Goal: Task Accomplishment & Management: Use online tool/utility

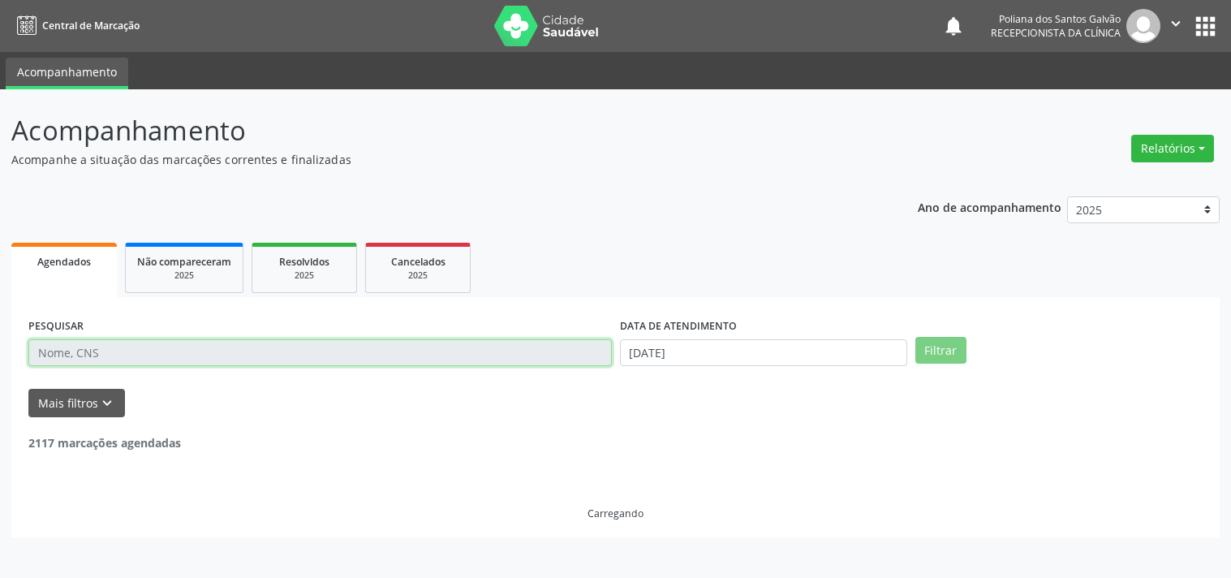
click at [230, 344] on input "text" at bounding box center [319, 353] width 583 height 28
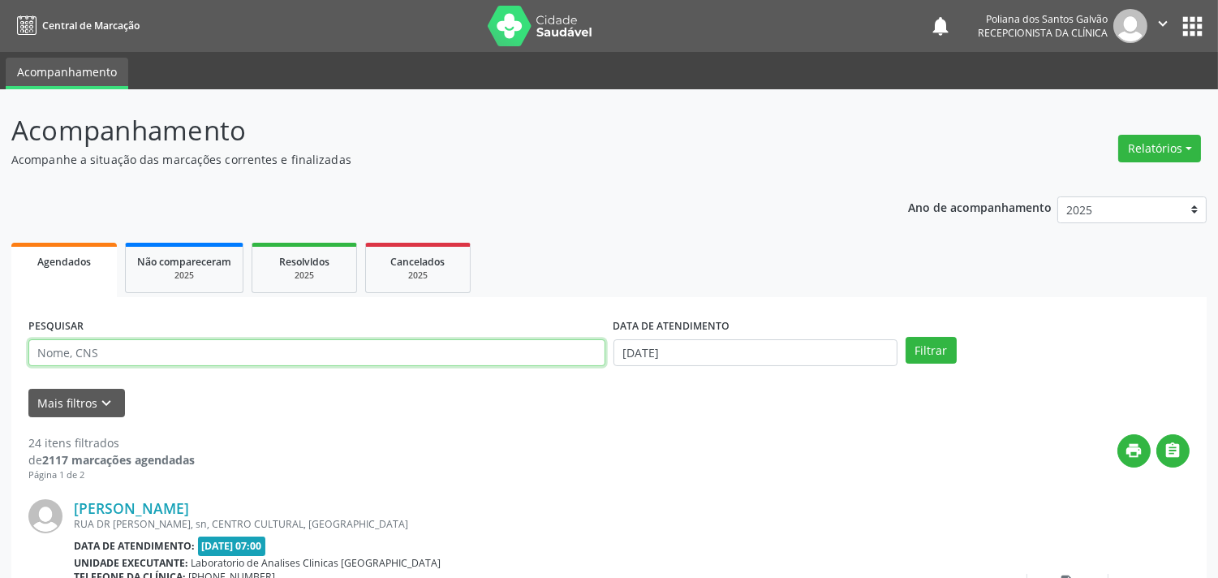
type input "I"
type input "MIRIAN"
click at [905, 337] on button "Filtrar" at bounding box center [930, 351] width 51 height 28
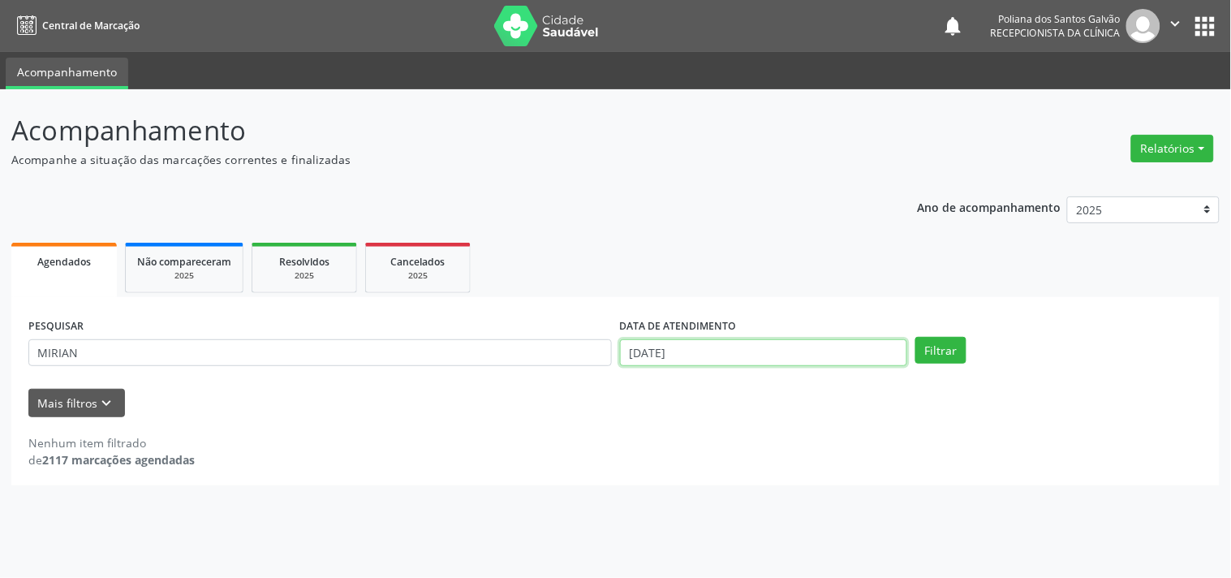
click at [741, 360] on input "[DATE]" at bounding box center [763, 353] width 287 height 28
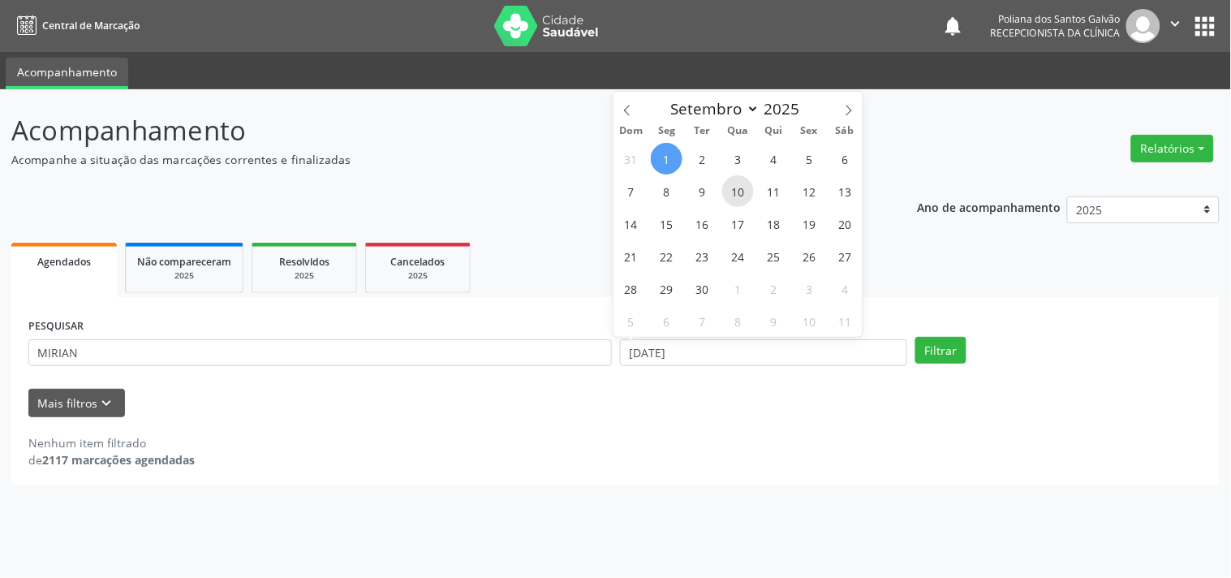
drag, startPoint x: 675, startPoint y: 156, endPoint x: 750, endPoint y: 187, distance: 81.5
click at [682, 158] on div "31 1 2 3 4 5 6 7 8 9 10 11 12 13 14 15 16 17 18 19 20 21 22 23 24 25 26 27 28 2…" at bounding box center [738, 239] width 250 height 195
click at [661, 157] on span "1" at bounding box center [667, 159] width 32 height 32
type input "[DATE]"
click at [729, 157] on span "3" at bounding box center [738, 159] width 32 height 32
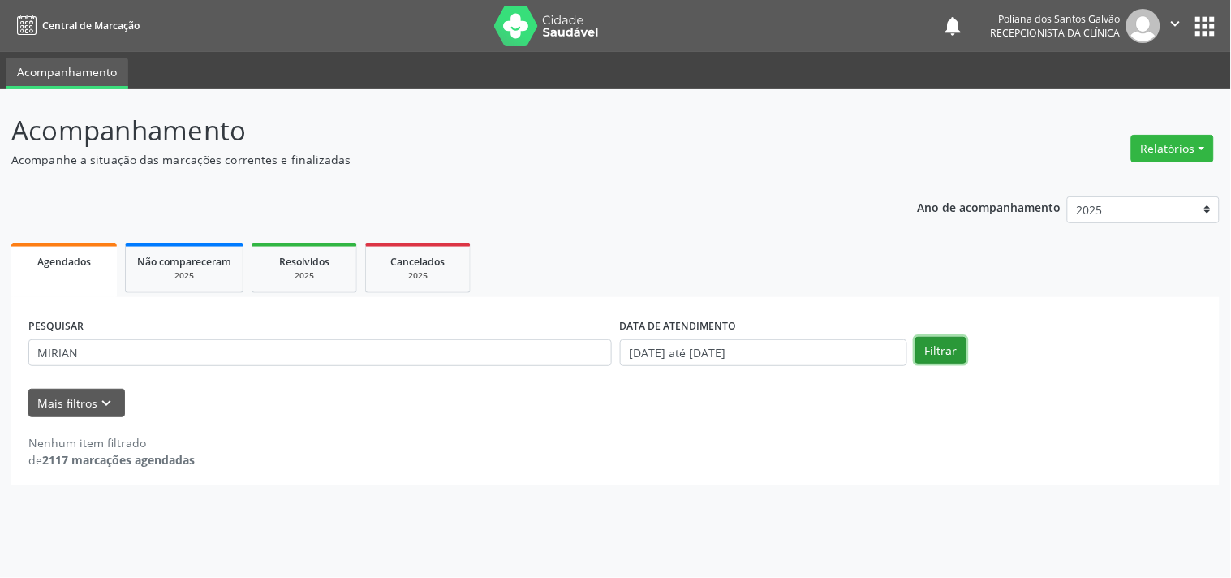
click at [934, 357] on button "Filtrar" at bounding box center [940, 351] width 51 height 28
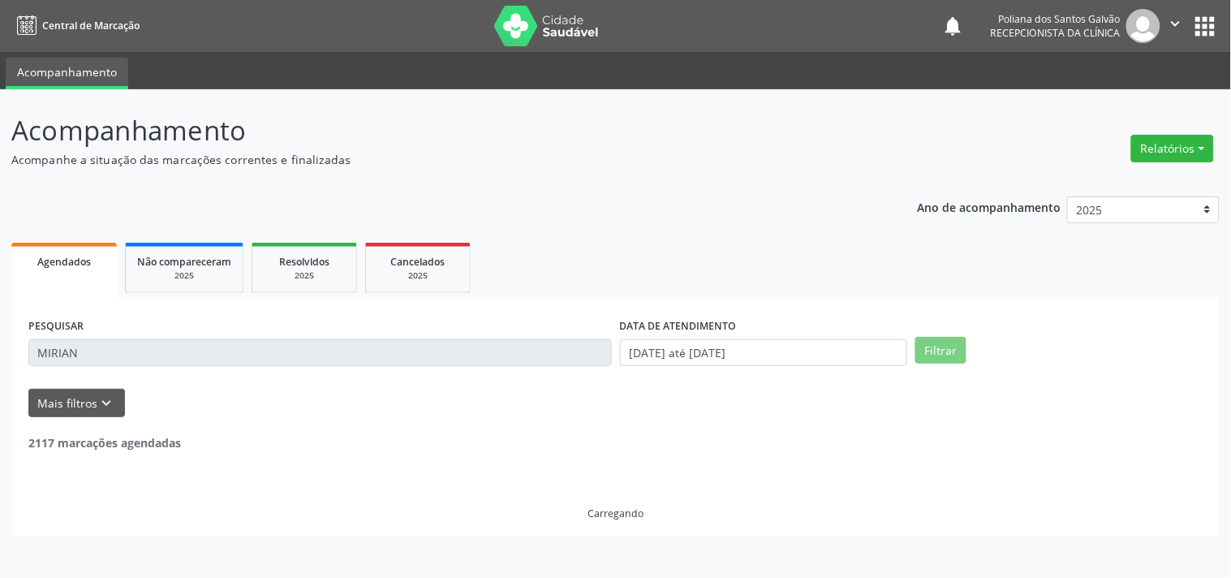
scroll to position [150, 0]
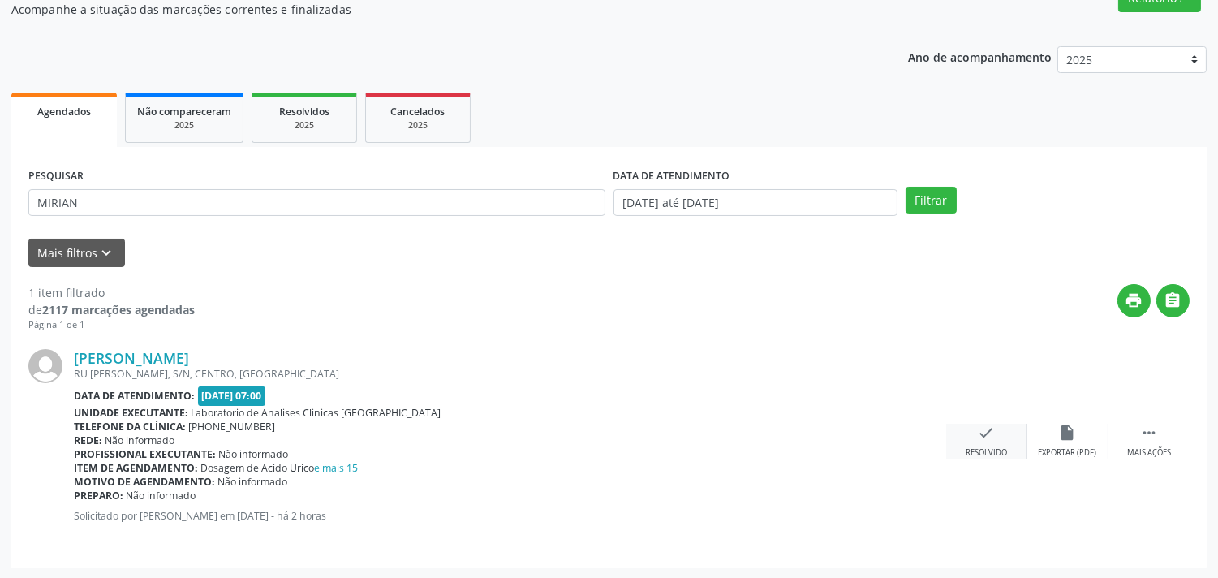
click at [985, 436] on icon "check" at bounding box center [987, 432] width 18 height 18
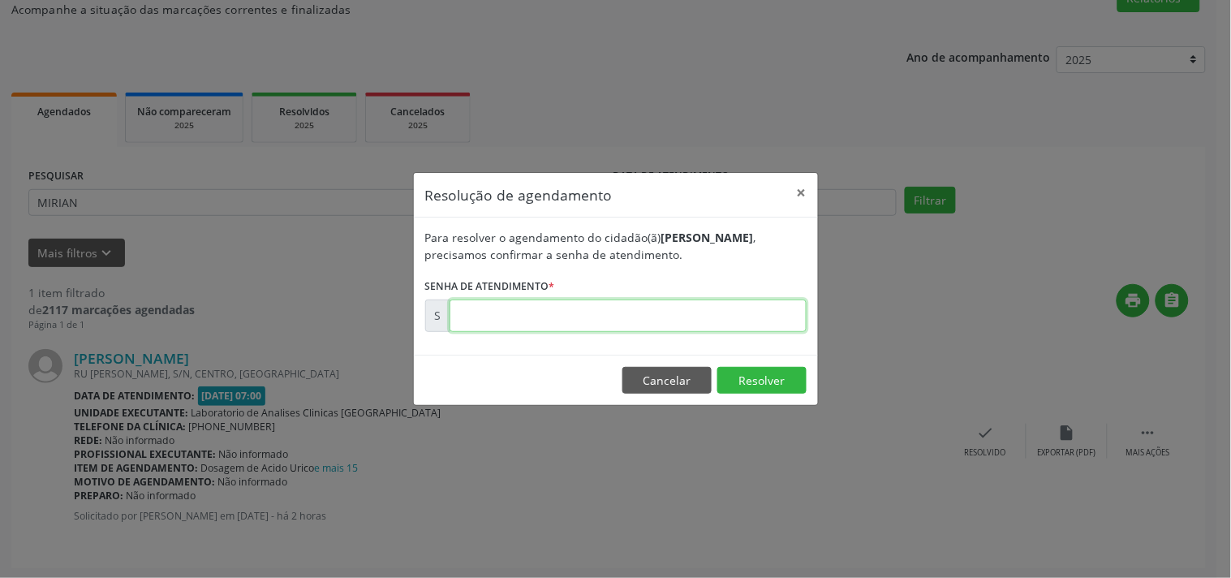
click at [719, 312] on input "text" at bounding box center [627, 315] width 357 height 32
type input "00174609"
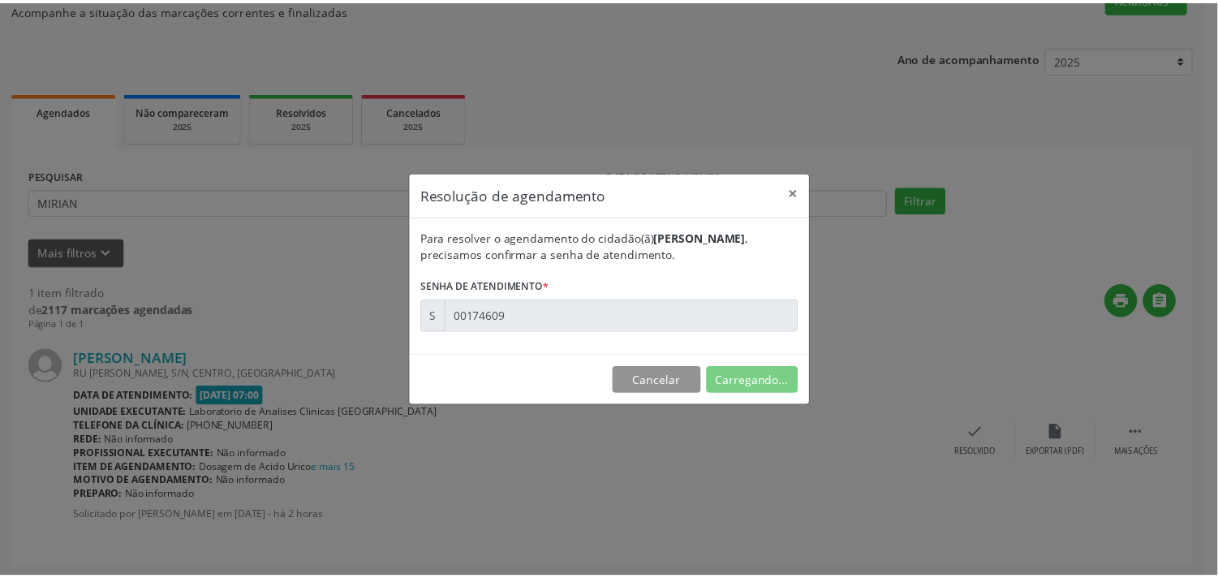
scroll to position [0, 0]
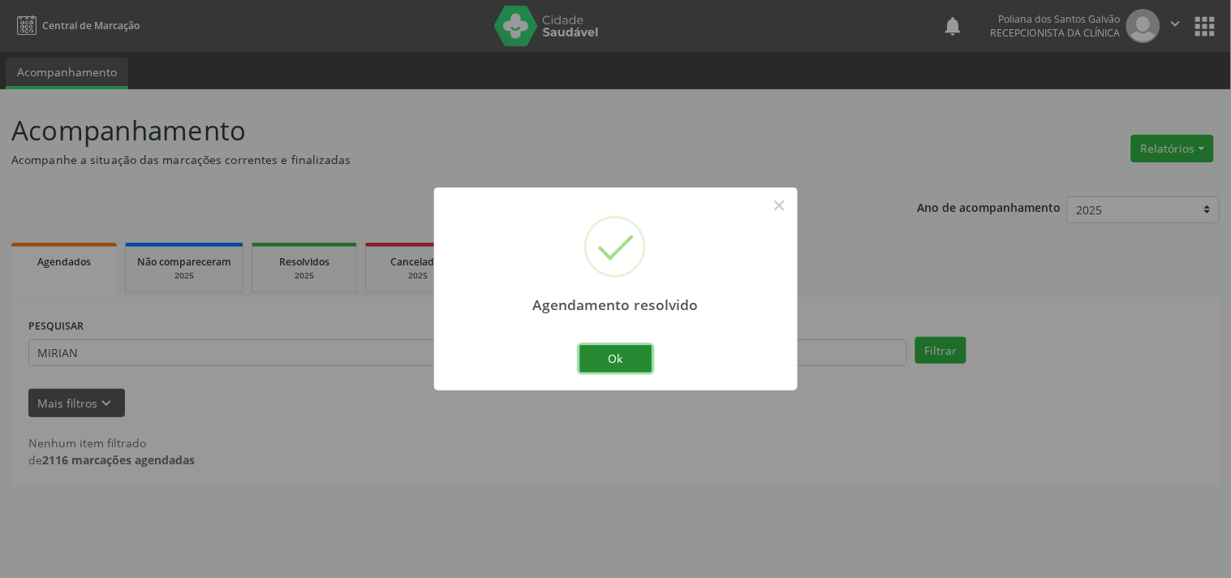
click at [619, 365] on button "Ok" at bounding box center [615, 359] width 73 height 28
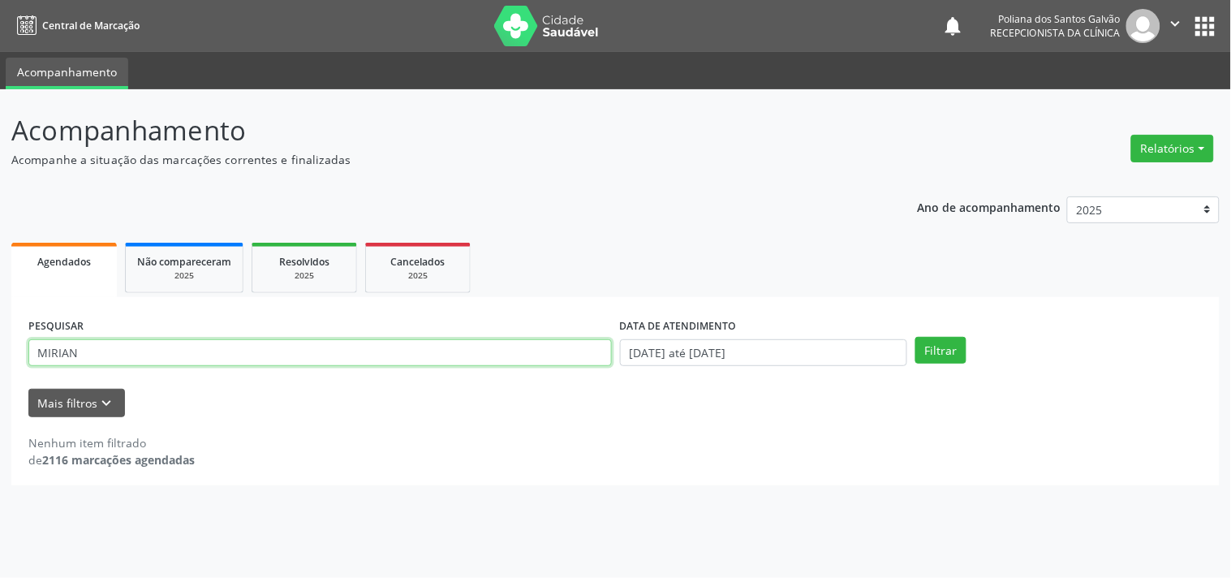
drag, startPoint x: 544, startPoint y: 355, endPoint x: 0, endPoint y: 134, distance: 587.4
click at [0, 135] on div "Acompanhamento Acompanhe a situação das marcações correntes e finalizadas Relat…" at bounding box center [615, 333] width 1231 height 488
type input "[PERSON_NAME]"
click at [915, 337] on button "Filtrar" at bounding box center [940, 351] width 51 height 28
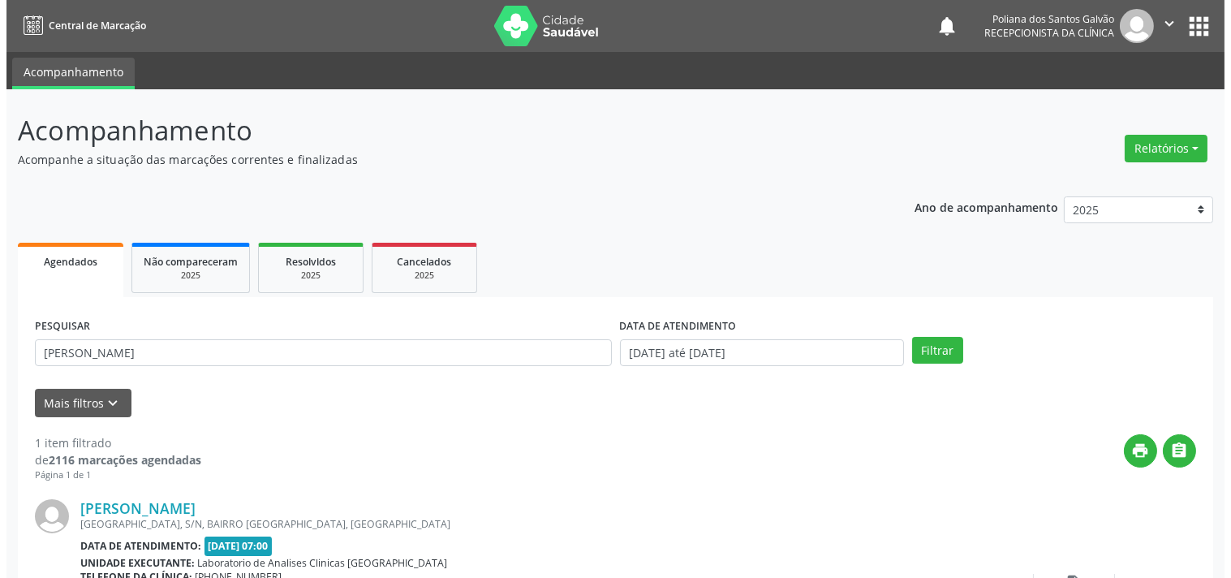
scroll to position [150, 0]
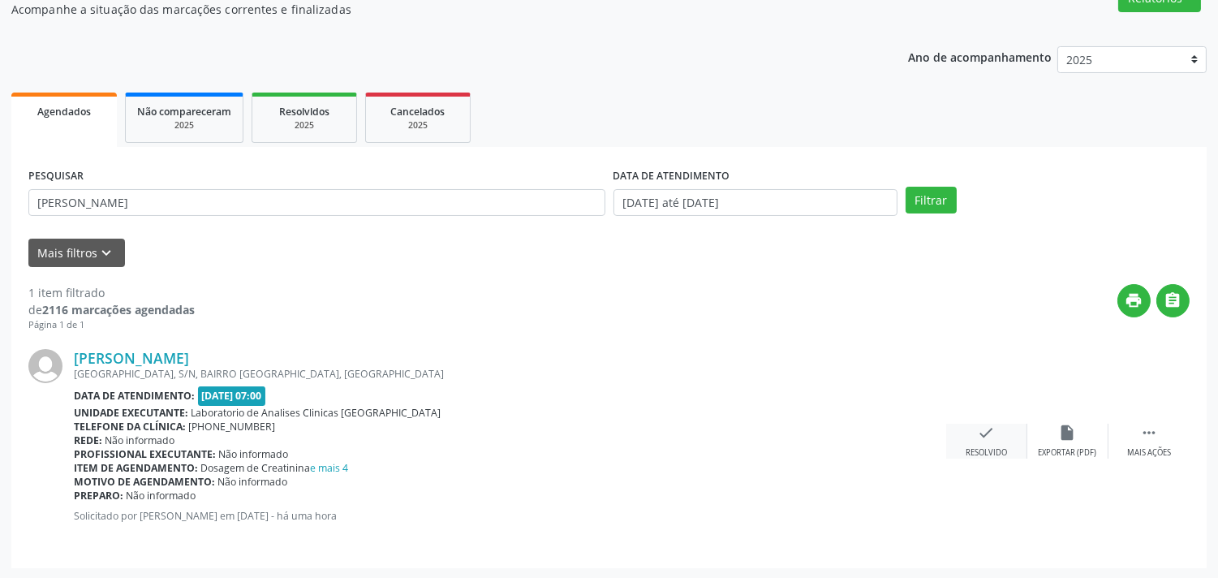
click at [996, 434] on div "check Resolvido" at bounding box center [986, 440] width 81 height 35
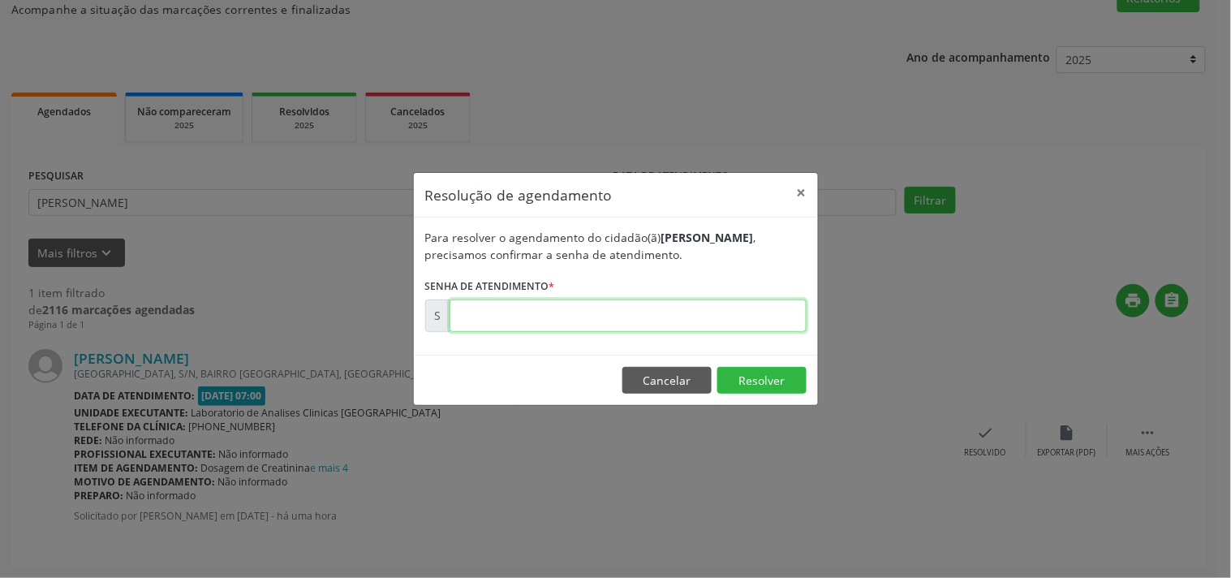
click at [747, 308] on input "text" at bounding box center [627, 315] width 357 height 32
type input "00174624"
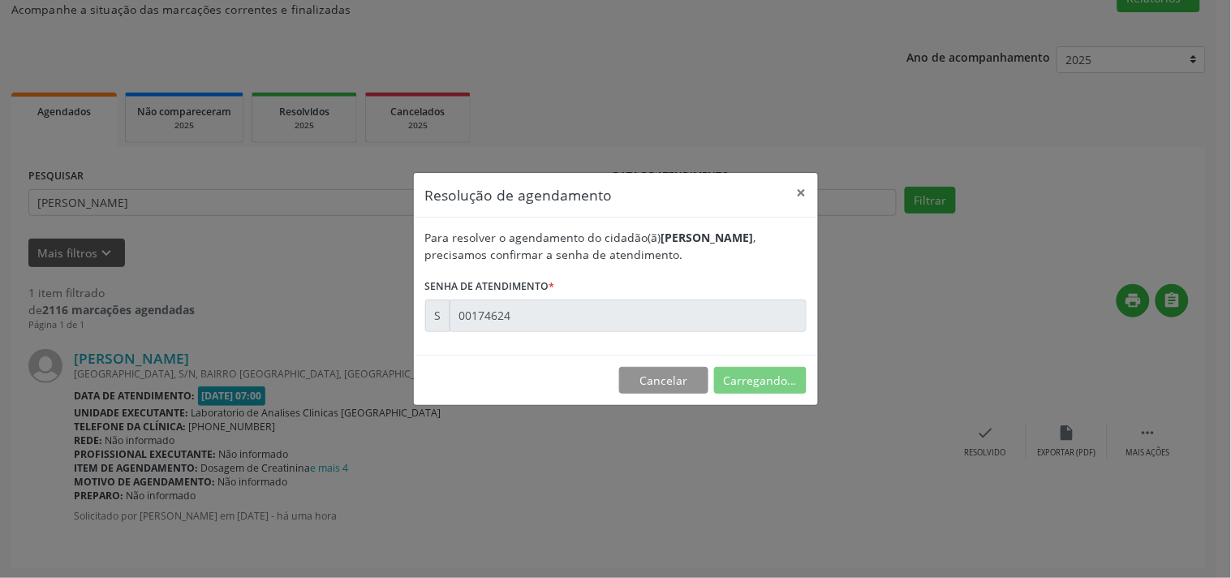
scroll to position [0, 0]
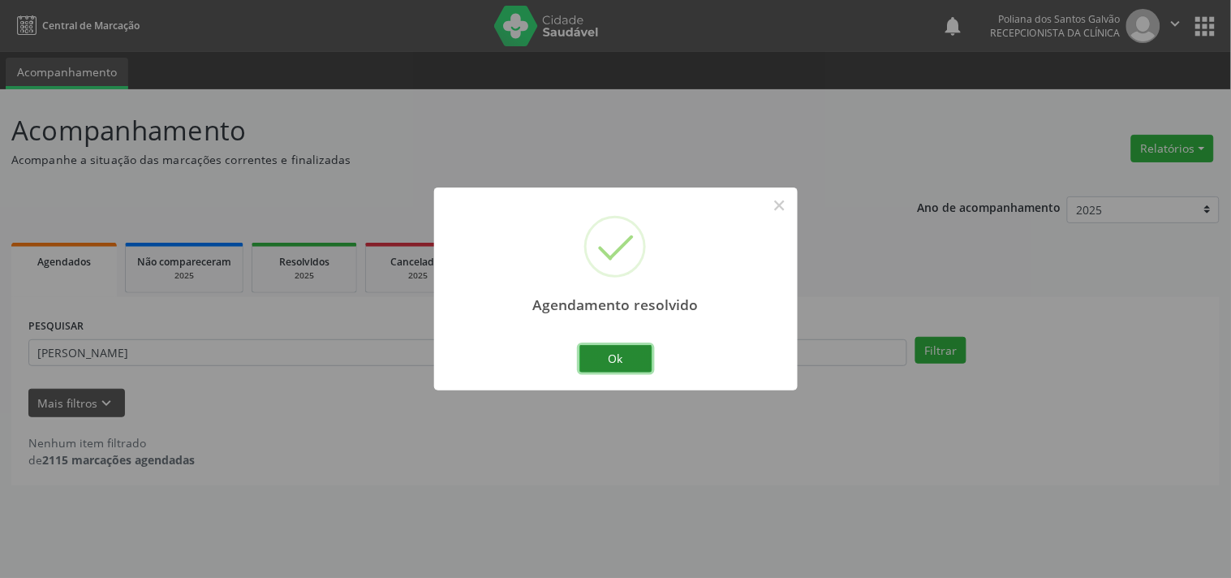
click at [612, 366] on button "Ok" at bounding box center [615, 359] width 73 height 28
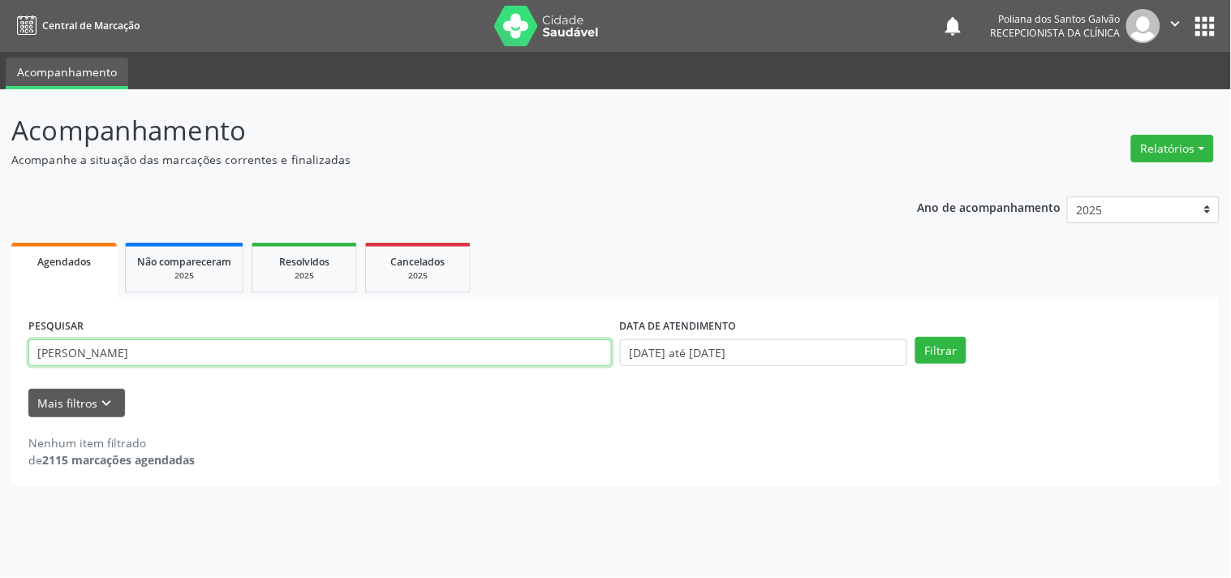
drag, startPoint x: 475, startPoint y: 357, endPoint x: 0, endPoint y: -23, distance: 607.8
click at [0, 0] on html "Central de Marcação notifications Poliana dos Santos Galvão Recepcionista da cl…" at bounding box center [615, 289] width 1231 height 578
type input "DOMINGAS"
click at [915, 337] on button "Filtrar" at bounding box center [940, 351] width 51 height 28
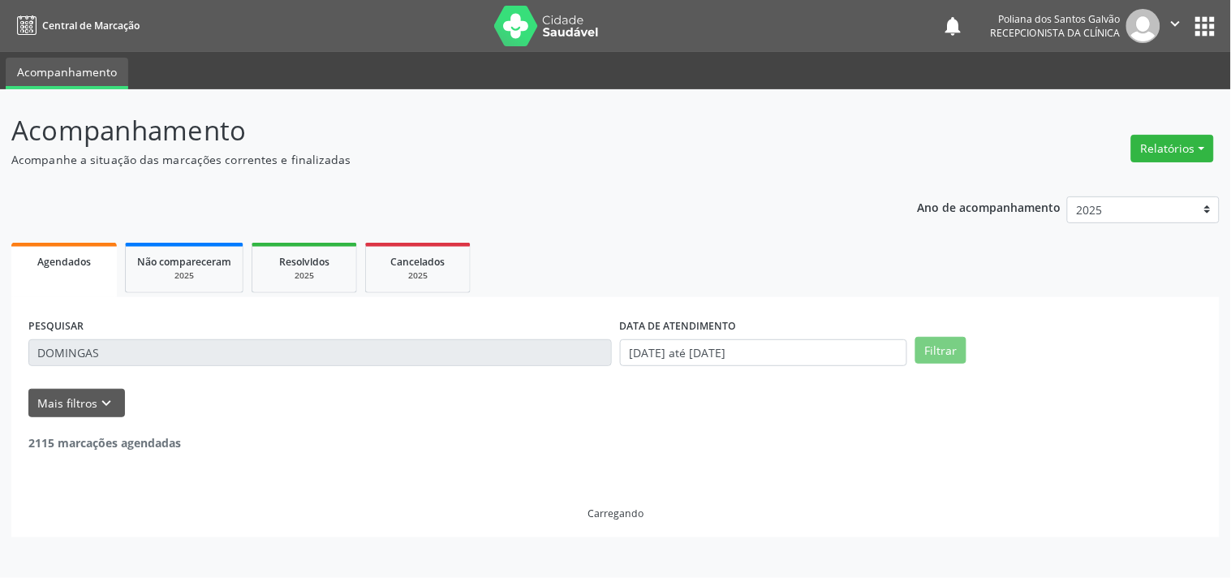
scroll to position [150, 0]
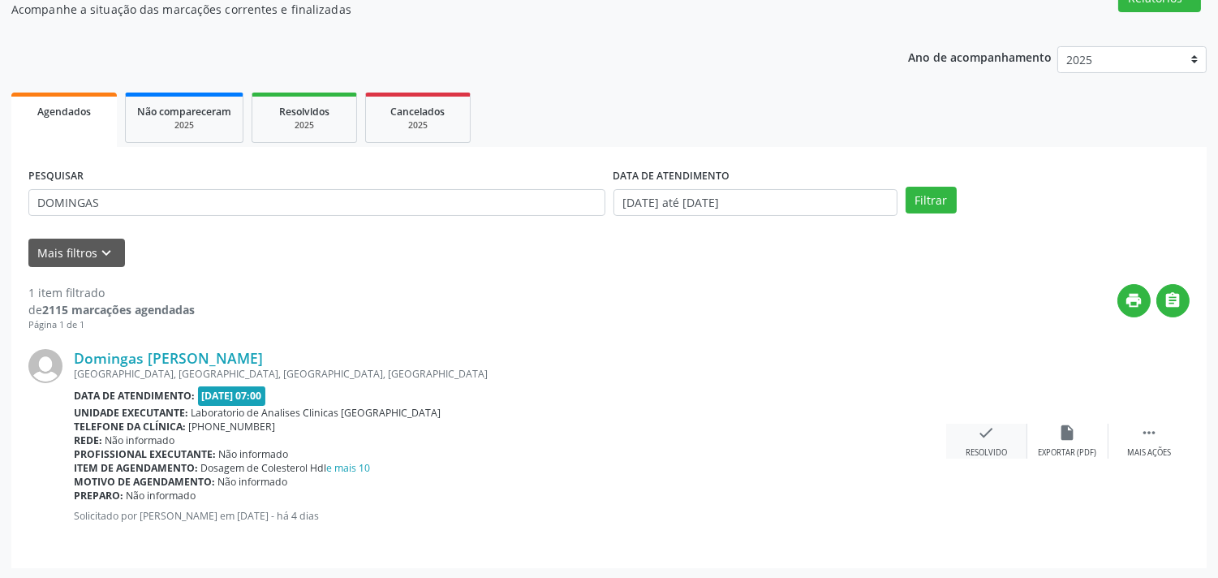
click at [980, 432] on icon "check" at bounding box center [987, 432] width 18 height 18
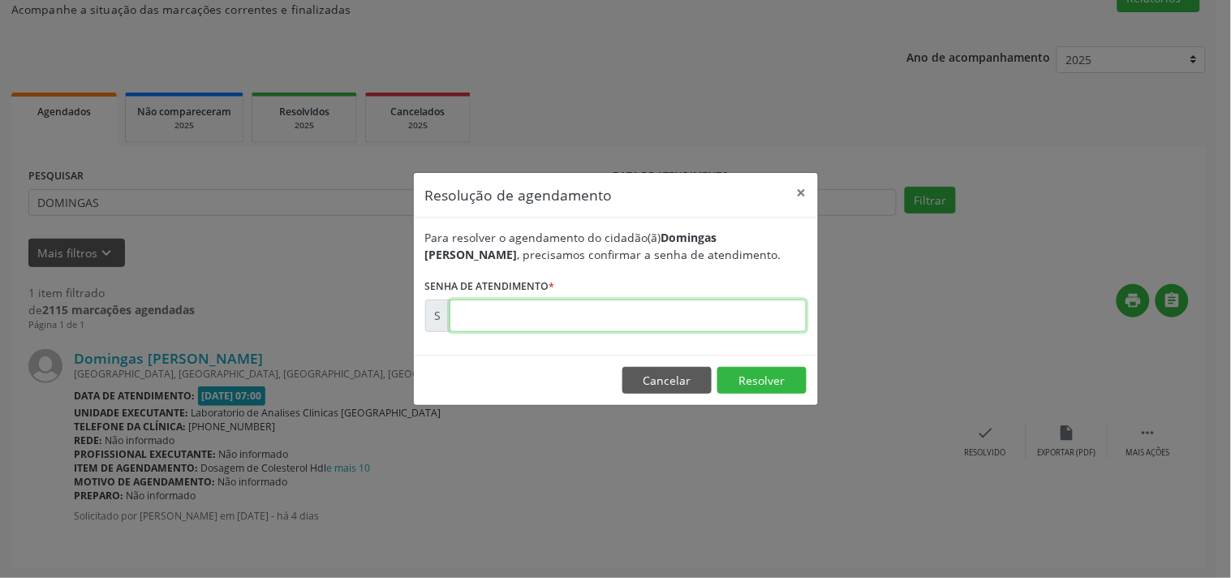
click at [732, 314] on input "text" at bounding box center [627, 315] width 357 height 32
type input "00174155"
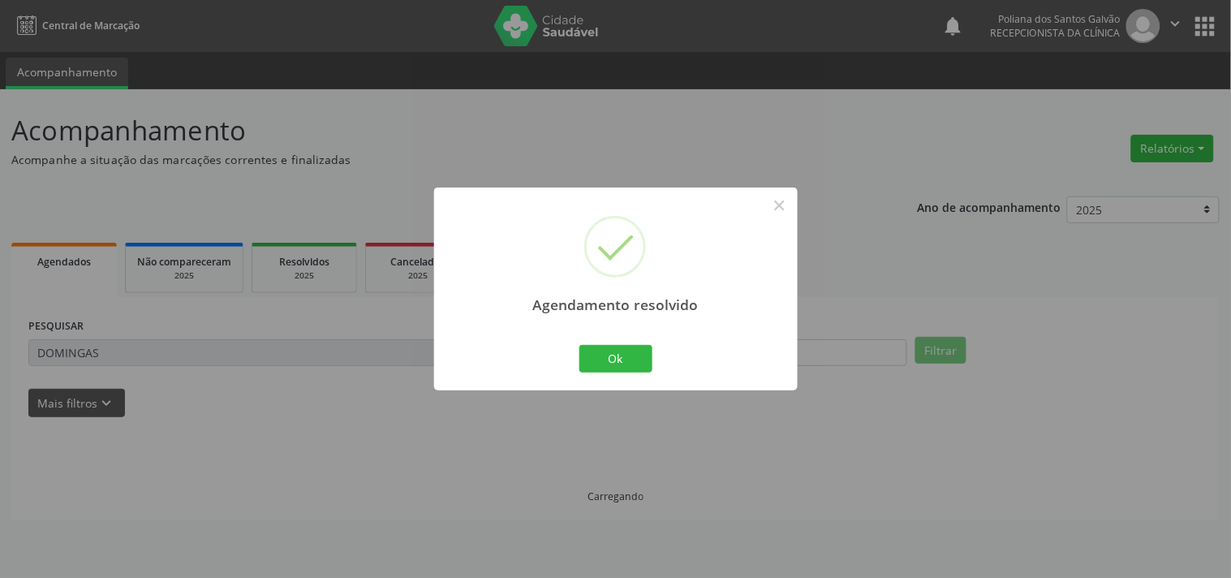
scroll to position [0, 0]
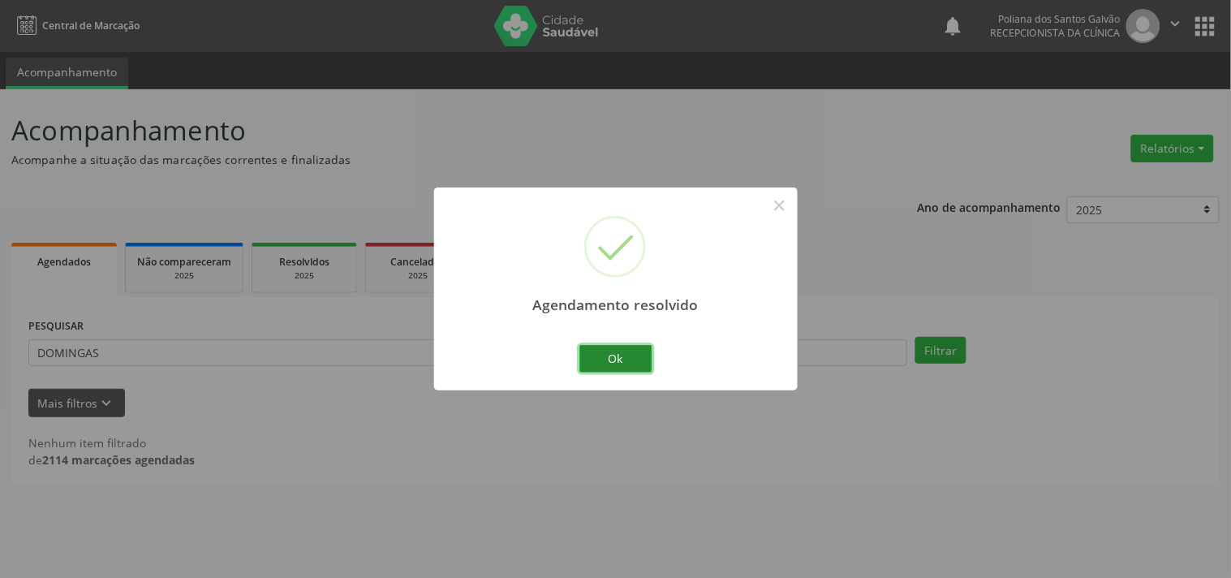
click at [607, 368] on button "Ok" at bounding box center [615, 359] width 73 height 28
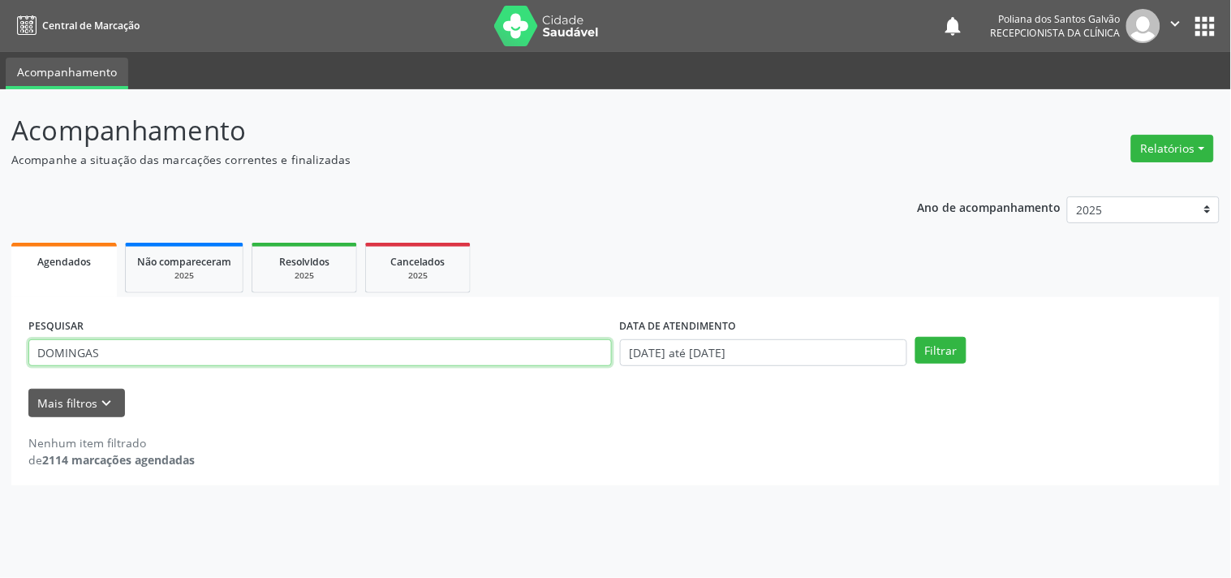
drag, startPoint x: 395, startPoint y: 304, endPoint x: 0, endPoint y: -74, distance: 546.8
click at [0, 0] on html "Central de Marcação notifications Poliana dos Santos Galvão Recepcionista da cl…" at bounding box center [615, 289] width 1231 height 578
type input "[PERSON_NAME]"
click at [915, 337] on button "Filtrar" at bounding box center [940, 351] width 51 height 28
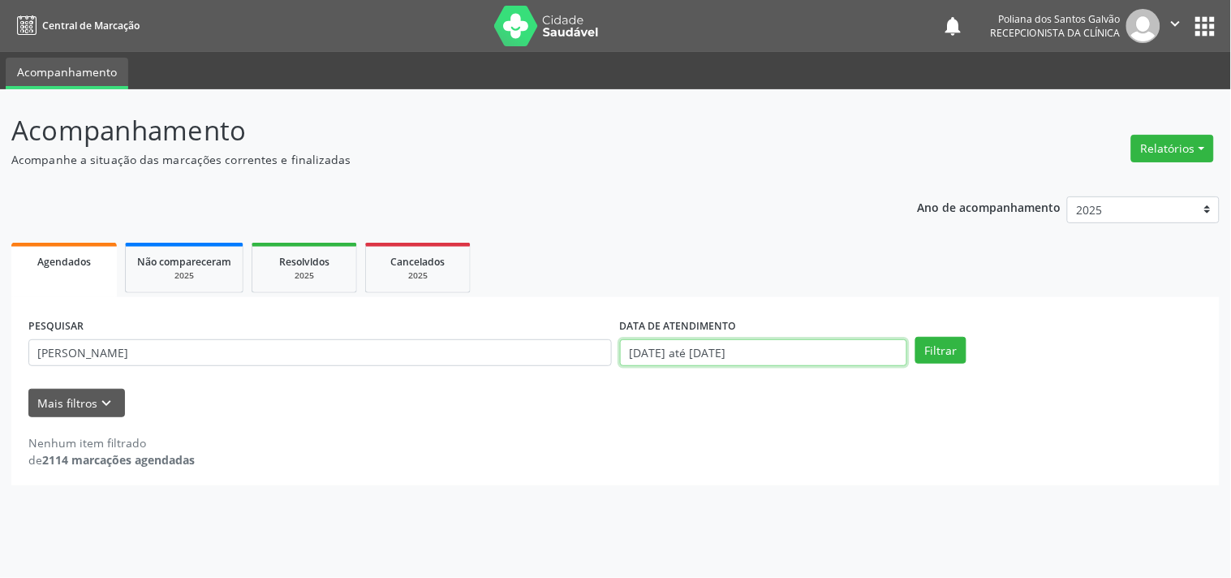
click at [783, 350] on input "[DATE] até [DATE]" at bounding box center [763, 353] width 287 height 28
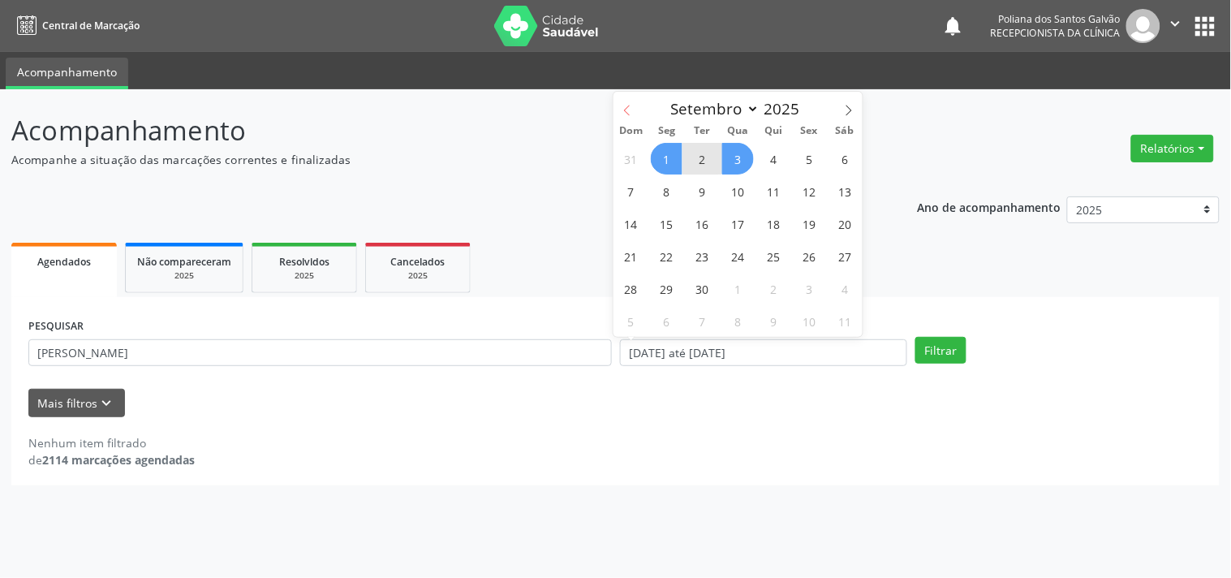
click at [630, 110] on icon at bounding box center [626, 110] width 11 height 11
select select "7"
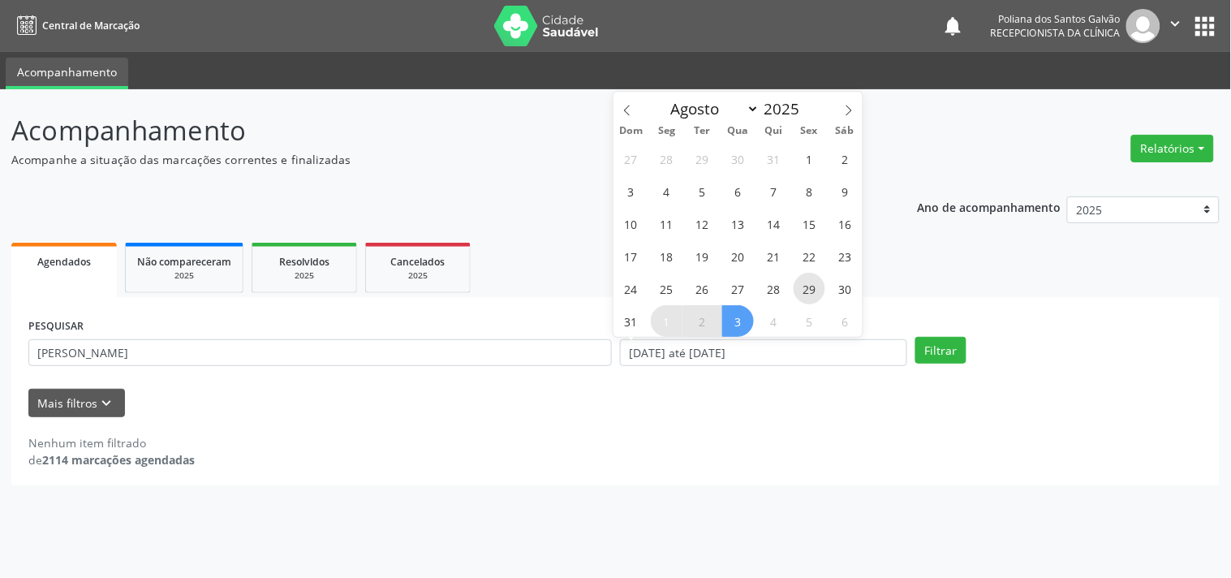
click at [804, 285] on span "29" at bounding box center [809, 289] width 32 height 32
type input "[DATE]"
click at [804, 285] on span "29" at bounding box center [809, 289] width 32 height 32
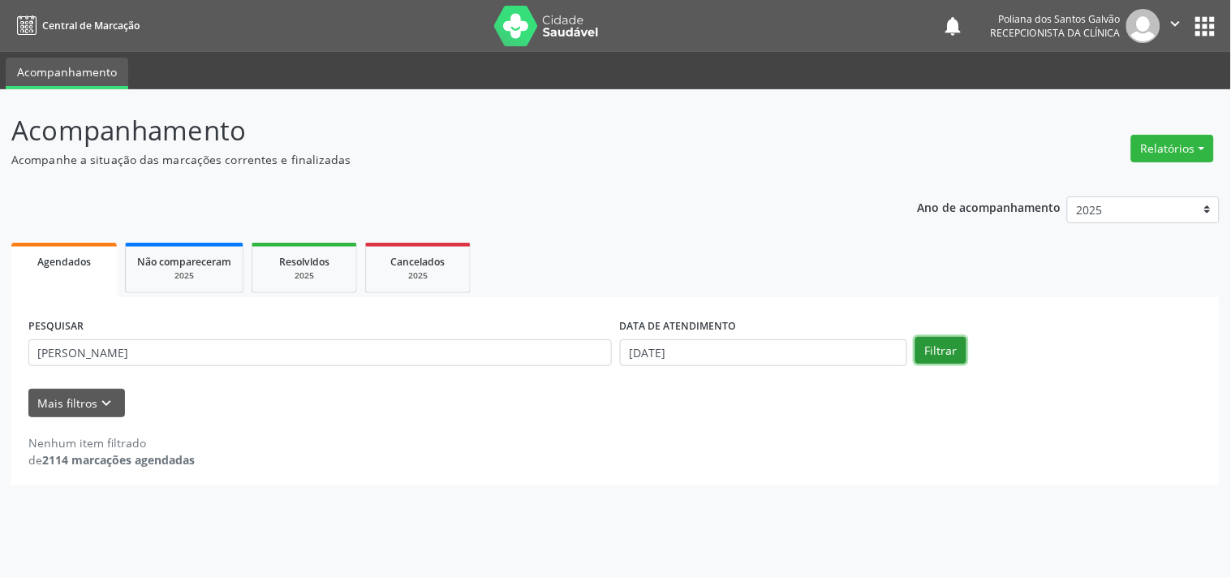
click at [931, 339] on button "Filtrar" at bounding box center [940, 351] width 51 height 28
click at [765, 358] on input "[DATE]" at bounding box center [763, 353] width 287 height 28
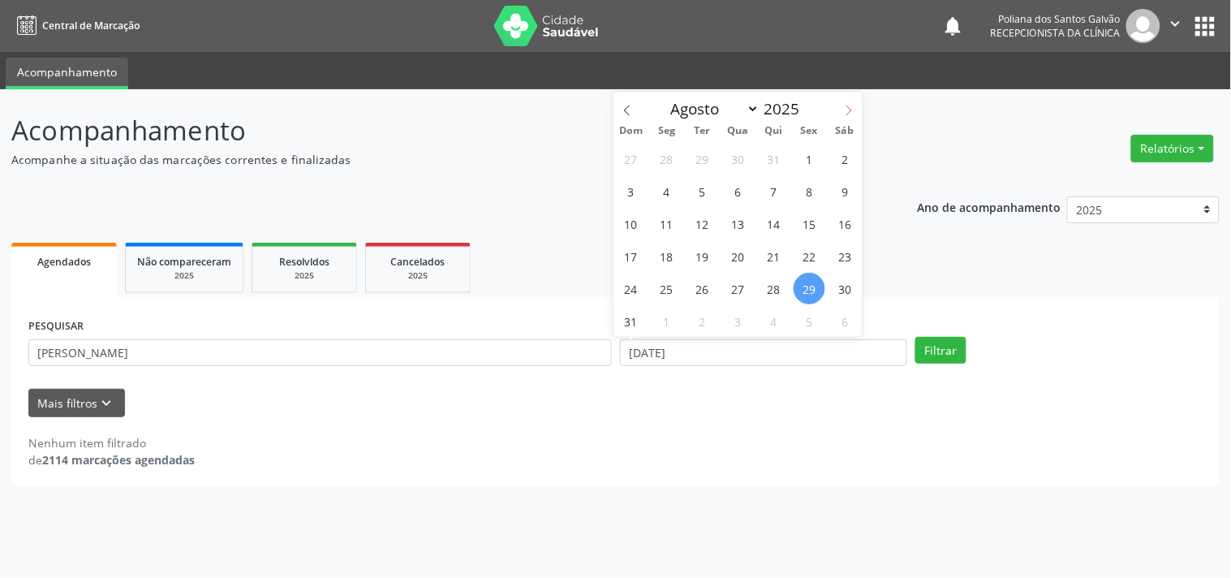
click at [844, 116] on span at bounding box center [849, 106] width 28 height 28
select select "8"
click at [673, 157] on span "1" at bounding box center [667, 159] width 32 height 32
type input "[DATE]"
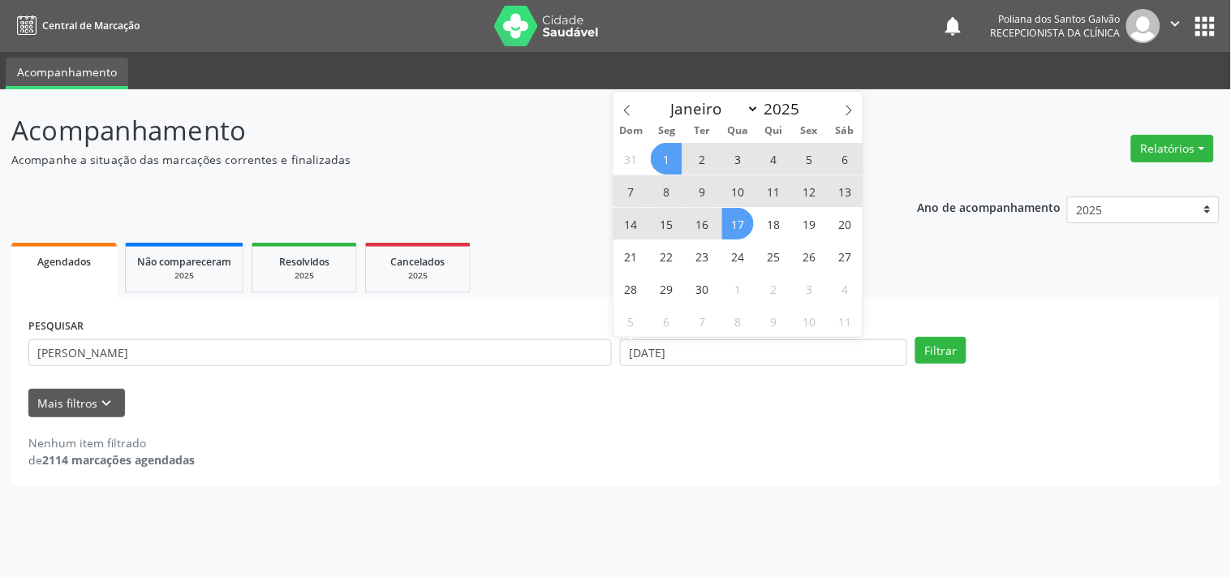
click at [743, 209] on span "17" at bounding box center [738, 224] width 32 height 32
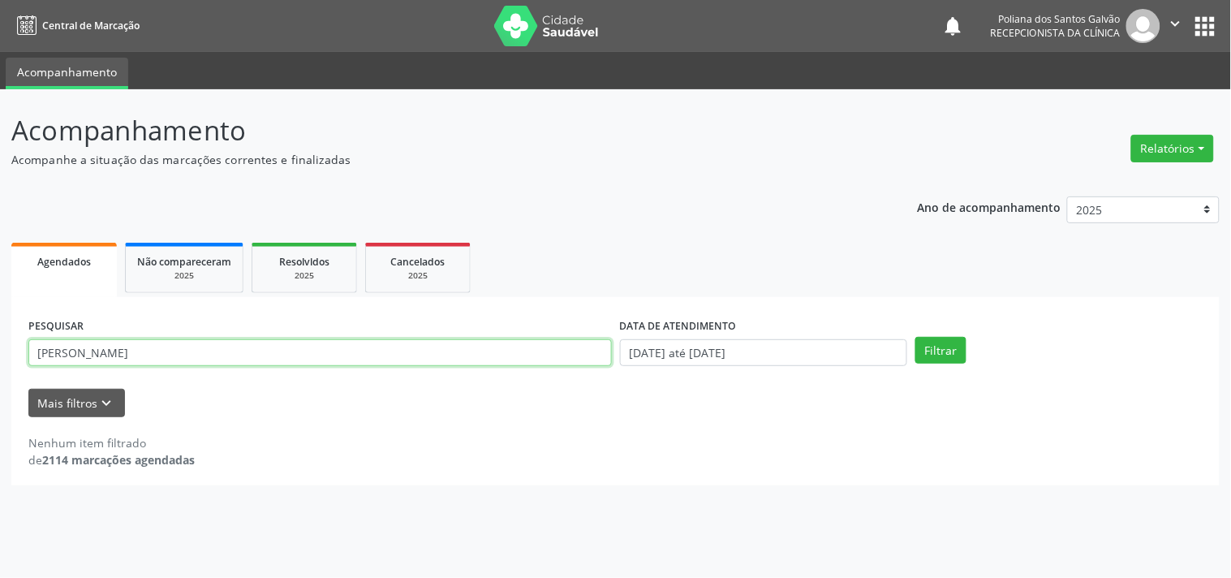
drag, startPoint x: 439, startPoint y: 365, endPoint x: 0, endPoint y: 269, distance: 449.2
click at [0, 269] on div "Acompanhamento Acompanhe a situação das marcações correntes e finalizadas Relat…" at bounding box center [615, 333] width 1231 height 488
type input "JUDITE"
click at [915, 337] on button "Filtrar" at bounding box center [940, 351] width 51 height 28
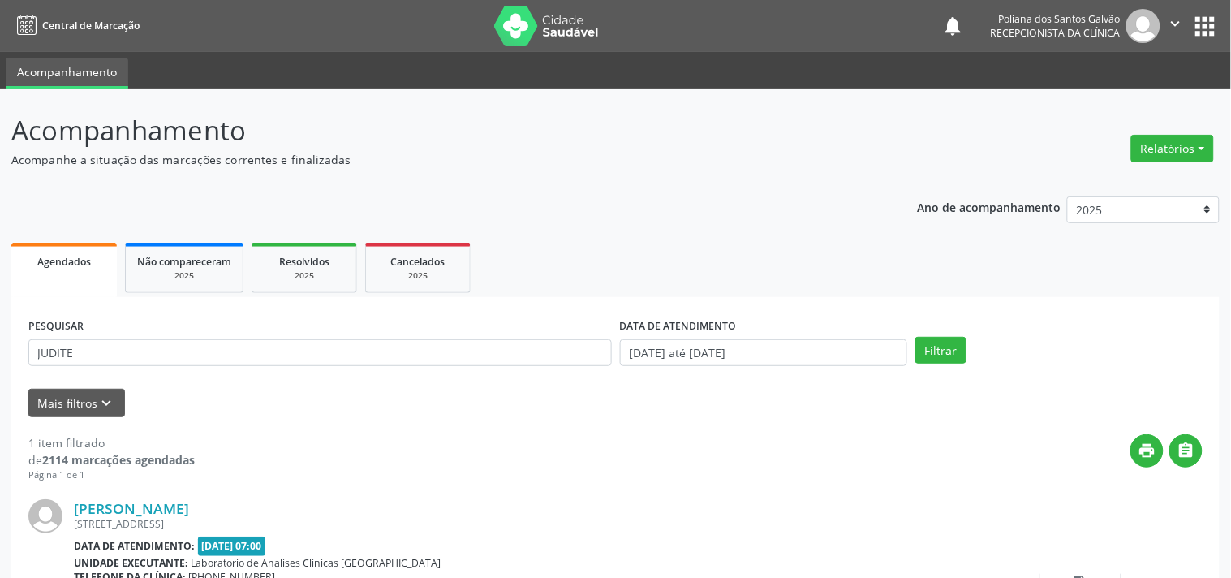
scroll to position [150, 0]
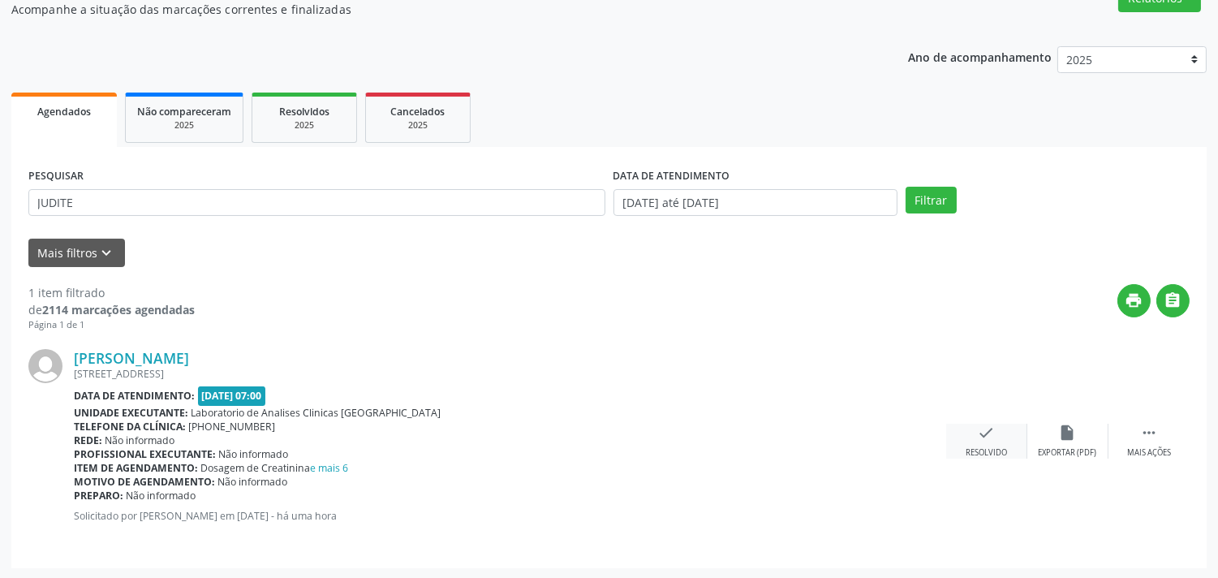
click at [993, 423] on icon "check" at bounding box center [987, 432] width 18 height 18
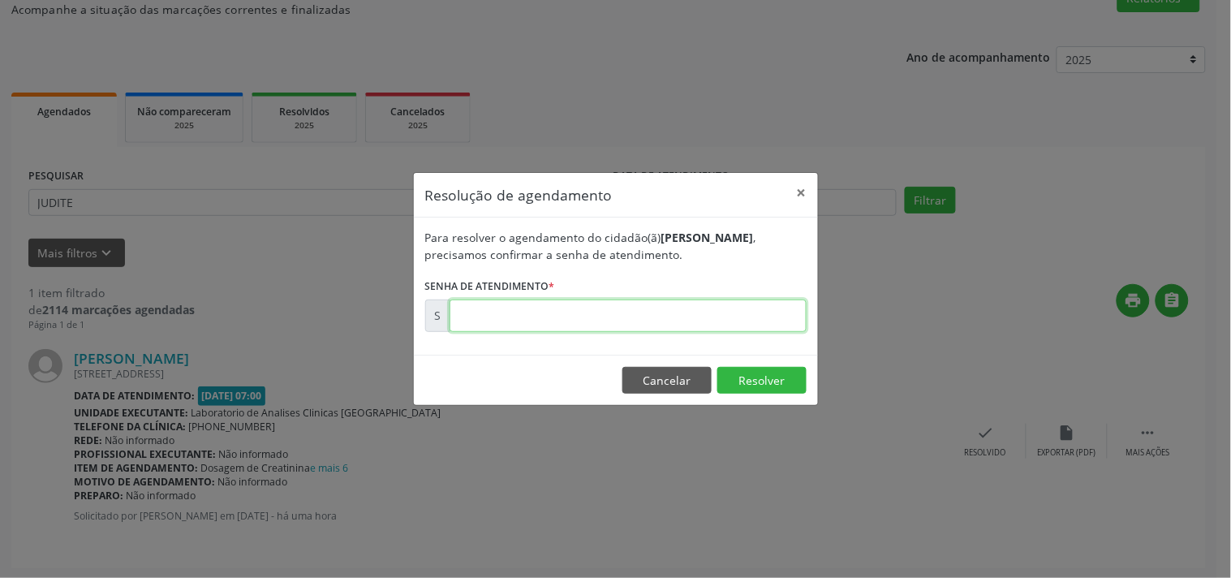
click at [773, 314] on input "text" at bounding box center [627, 315] width 357 height 32
type input "00174619"
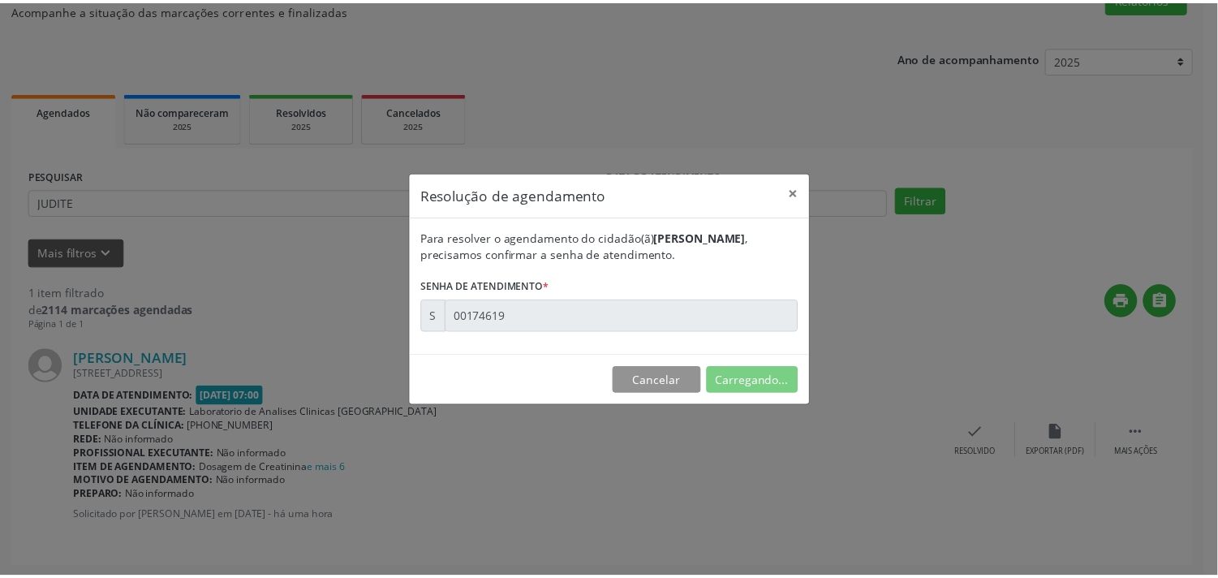
scroll to position [0, 0]
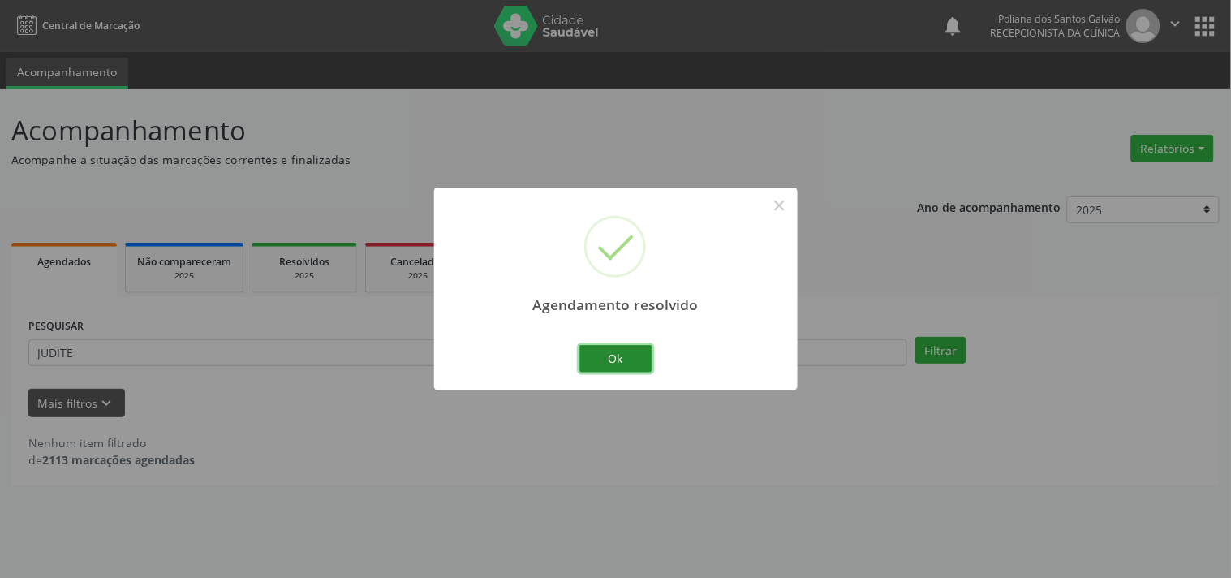
click at [633, 352] on button "Ok" at bounding box center [615, 359] width 73 height 28
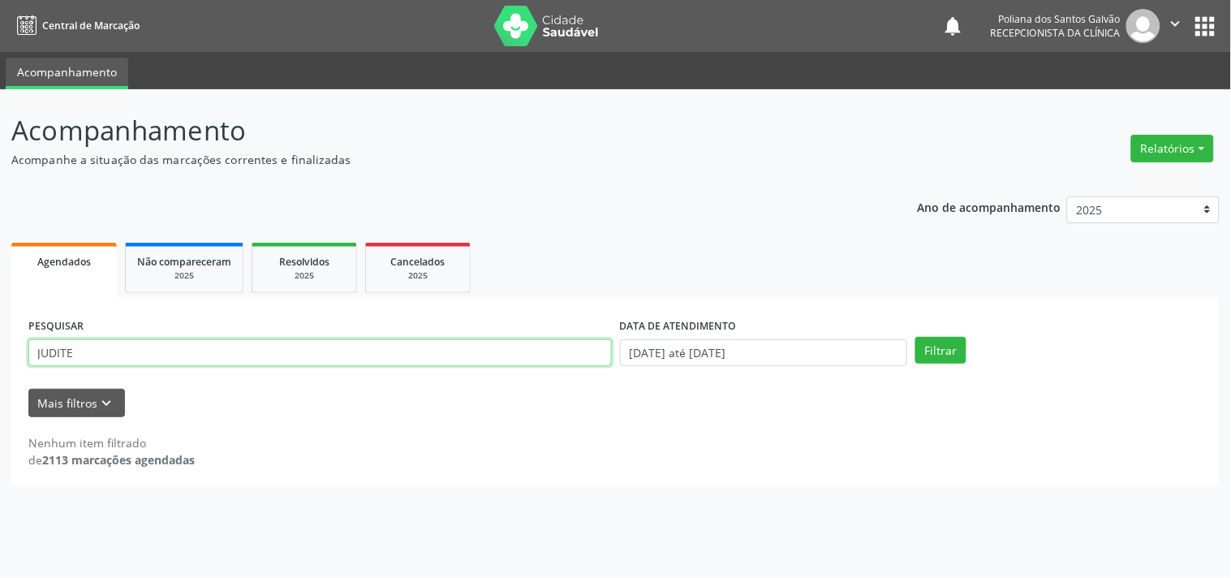
drag, startPoint x: 393, startPoint y: 346, endPoint x: 0, endPoint y: 200, distance: 419.4
click at [0, 206] on div "Acompanhamento Acompanhe a situação das marcações correntes e finalizadas Relat…" at bounding box center [615, 333] width 1231 height 488
type input "[PERSON_NAME]"
click at [915, 337] on button "Filtrar" at bounding box center [940, 351] width 51 height 28
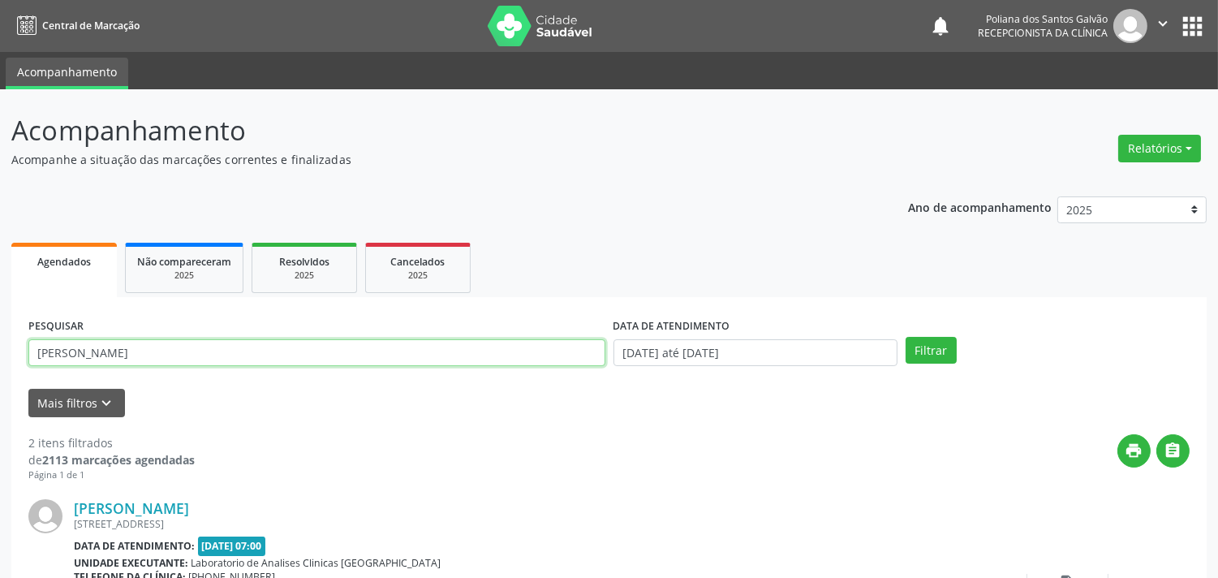
drag, startPoint x: 460, startPoint y: 361, endPoint x: 6, endPoint y: 126, distance: 511.6
click at [1, 131] on div "Acompanhamento Acompanhe a situação das marcações correntes e finalizadas Relat…" at bounding box center [609, 519] width 1218 height 860
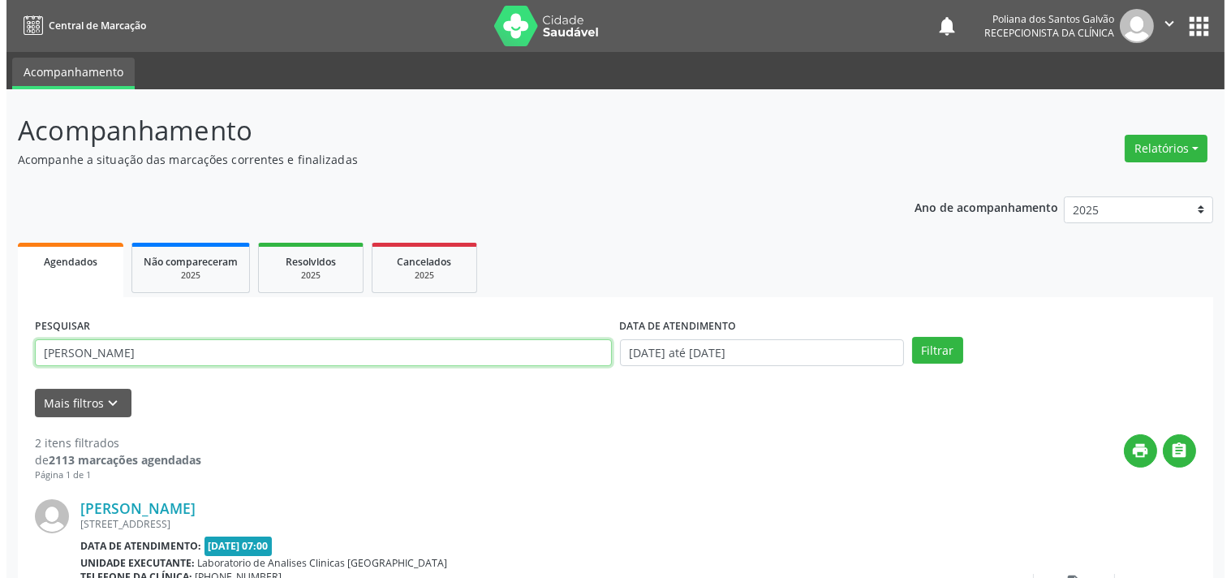
scroll to position [370, 0]
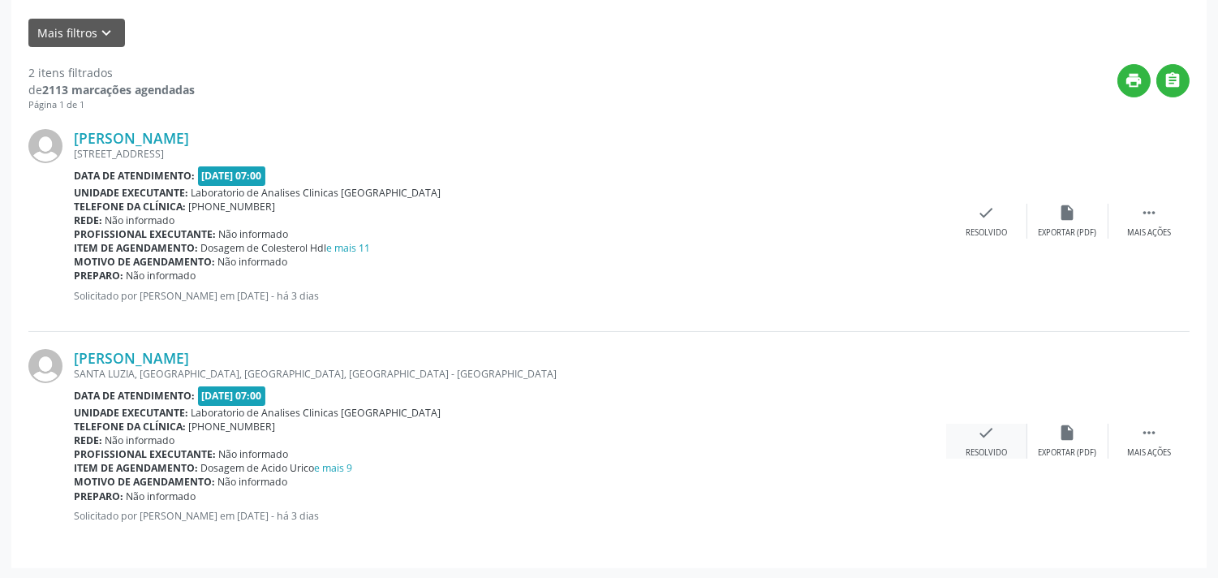
click at [973, 448] on div "Resolvido" at bounding box center [985, 452] width 41 height 11
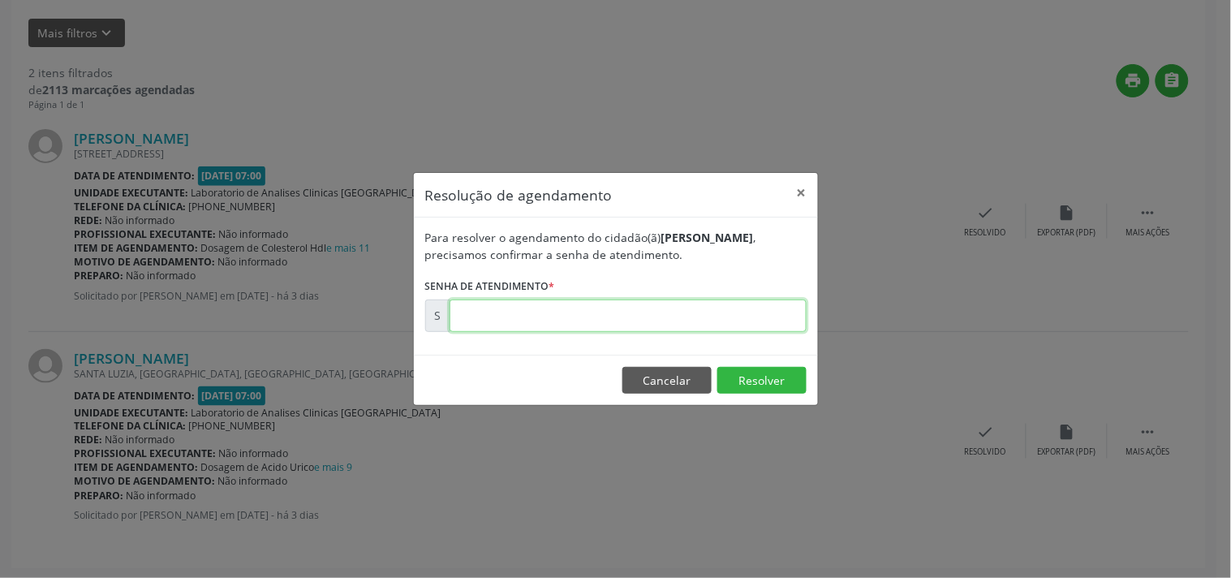
click at [756, 313] on input "text" at bounding box center [627, 315] width 357 height 32
type input "00174395"
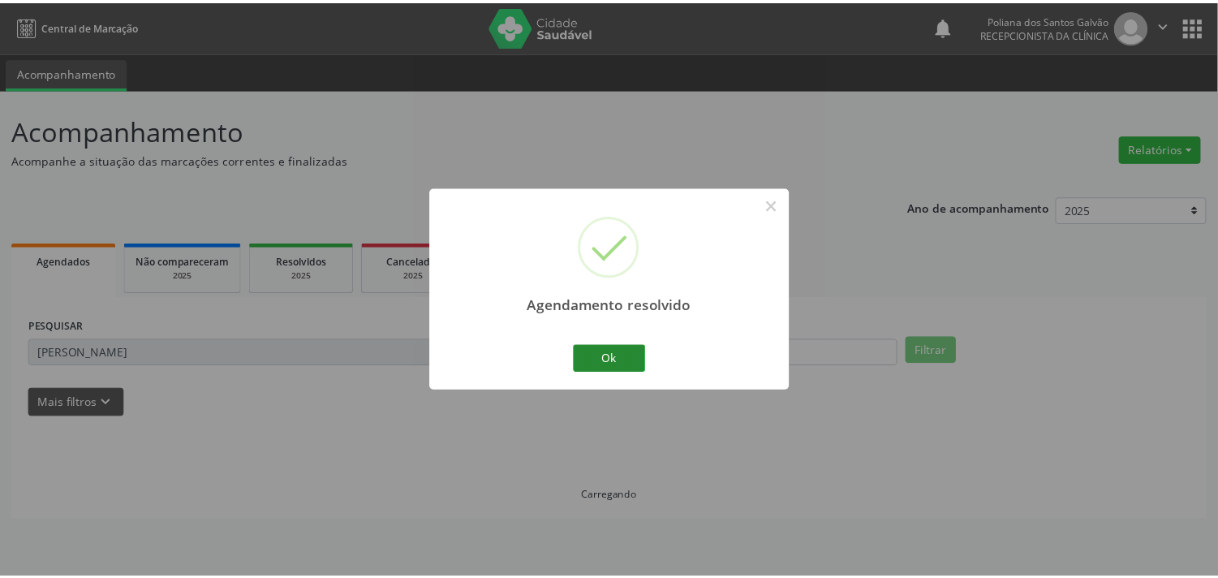
scroll to position [0, 0]
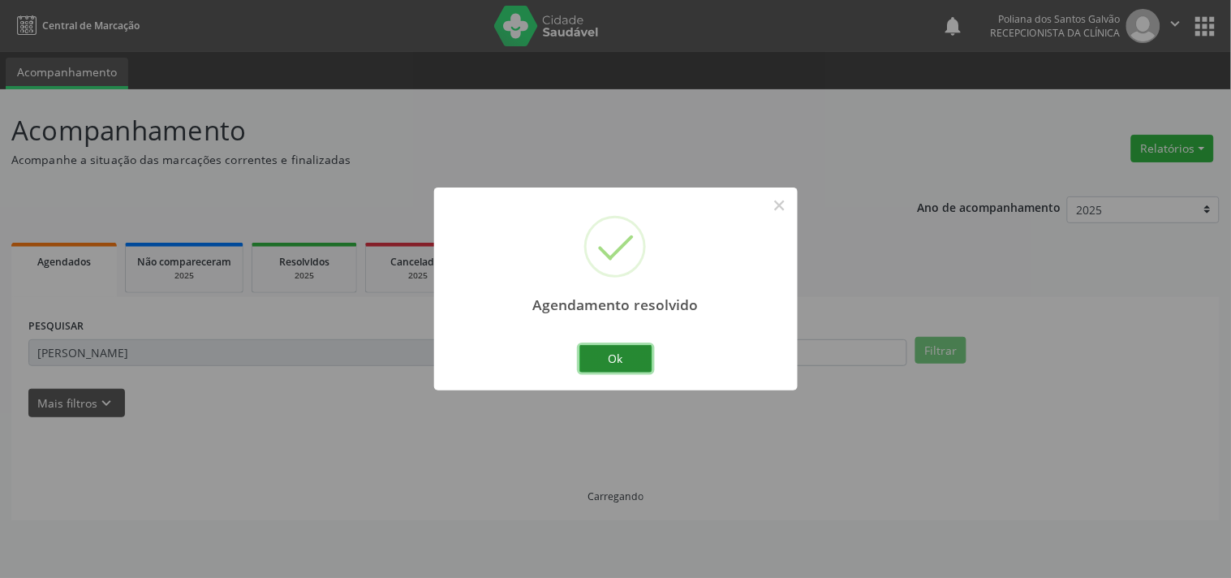
click at [604, 359] on button "Ok" at bounding box center [615, 359] width 73 height 28
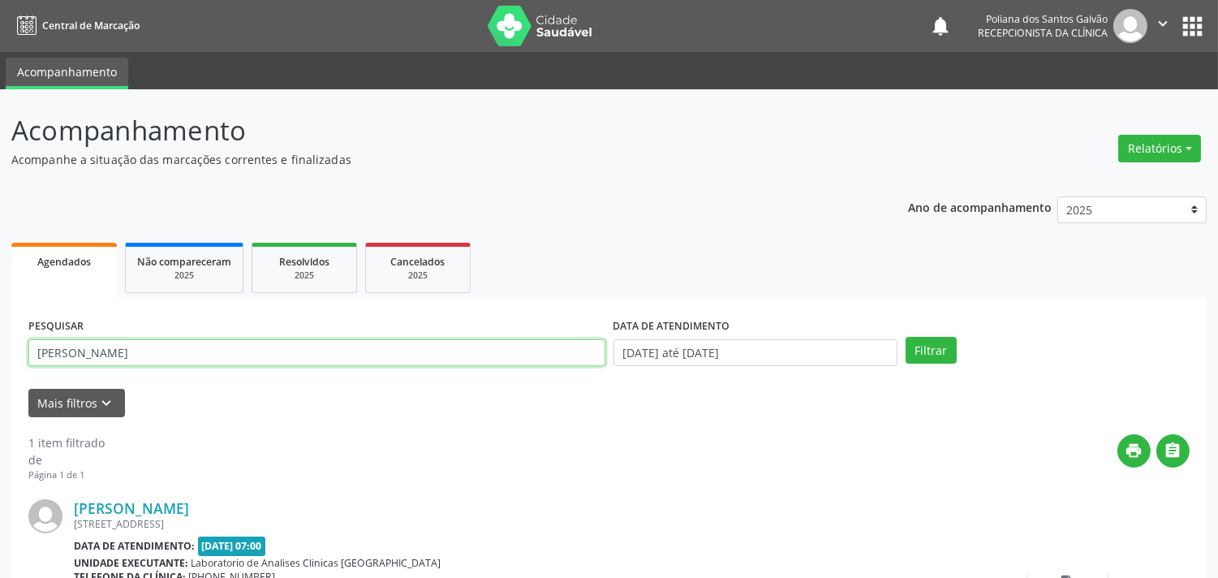
drag, startPoint x: 464, startPoint y: 354, endPoint x: 17, endPoint y: 286, distance: 452.0
click at [17, 286] on div "Agendados Não compareceram 2025 Resolvidos 2025 Cancelados 2025 PESQUISAR [PERS…" at bounding box center [608, 478] width 1195 height 479
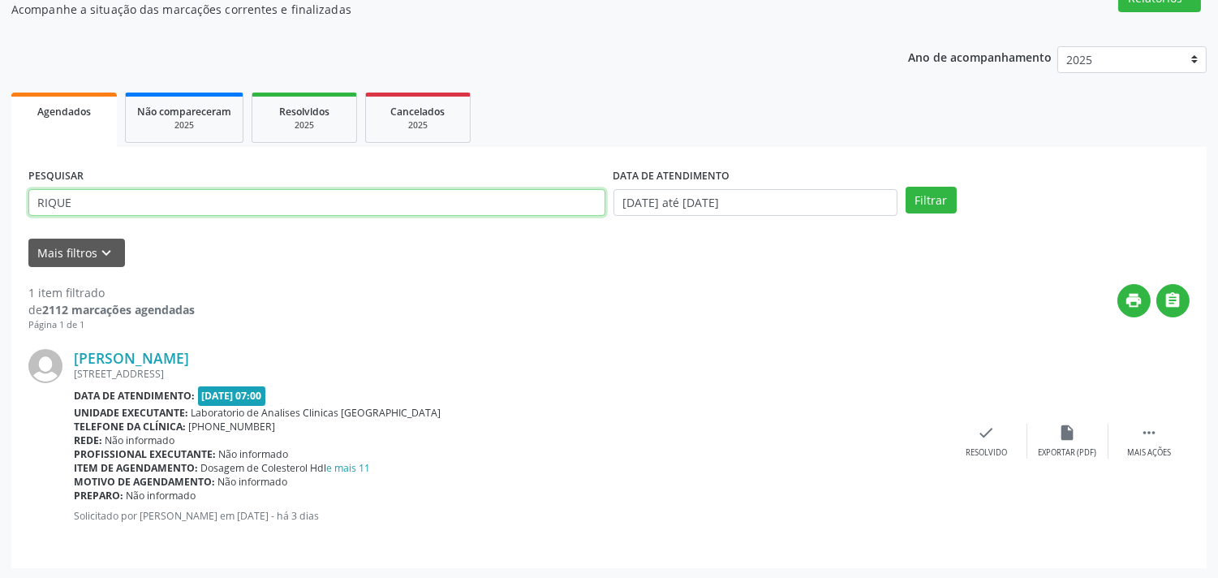
type input "RIQUE"
click at [905, 187] on button "Filtrar" at bounding box center [930, 201] width 51 height 28
click at [988, 442] on div "check Resolvido" at bounding box center [986, 440] width 81 height 35
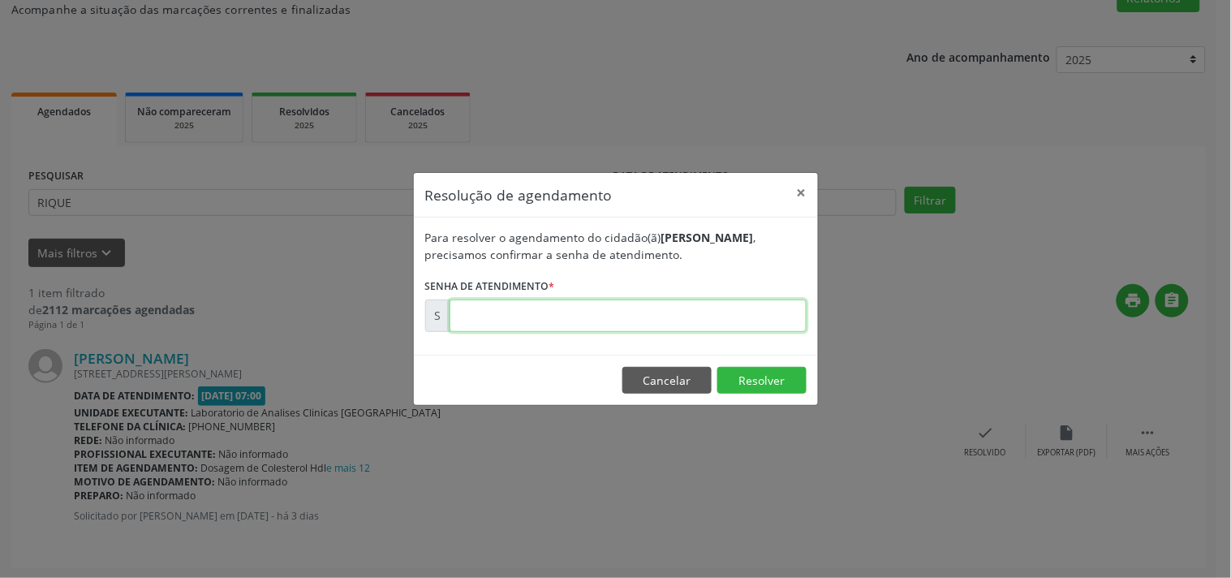
click at [751, 312] on input "text" at bounding box center [627, 315] width 357 height 32
type input "00174389"
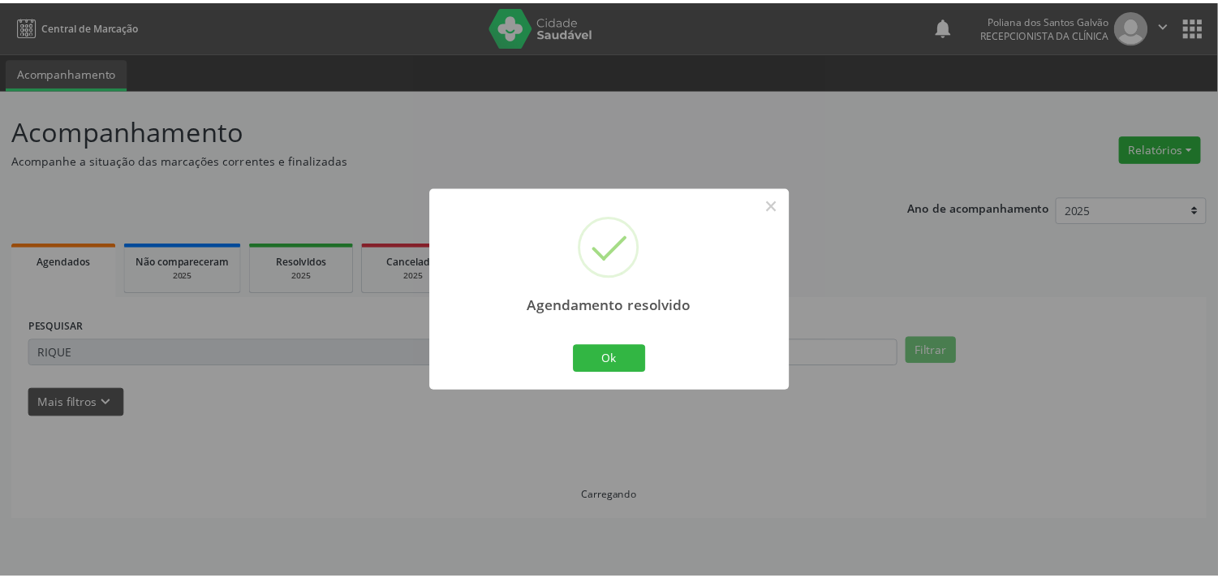
scroll to position [0, 0]
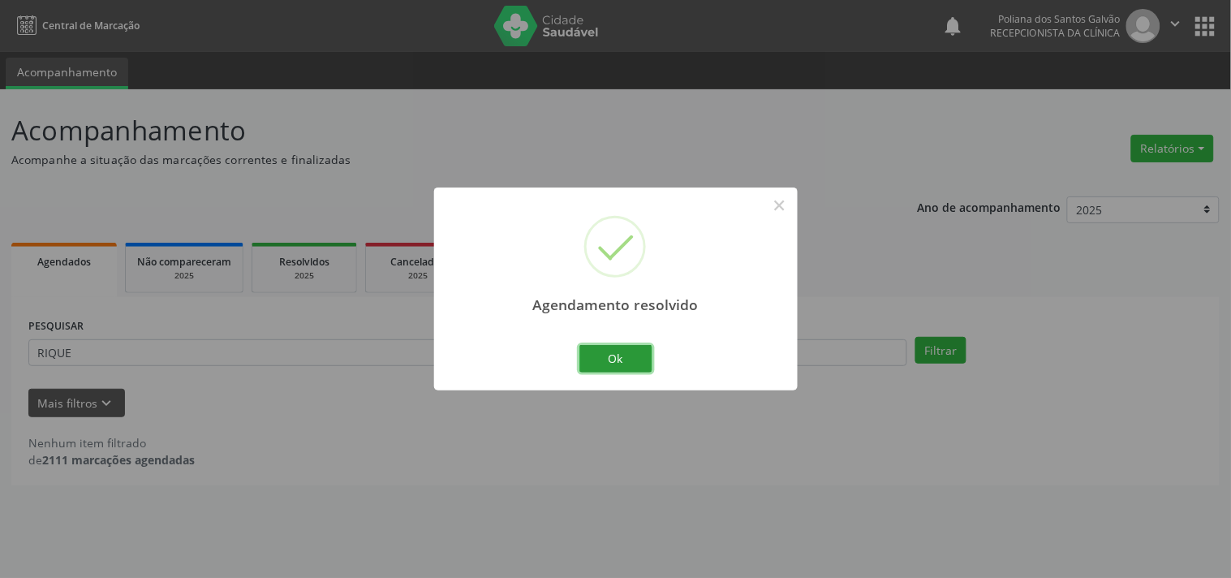
drag, startPoint x: 638, startPoint y: 361, endPoint x: 544, endPoint y: 360, distance: 94.1
click at [637, 360] on button "Ok" at bounding box center [615, 359] width 73 height 28
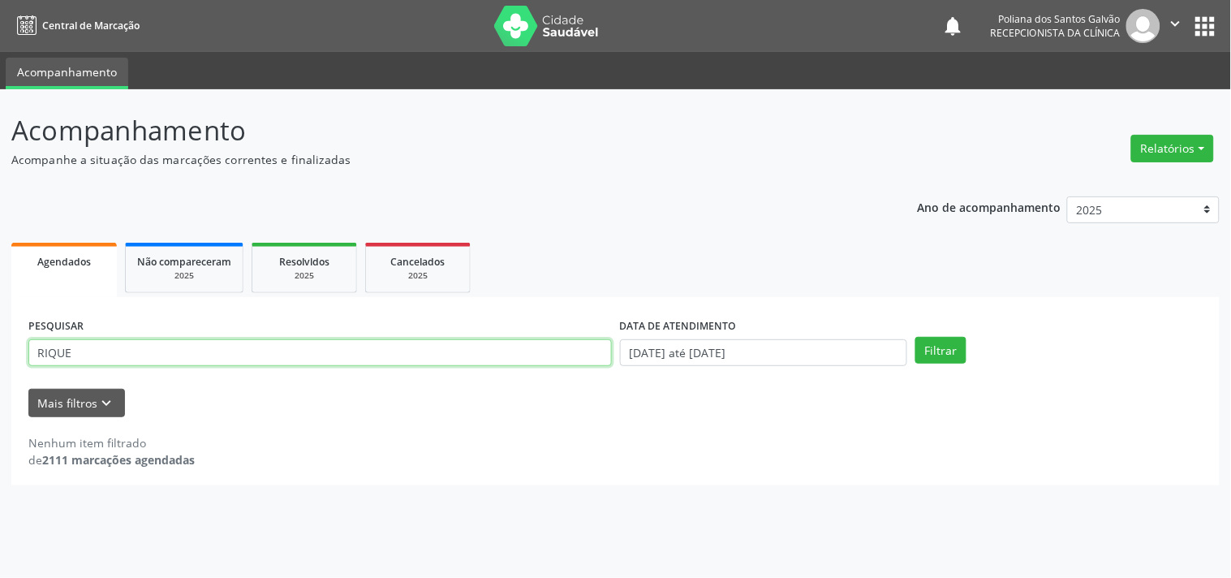
drag, startPoint x: 526, startPoint y: 349, endPoint x: 0, endPoint y: 118, distance: 574.0
click at [0, 132] on div "Acompanhamento Acompanhe a situação das marcações correntes e finalizadas Relat…" at bounding box center [615, 333] width 1231 height 488
type input "RAFAELA"
click at [915, 337] on button "Filtrar" at bounding box center [940, 351] width 51 height 28
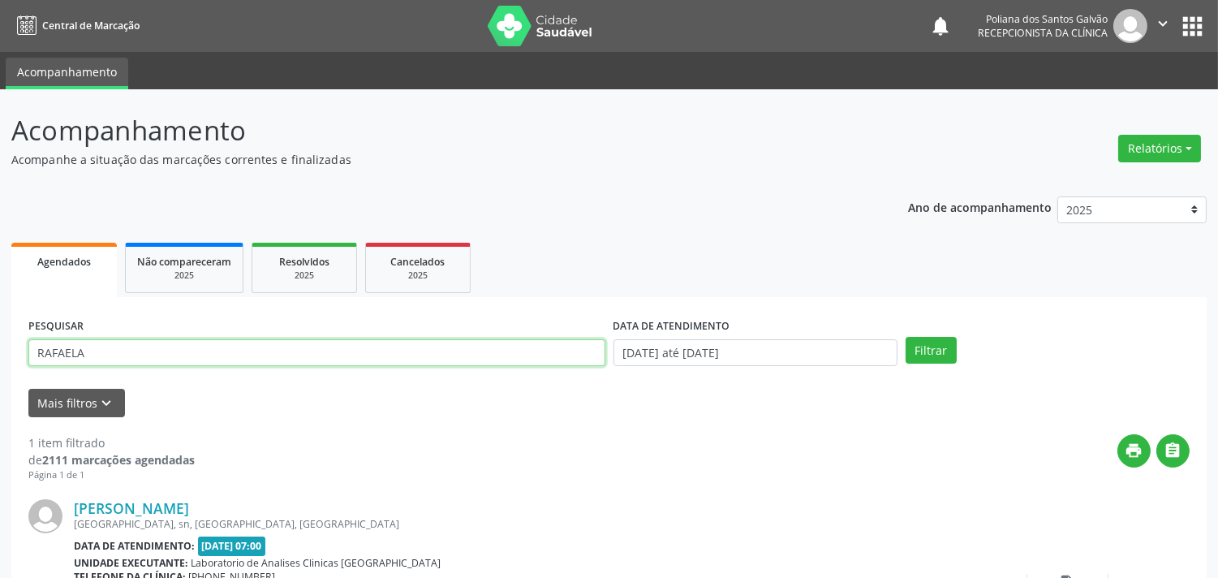
drag, startPoint x: 458, startPoint y: 352, endPoint x: 0, endPoint y: 54, distance: 545.9
click at [0, 103] on div "Acompanhamento Acompanhe a situação das marcações correntes e finalizadas Relat…" at bounding box center [609, 409] width 1218 height 640
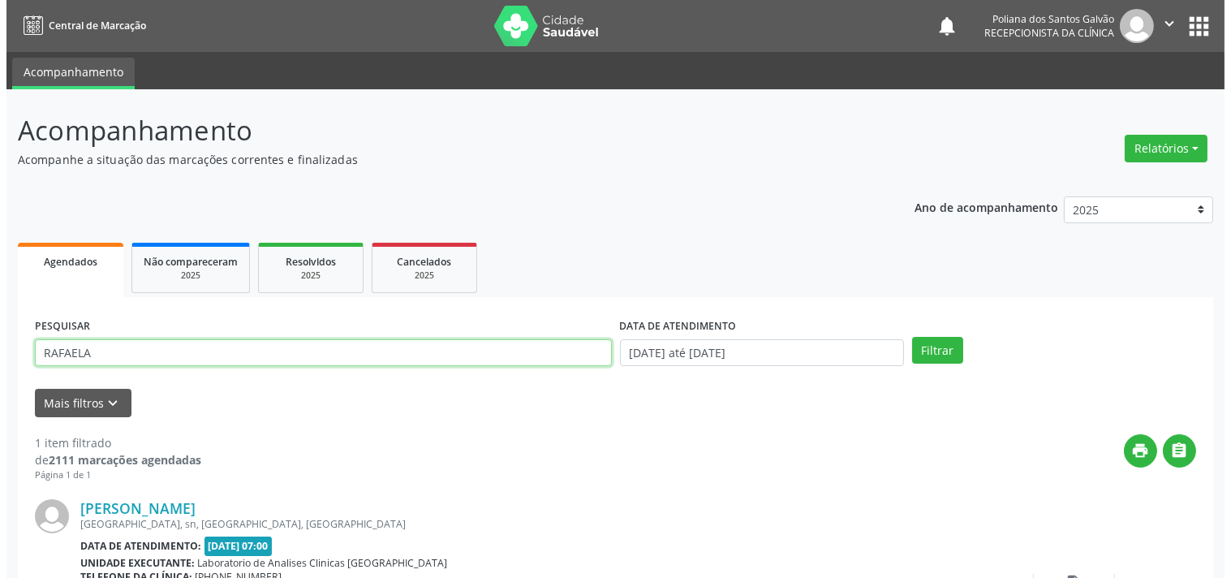
scroll to position [150, 0]
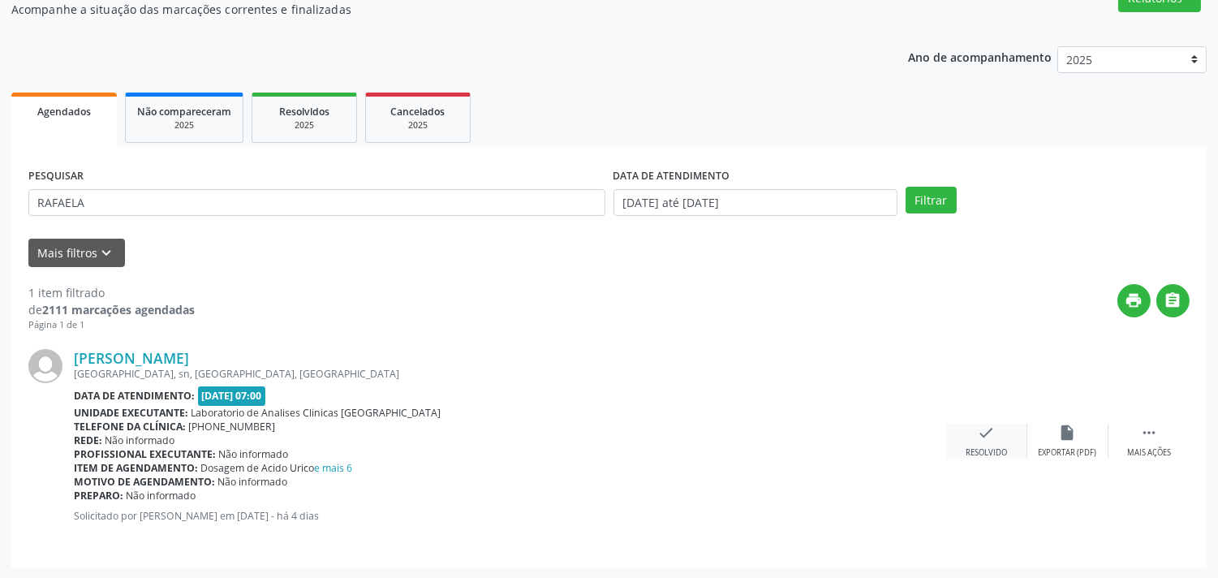
click at [986, 423] on icon "check" at bounding box center [987, 432] width 18 height 18
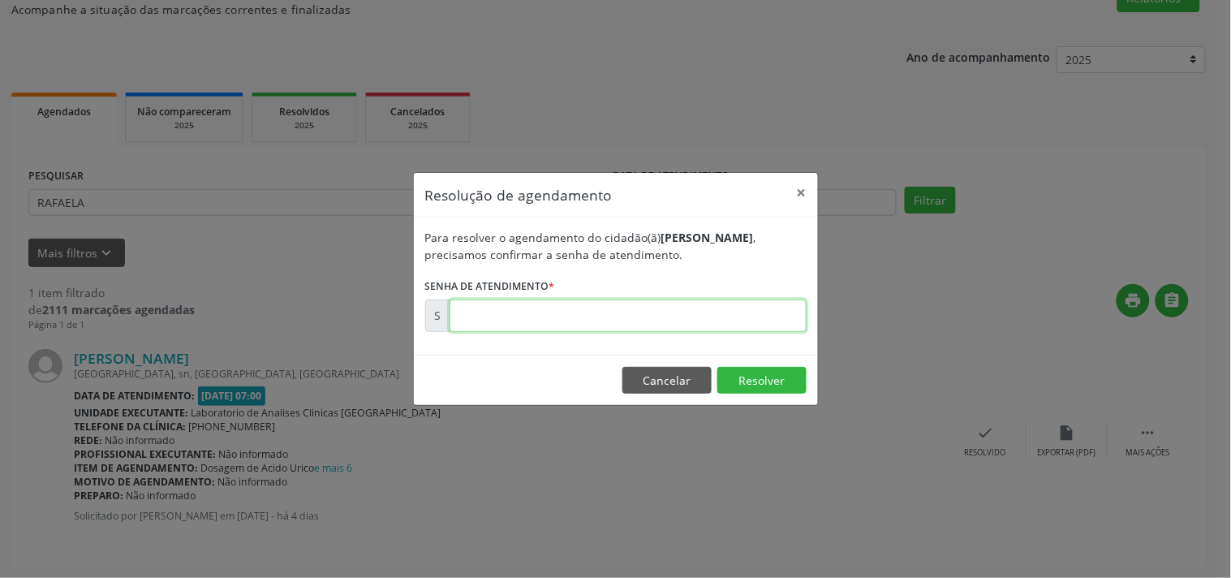
click at [769, 309] on input "text" at bounding box center [627, 315] width 357 height 32
type input "00174159"
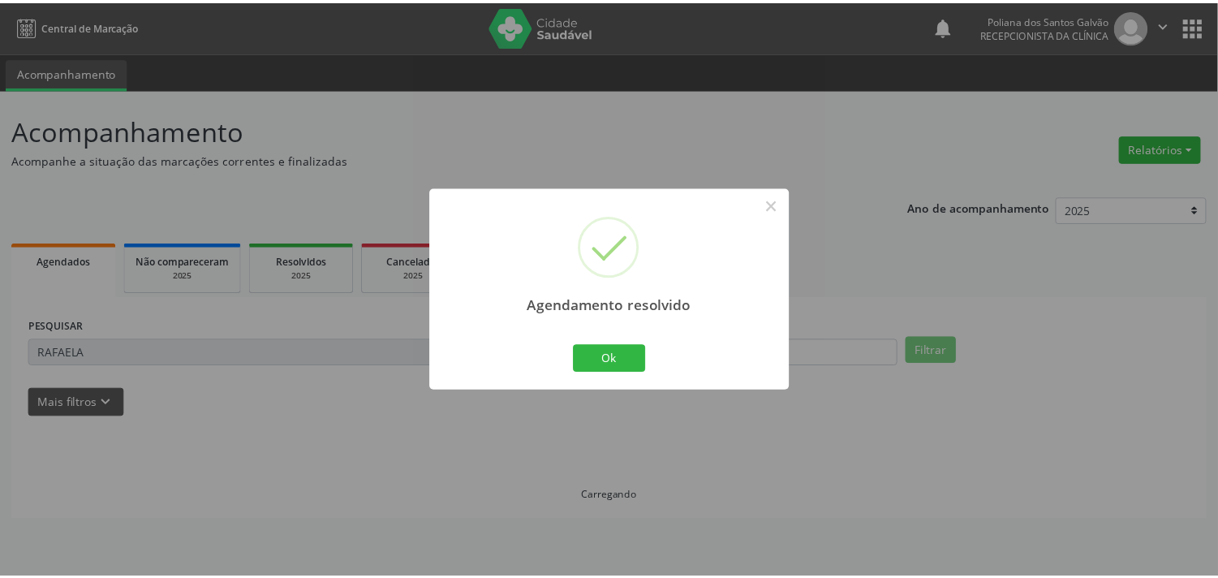
scroll to position [0, 0]
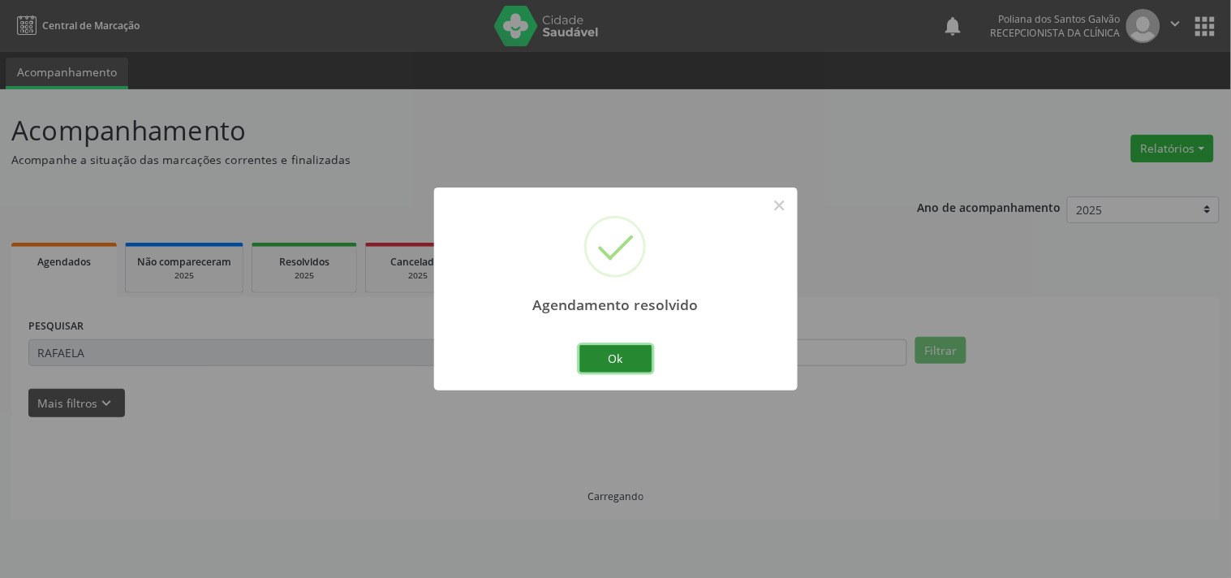
click at [608, 353] on button "Ok" at bounding box center [615, 359] width 73 height 28
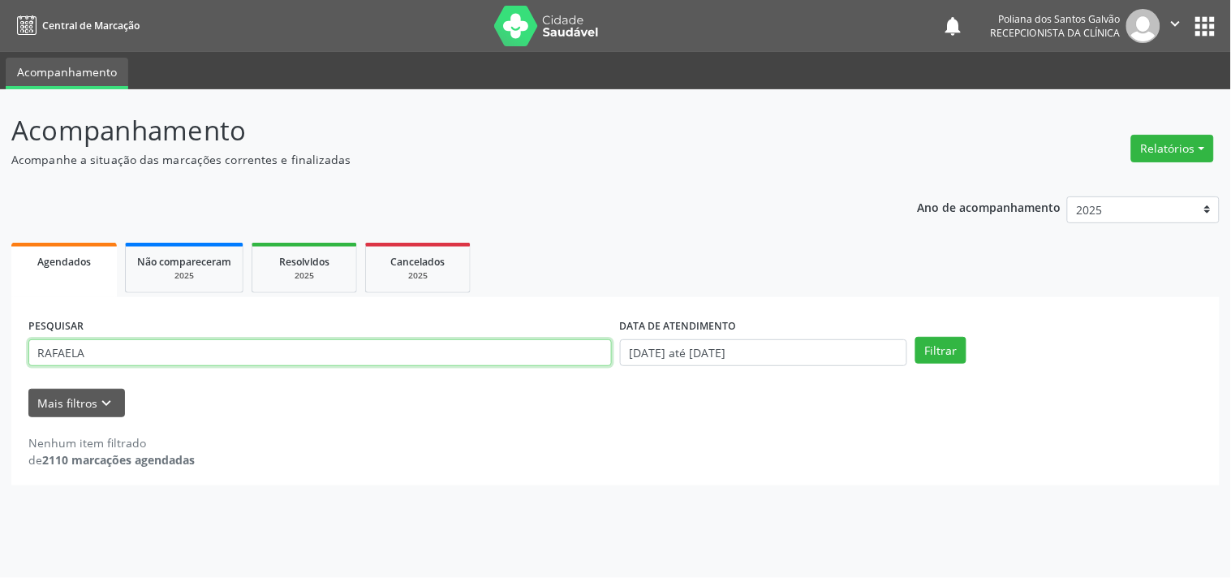
drag, startPoint x: 568, startPoint y: 361, endPoint x: 0, endPoint y: 262, distance: 576.4
click at [0, 262] on div "Acompanhamento Acompanhe a situação das marcações correntes e finalizadas Relat…" at bounding box center [615, 333] width 1231 height 488
type input "edils"
click at [915, 337] on button "Filtrar" at bounding box center [940, 351] width 51 height 28
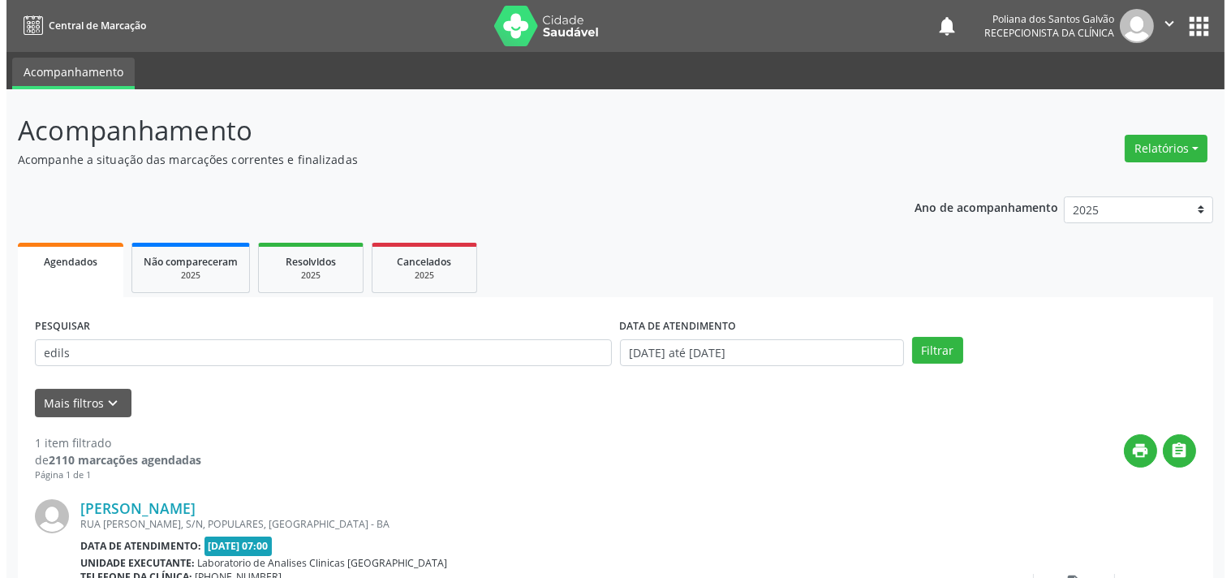
scroll to position [150, 0]
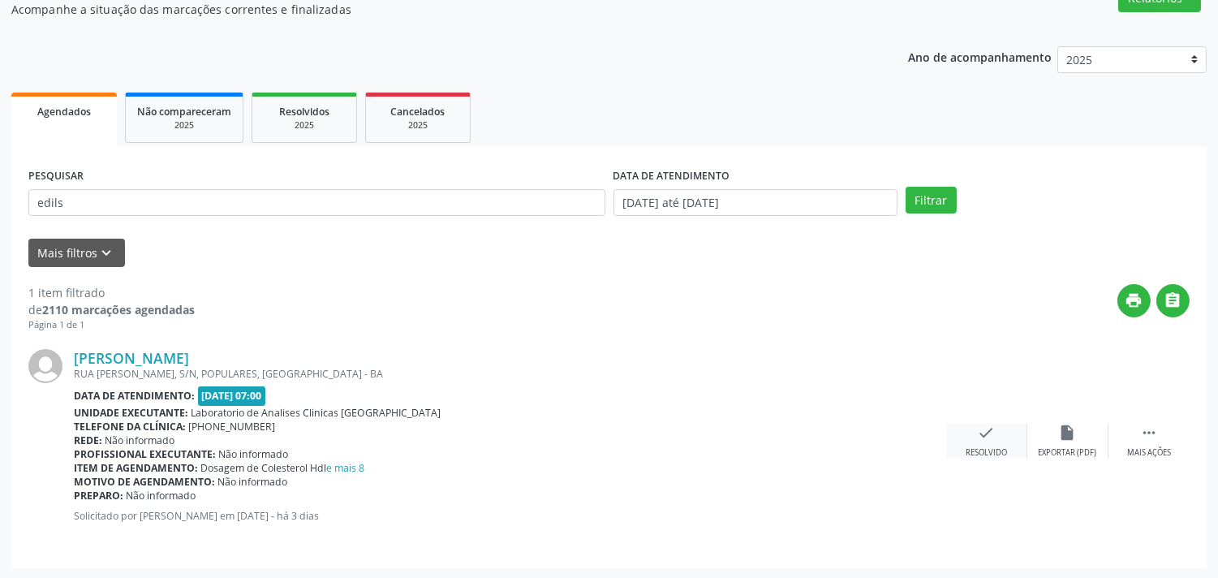
click at [980, 428] on icon "check" at bounding box center [987, 432] width 18 height 18
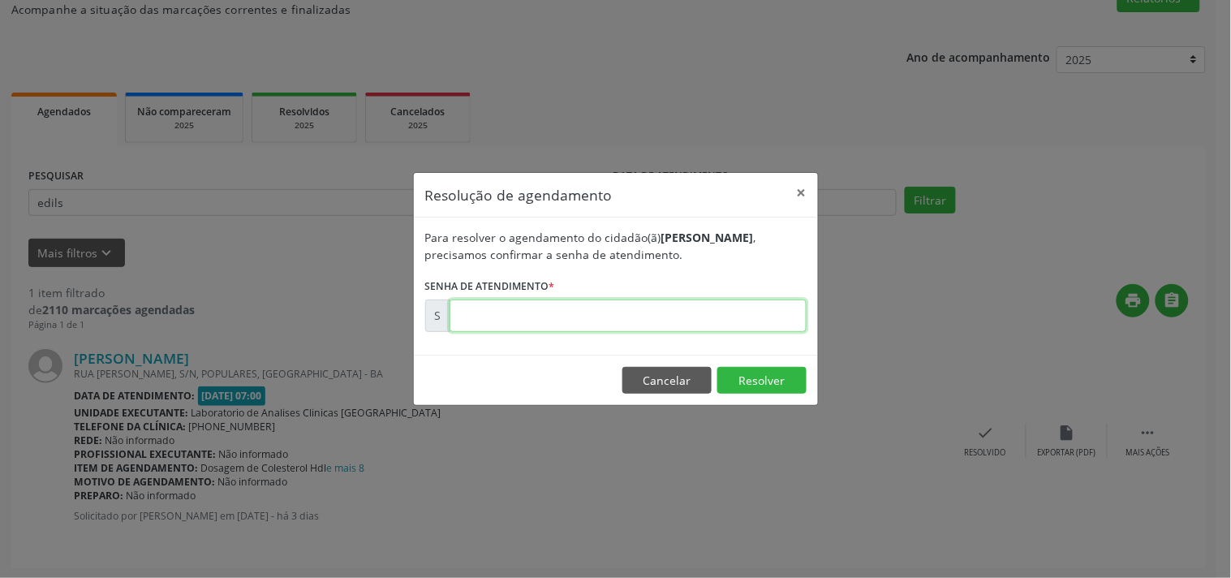
click at [731, 315] on input "text" at bounding box center [627, 315] width 357 height 32
type input "00174474"
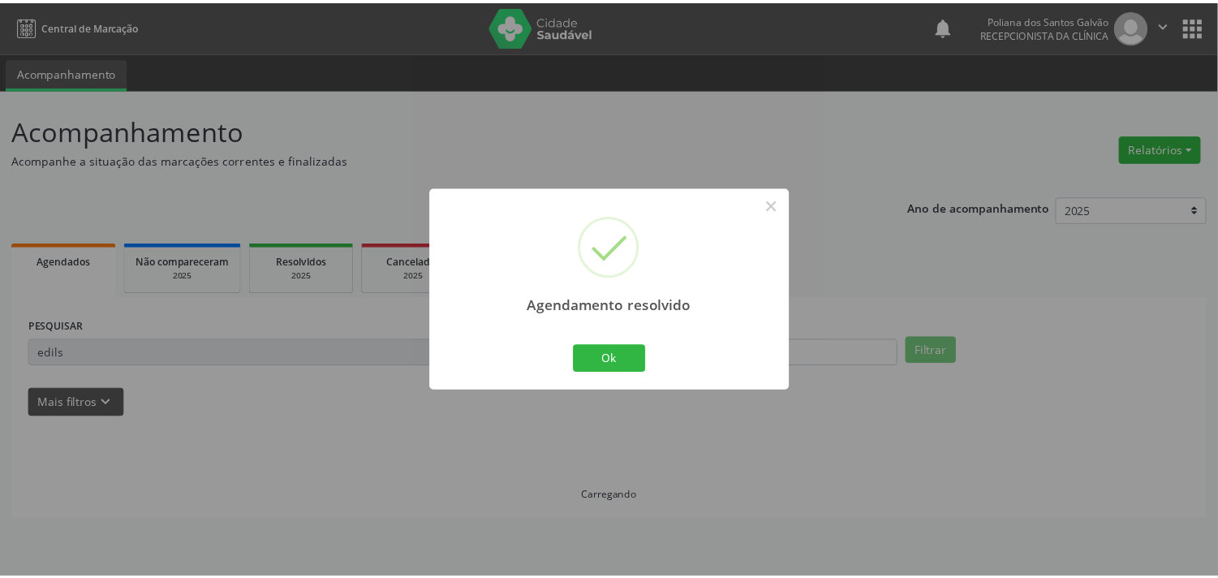
scroll to position [0, 0]
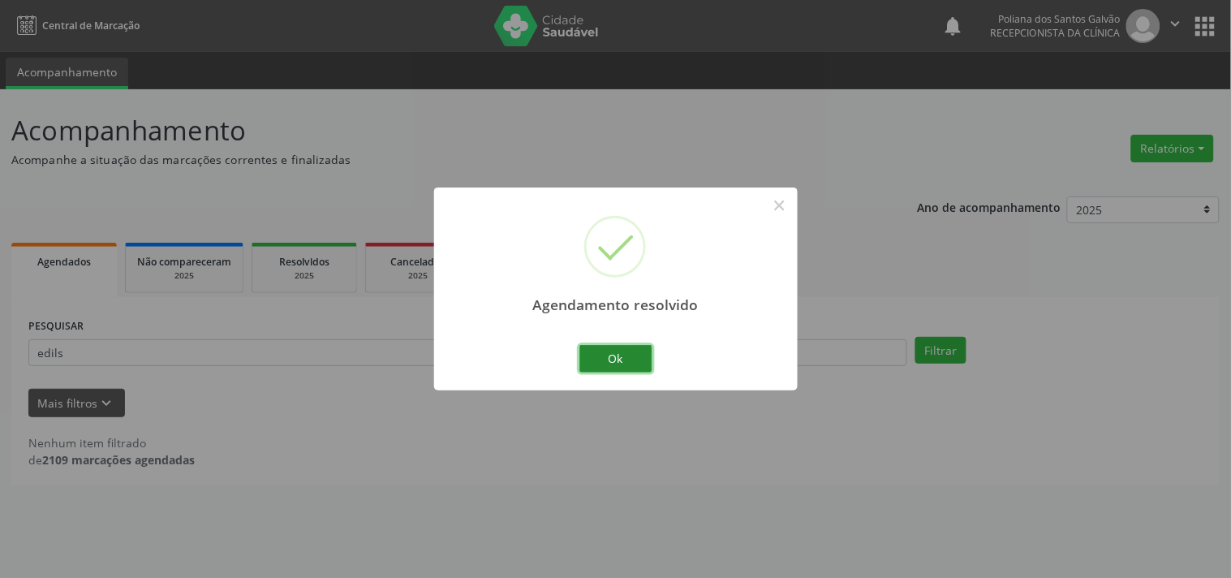
drag, startPoint x: 617, startPoint y: 367, endPoint x: 516, endPoint y: 367, distance: 100.6
click at [615, 367] on button "Ok" at bounding box center [615, 359] width 73 height 28
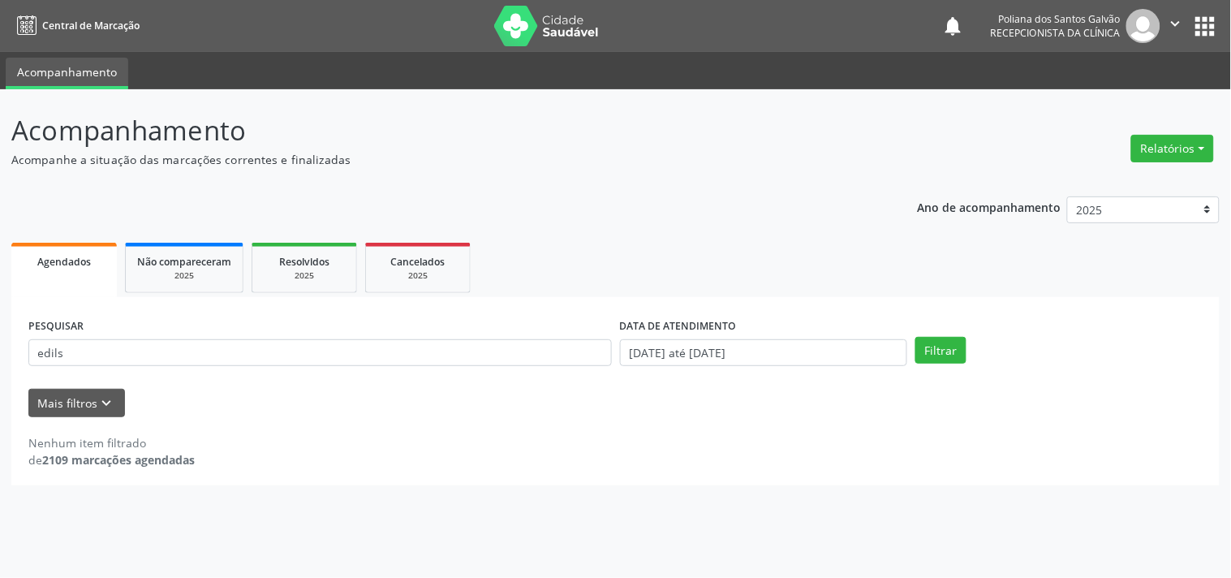
drag, startPoint x: 485, startPoint y: 362, endPoint x: 369, endPoint y: 365, distance: 116.1
click at [369, 365] on div "PESQUISAR edils" at bounding box center [319, 345] width 591 height 63
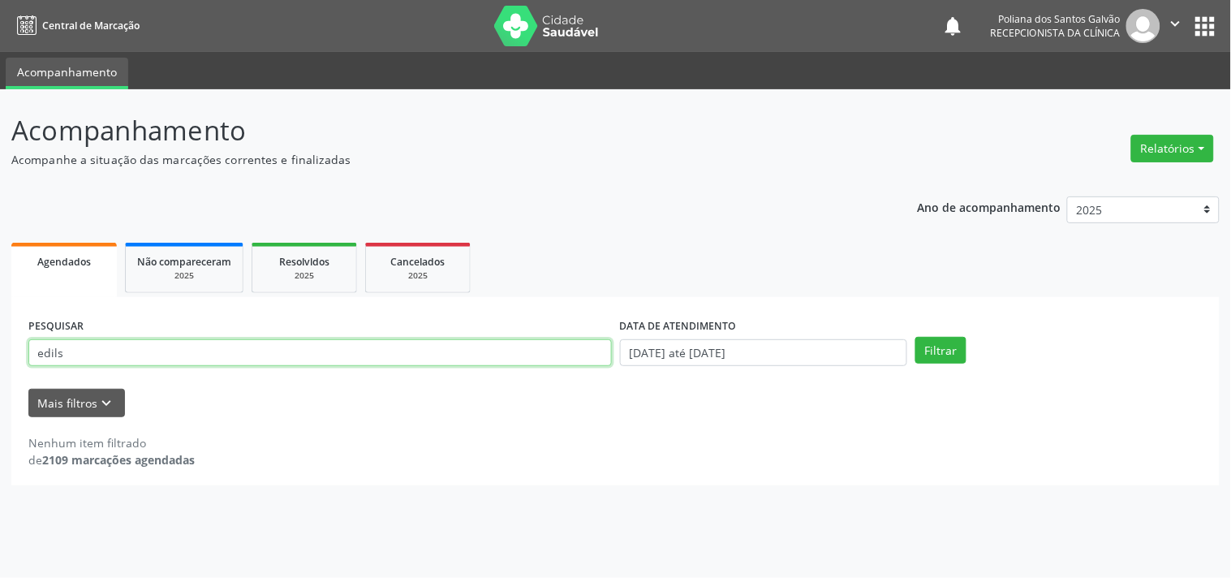
drag, startPoint x: 183, startPoint y: 303, endPoint x: 0, endPoint y: 108, distance: 267.5
click at [0, 106] on div "Acompanhamento Acompanhe a situação das marcações correntes e finalizadas Relat…" at bounding box center [615, 333] width 1231 height 488
type input "aline"
click at [915, 337] on button "Filtrar" at bounding box center [940, 351] width 51 height 28
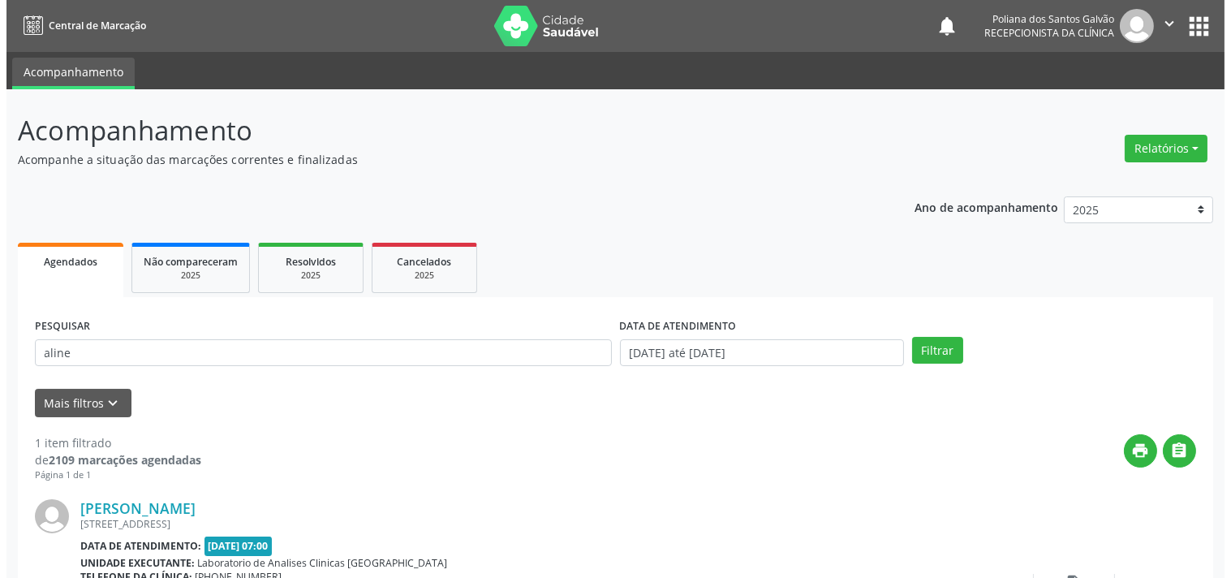
scroll to position [150, 0]
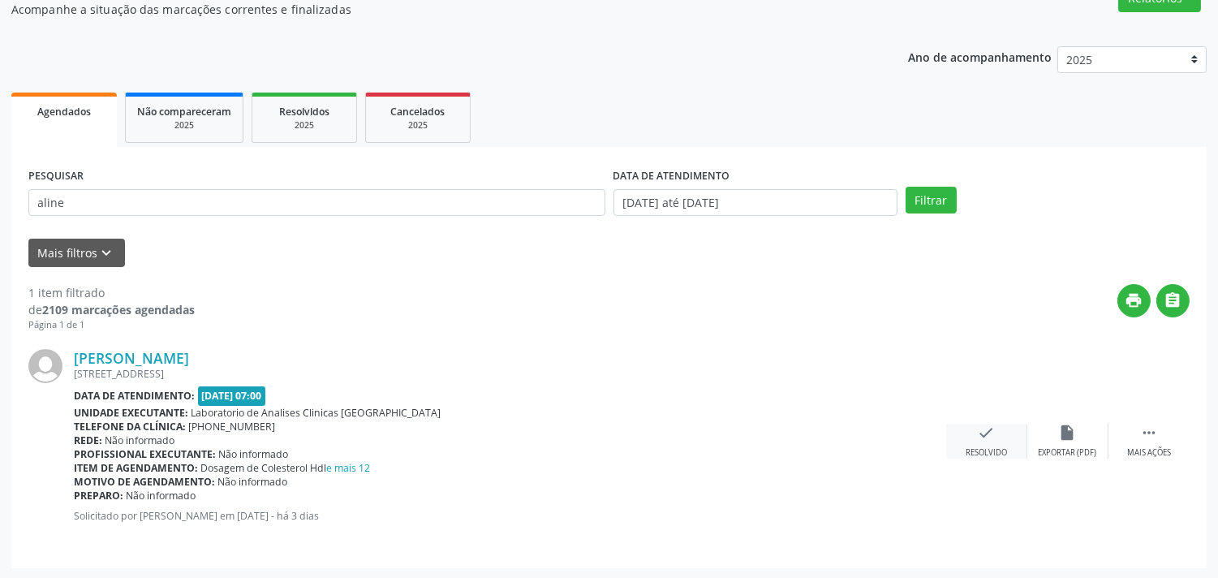
click at [972, 442] on div "check Resolvido" at bounding box center [986, 440] width 81 height 35
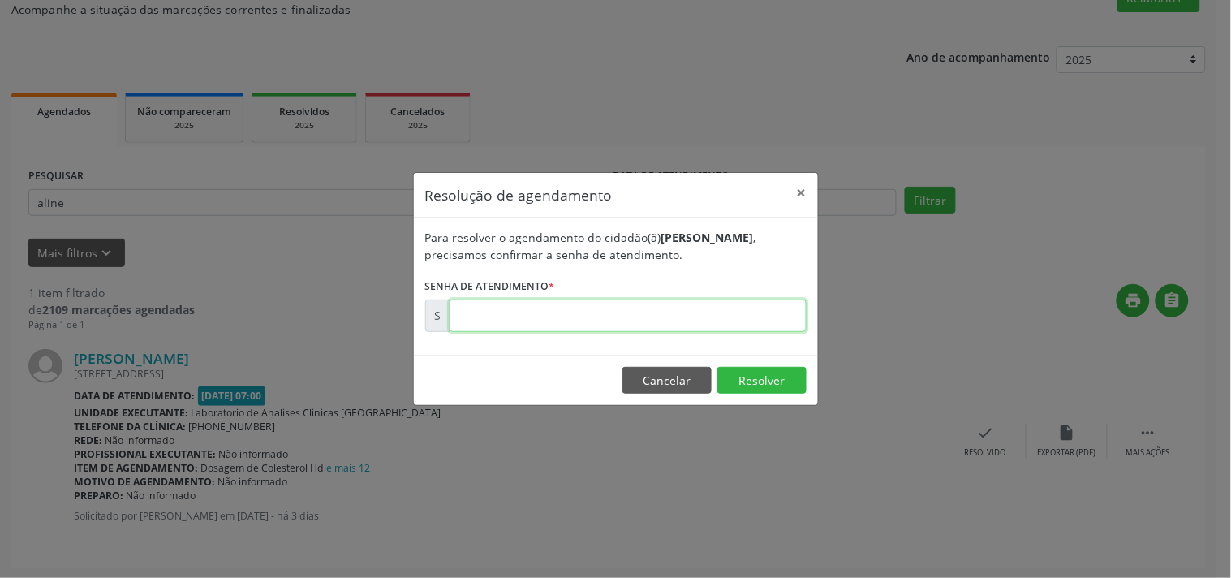
click at [758, 320] on input "text" at bounding box center [627, 315] width 357 height 32
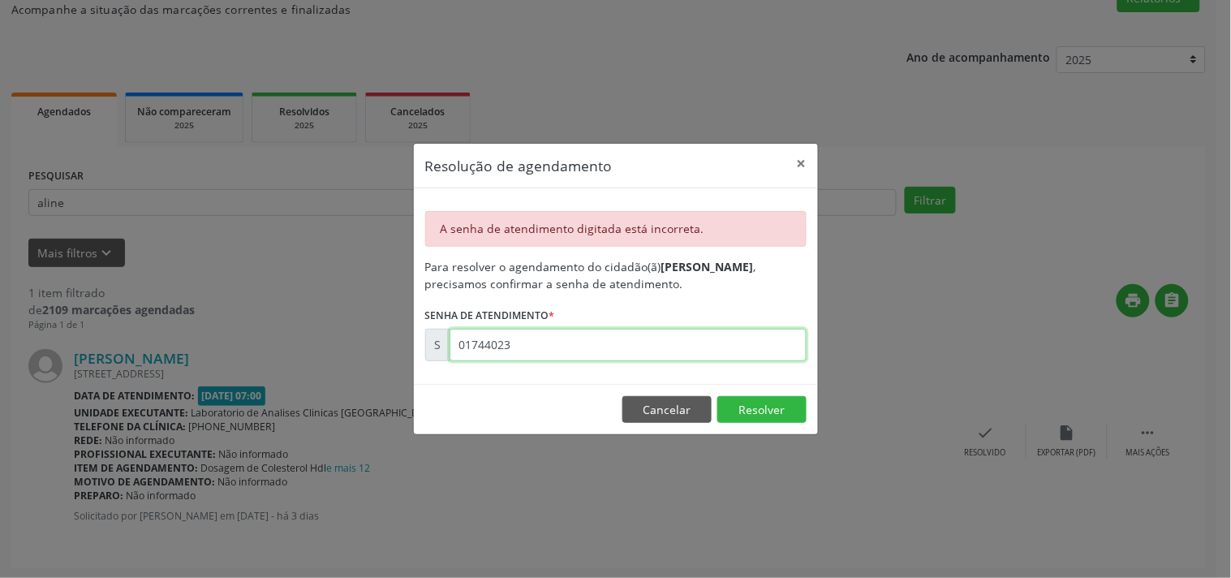
click at [615, 342] on input "01744023" at bounding box center [627, 345] width 357 height 32
type input "00174402"
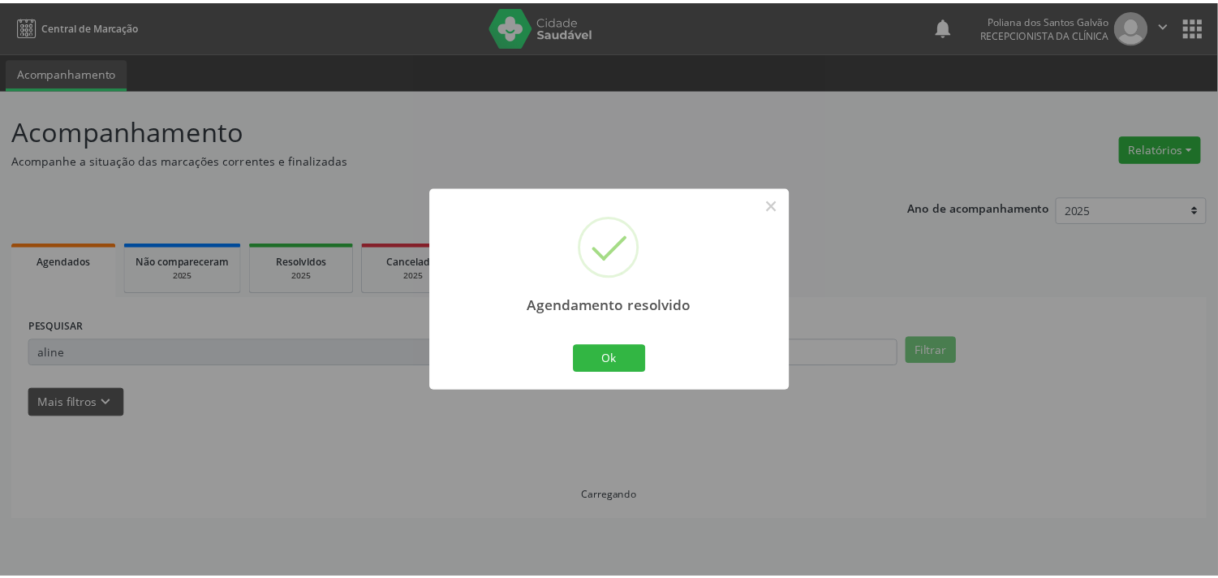
scroll to position [0, 0]
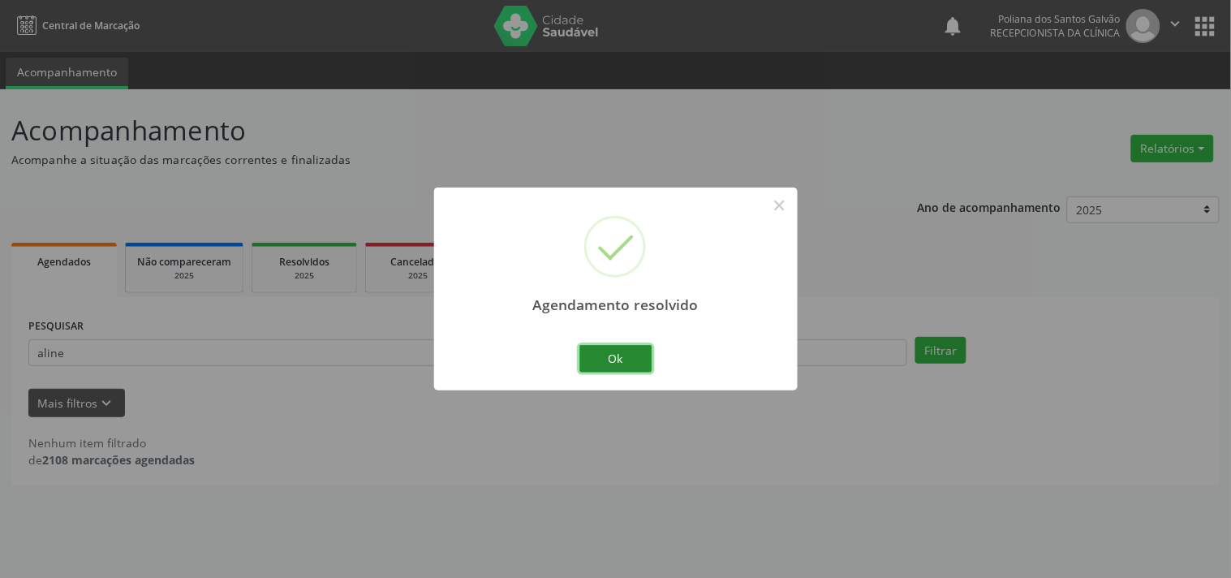
click at [649, 349] on button "Ok" at bounding box center [615, 359] width 73 height 28
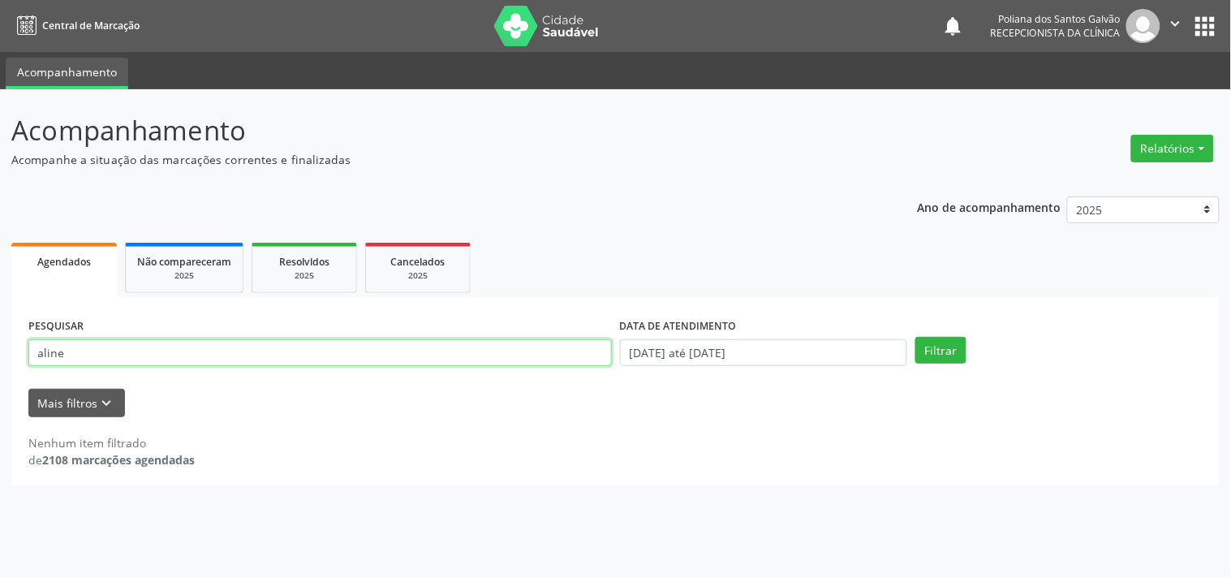
drag, startPoint x: 208, startPoint y: 308, endPoint x: 0, endPoint y: 160, distance: 255.3
click at [0, 176] on div "Acompanhamento Acompanhe a situação das marcações correntes e finalizadas Relat…" at bounding box center [615, 333] width 1231 height 488
type input "v"
type input "vtoria"
click at [915, 337] on button "Filtrar" at bounding box center [940, 351] width 51 height 28
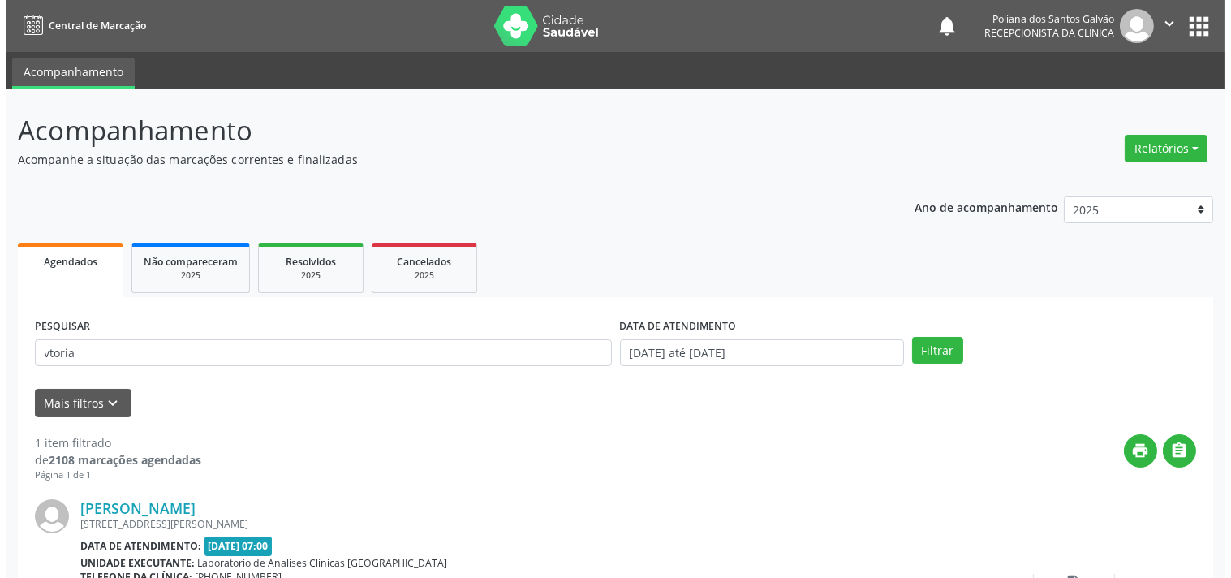
scroll to position [150, 0]
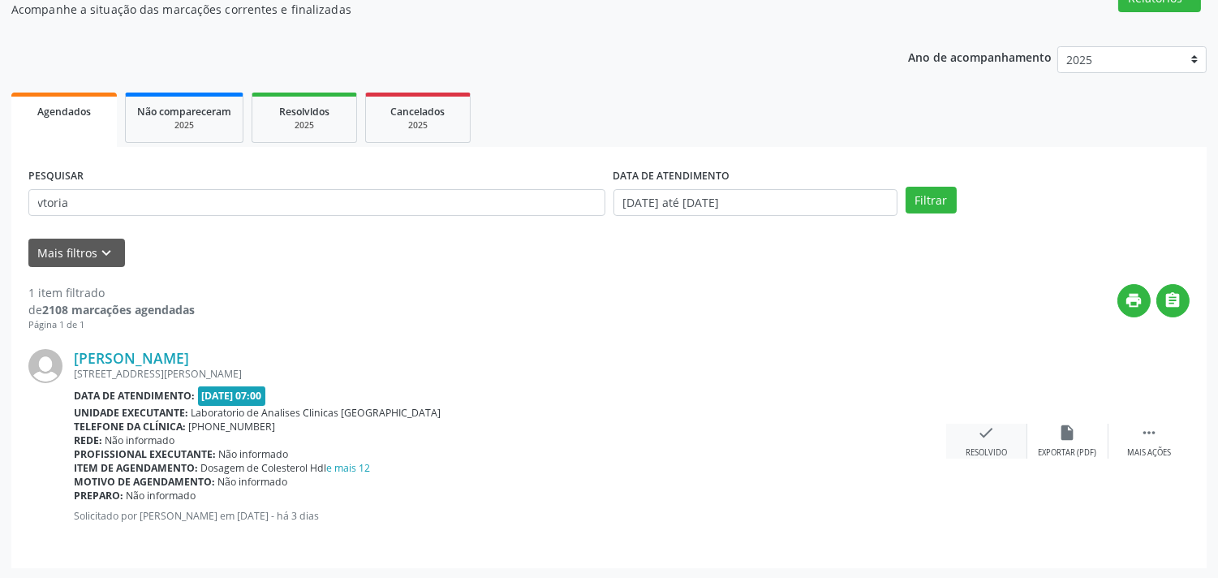
click at [998, 423] on div "check Resolvido" at bounding box center [986, 440] width 81 height 35
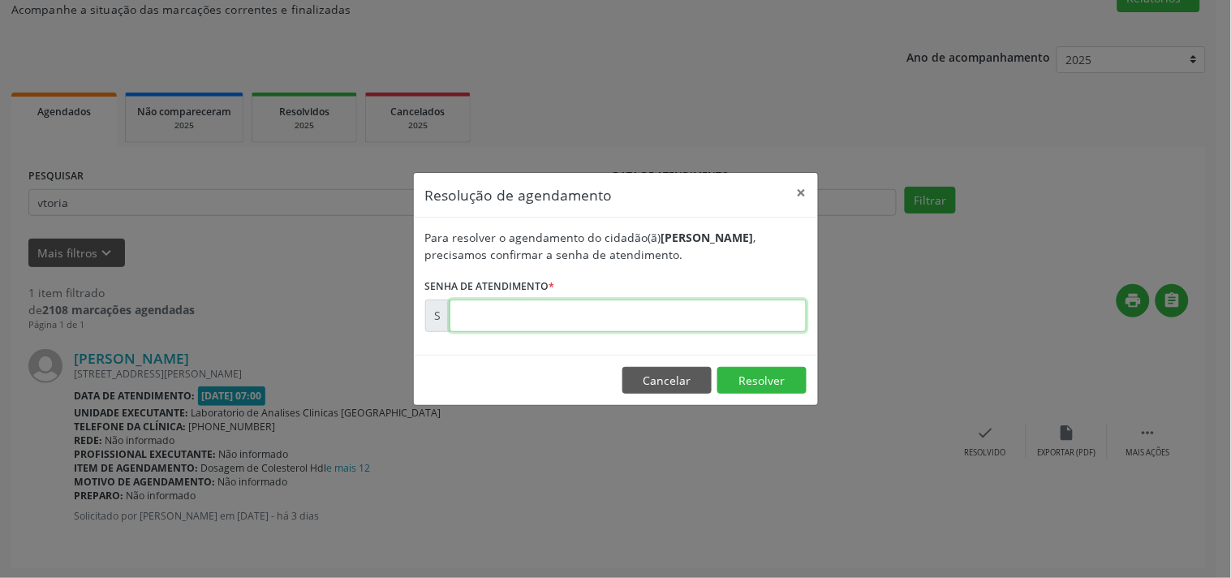
click at [749, 312] on input "text" at bounding box center [627, 315] width 357 height 32
type input "00174388"
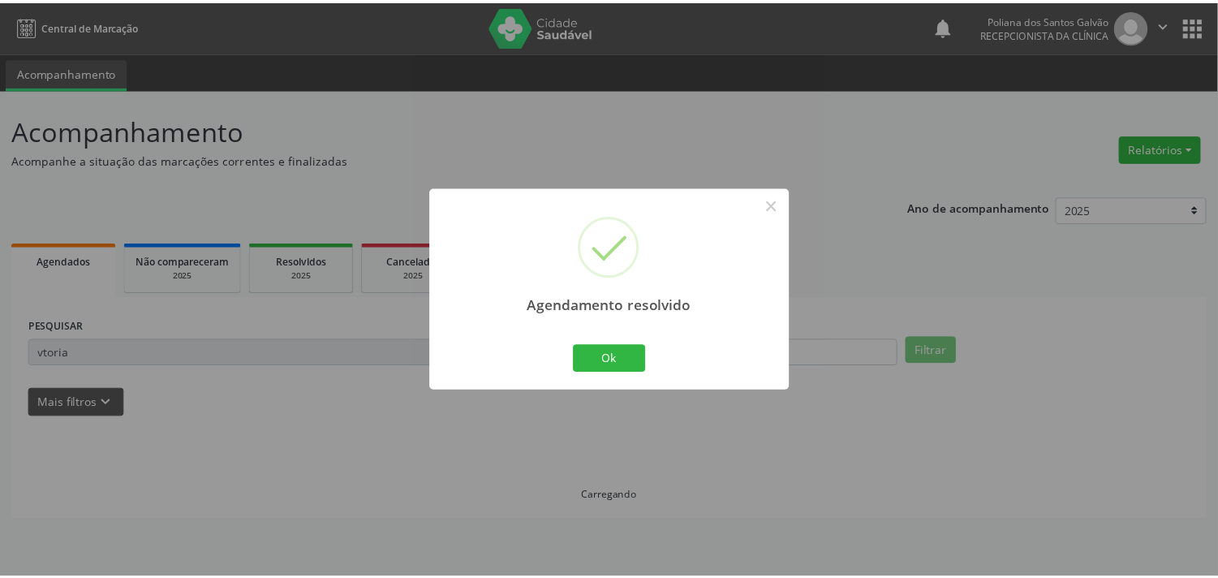
scroll to position [0, 0]
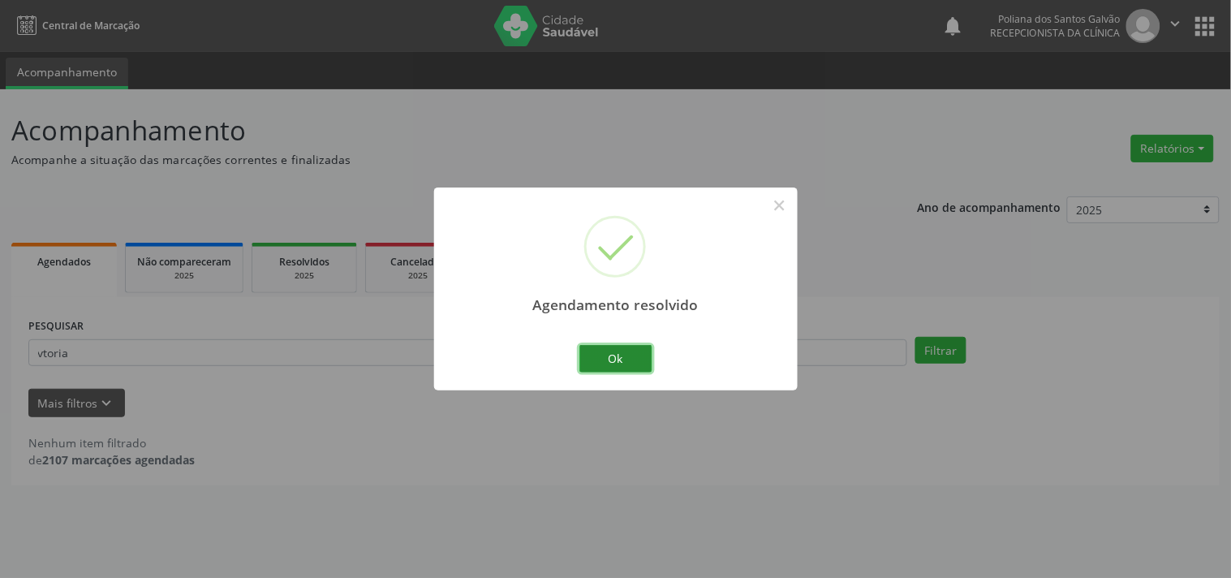
drag, startPoint x: 633, startPoint y: 361, endPoint x: 519, endPoint y: 337, distance: 116.2
click at [625, 360] on button "Ok" at bounding box center [615, 359] width 73 height 28
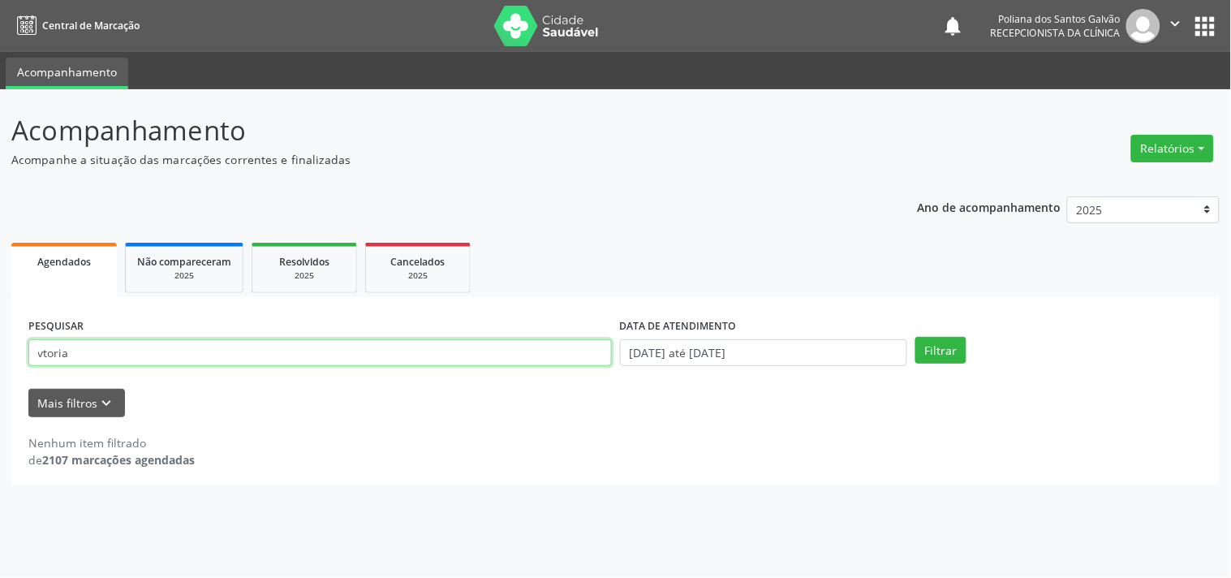
drag, startPoint x: 497, startPoint y: 358, endPoint x: 0, endPoint y: 120, distance: 551.2
click at [0, 120] on div "Acompanhamento Acompanhe a situação das marcações correntes e finalizadas Relat…" at bounding box center [615, 333] width 1231 height 488
type input "LAIS"
click at [915, 337] on button "Filtrar" at bounding box center [940, 351] width 51 height 28
drag, startPoint x: 542, startPoint y: 355, endPoint x: 0, endPoint y: 30, distance: 632.1
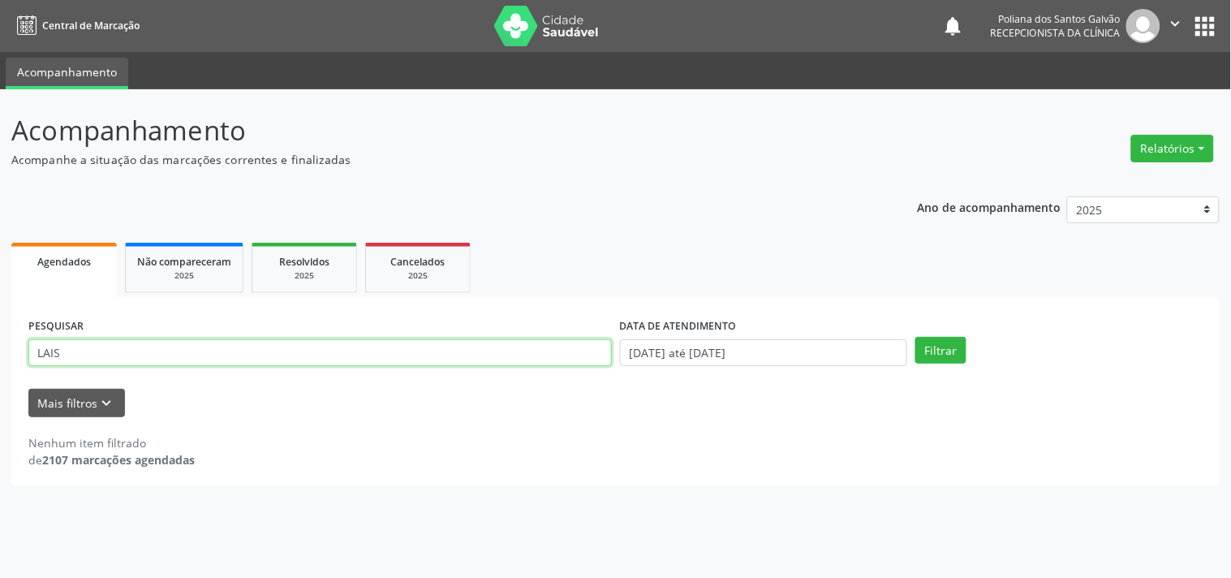
click at [0, 30] on div "Central de Marcação notifications Poliana dos Santos Galvão Recepcionista da cl…" at bounding box center [615, 289] width 1231 height 578
type input "[PERSON_NAME]"
click at [915, 337] on button "Filtrar" at bounding box center [940, 351] width 51 height 28
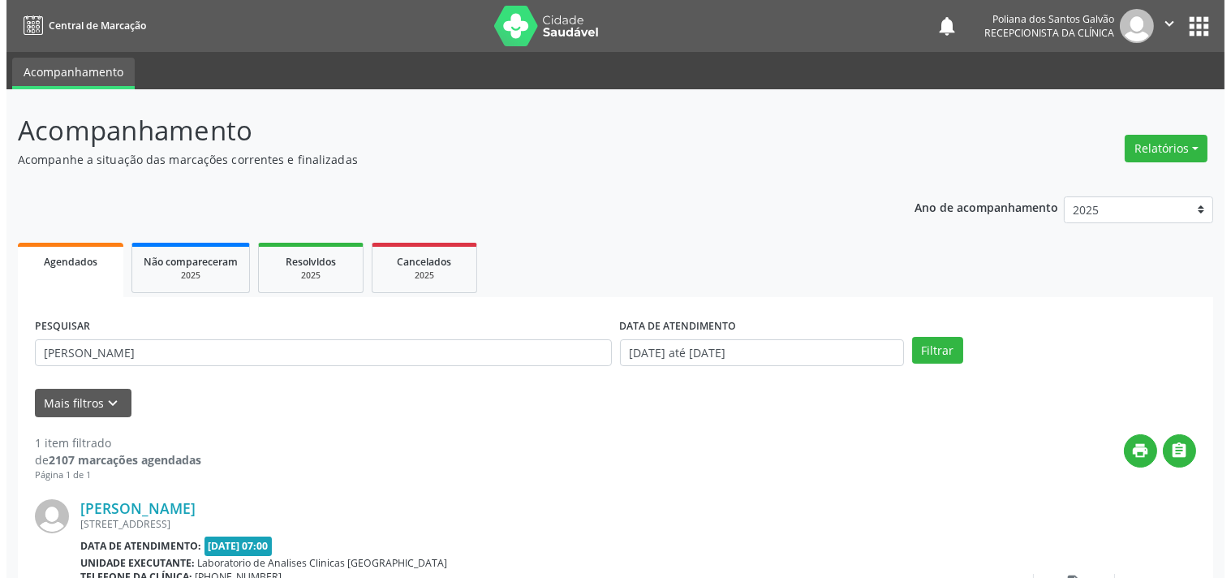
scroll to position [150, 0]
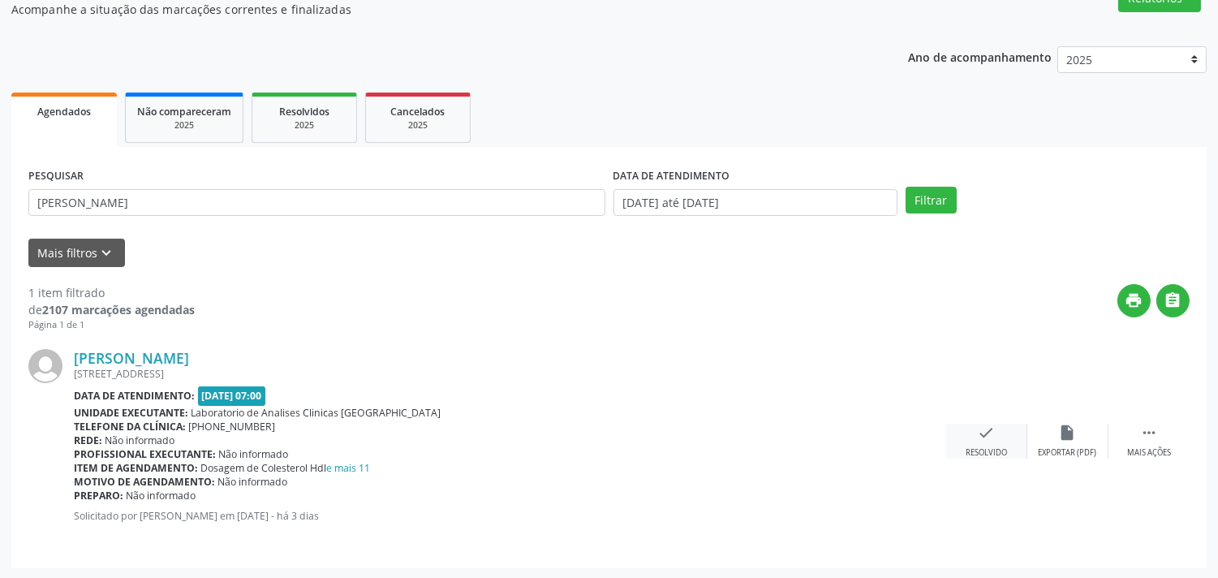
click at [968, 428] on div "check Resolvido" at bounding box center [986, 440] width 81 height 35
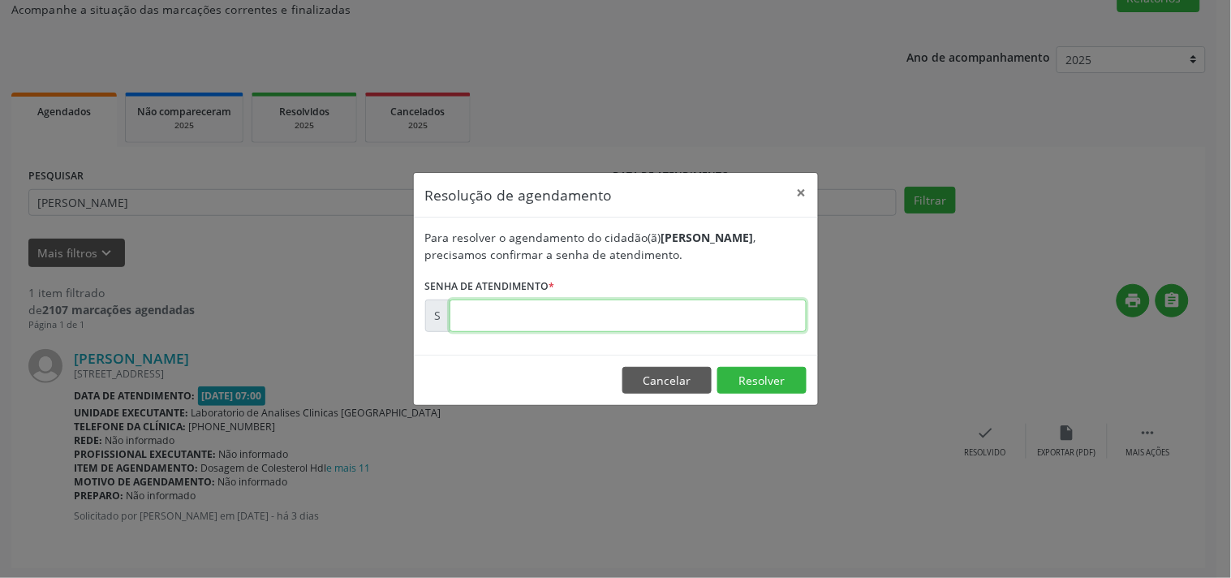
click at [777, 322] on input "text" at bounding box center [627, 315] width 357 height 32
type input "00174393"
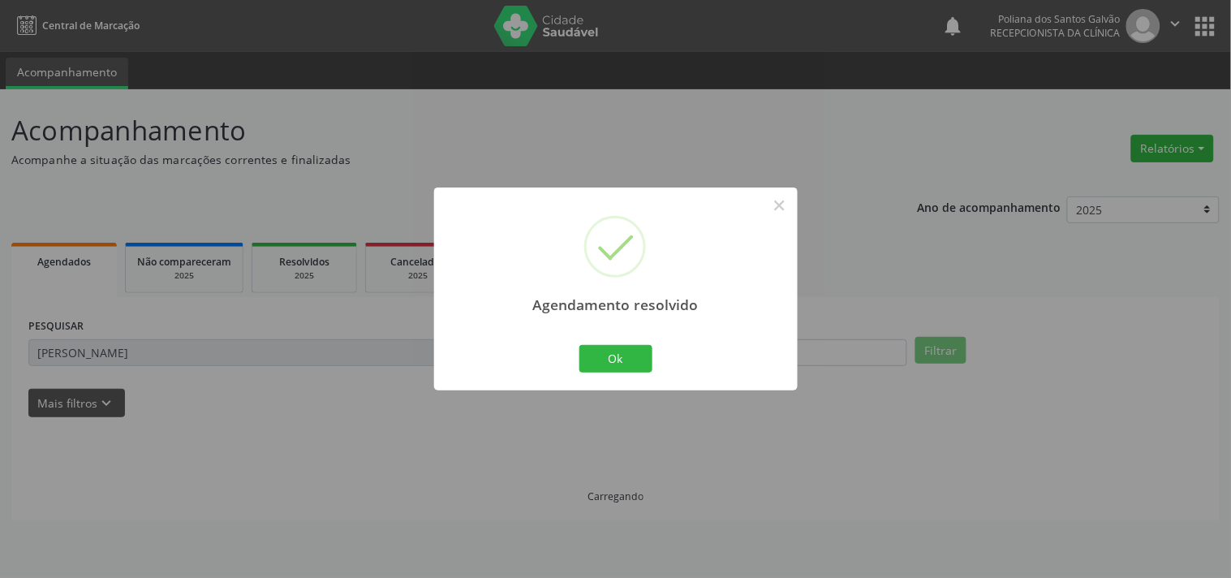
scroll to position [0, 0]
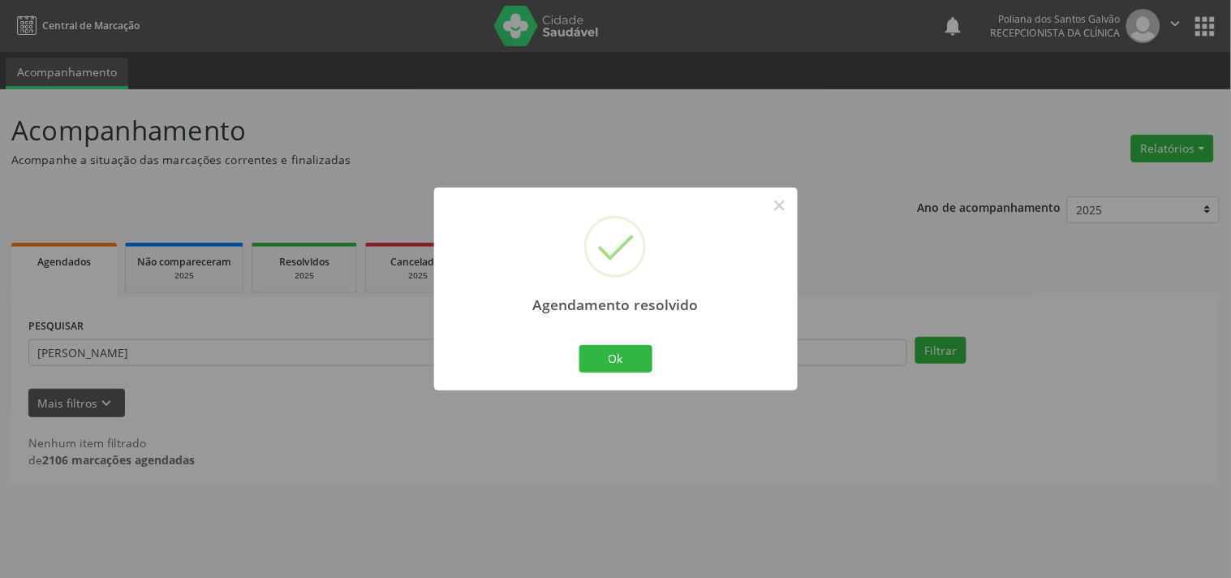
click at [607, 376] on div "Agendamento resolvido × Ok Cancel" at bounding box center [615, 288] width 363 height 202
click at [607, 366] on button "Ok" at bounding box center [615, 359] width 73 height 28
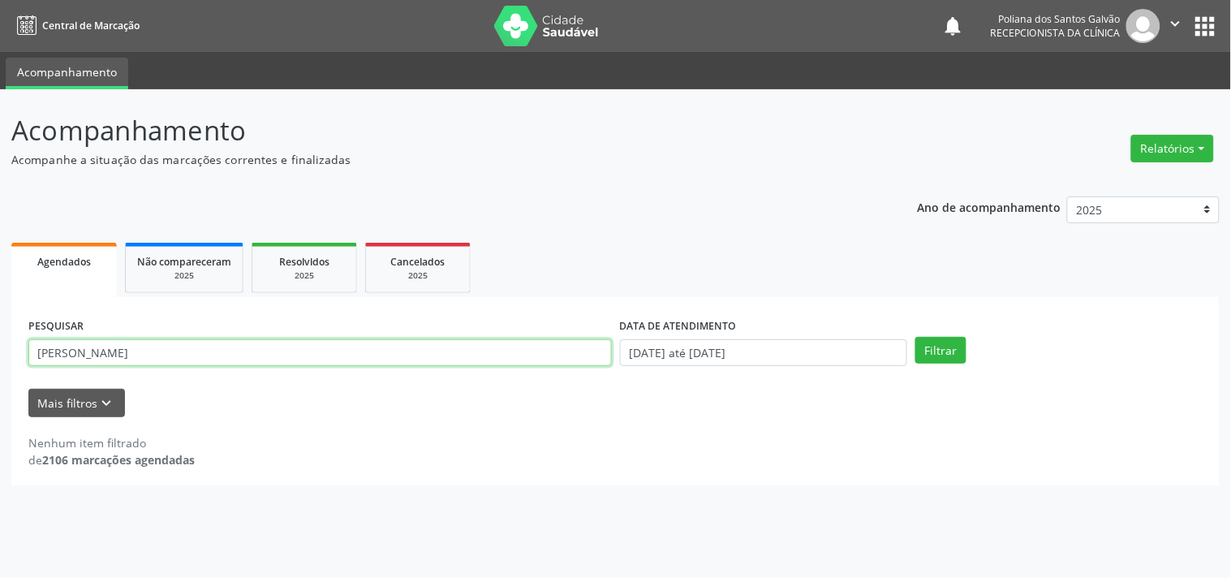
drag, startPoint x: 536, startPoint y: 350, endPoint x: 0, endPoint y: -3, distance: 642.4
click at [0, 0] on html "Central de Marcação notifications Poliana dos Santos Galvão Recepcionista da cl…" at bounding box center [615, 289] width 1231 height 578
type input "ENY"
click at [915, 337] on button "Filtrar" at bounding box center [940, 351] width 51 height 28
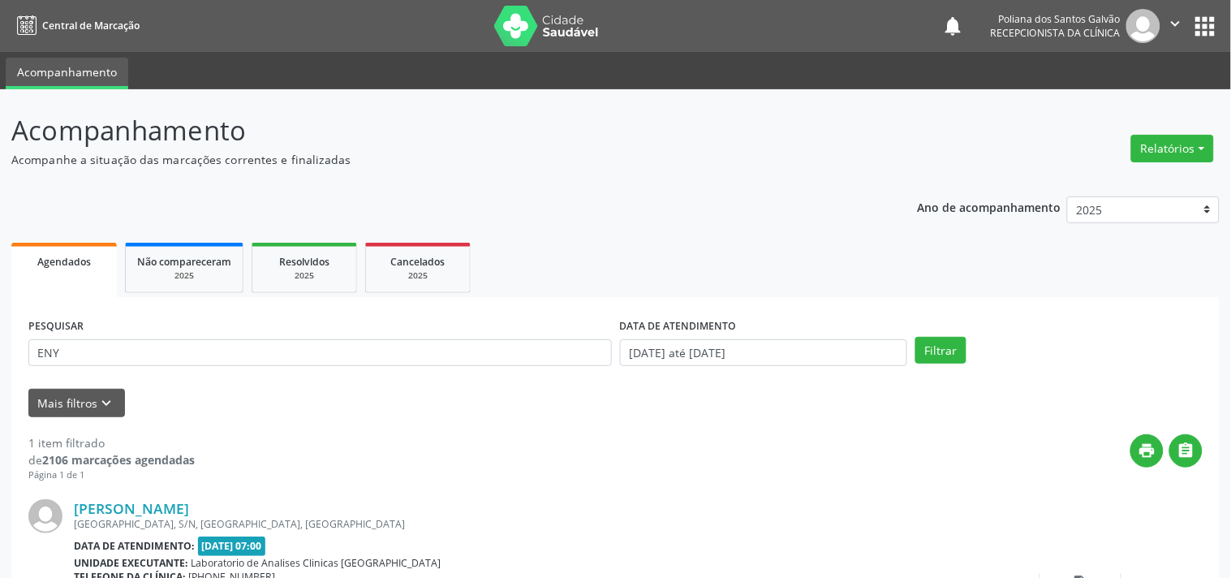
scroll to position [150, 0]
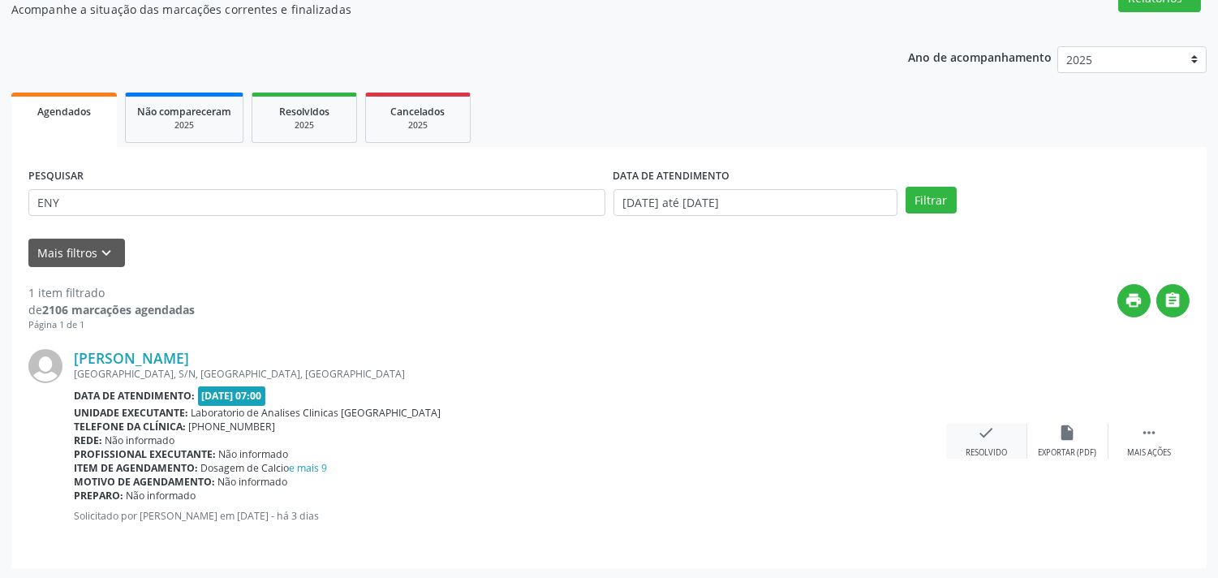
click at [994, 447] on div "Resolvido" at bounding box center [985, 452] width 41 height 11
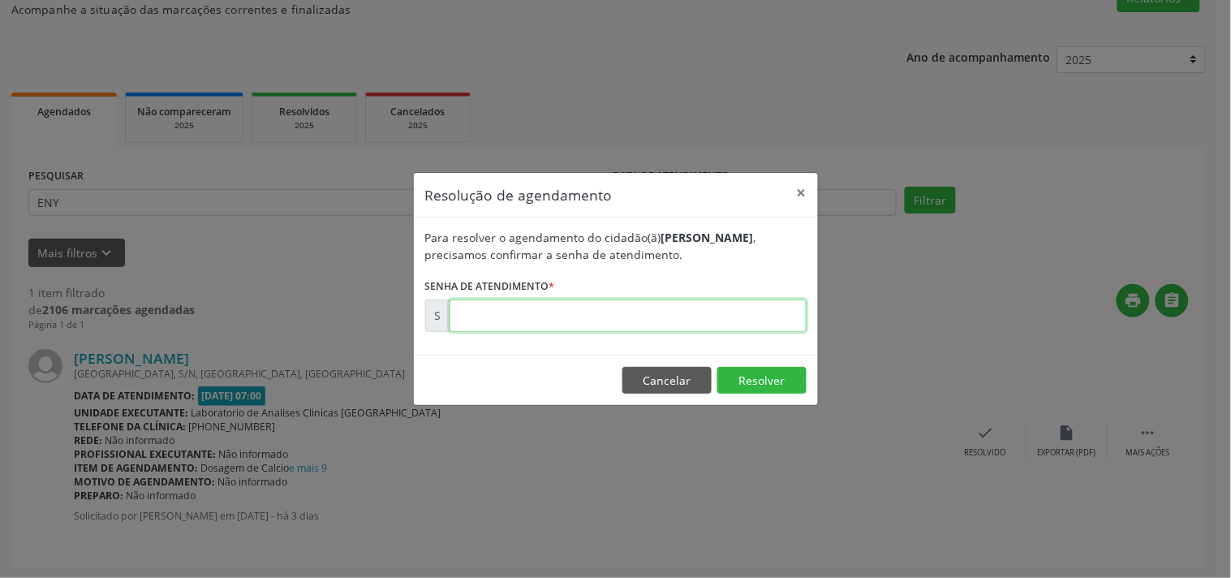
click at [763, 317] on input "text" at bounding box center [627, 315] width 357 height 32
type input "00174461"
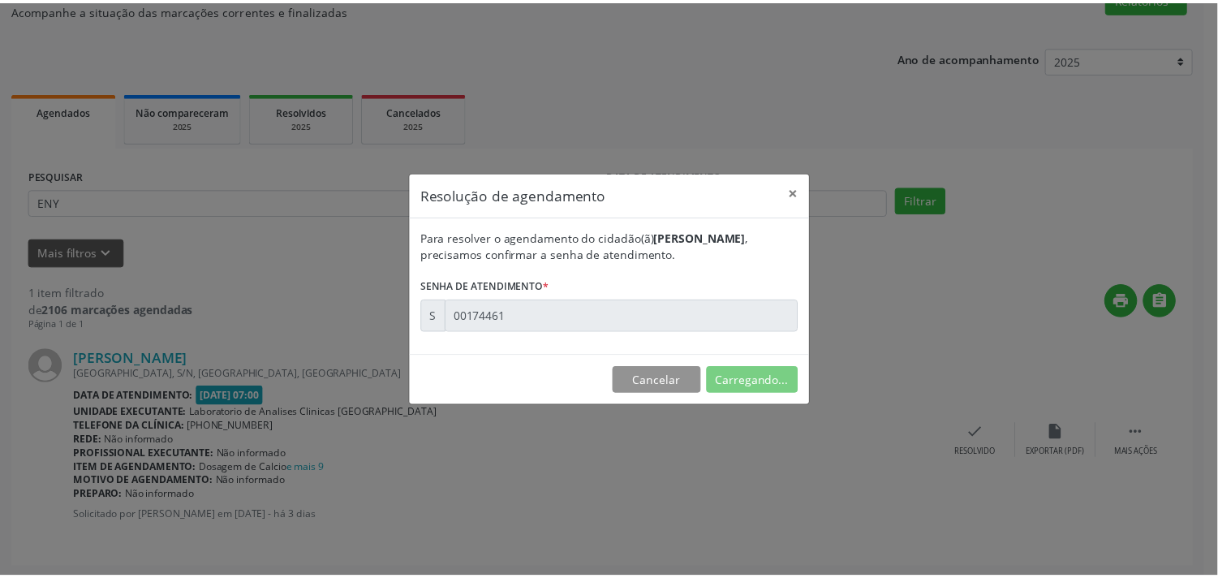
scroll to position [0, 0]
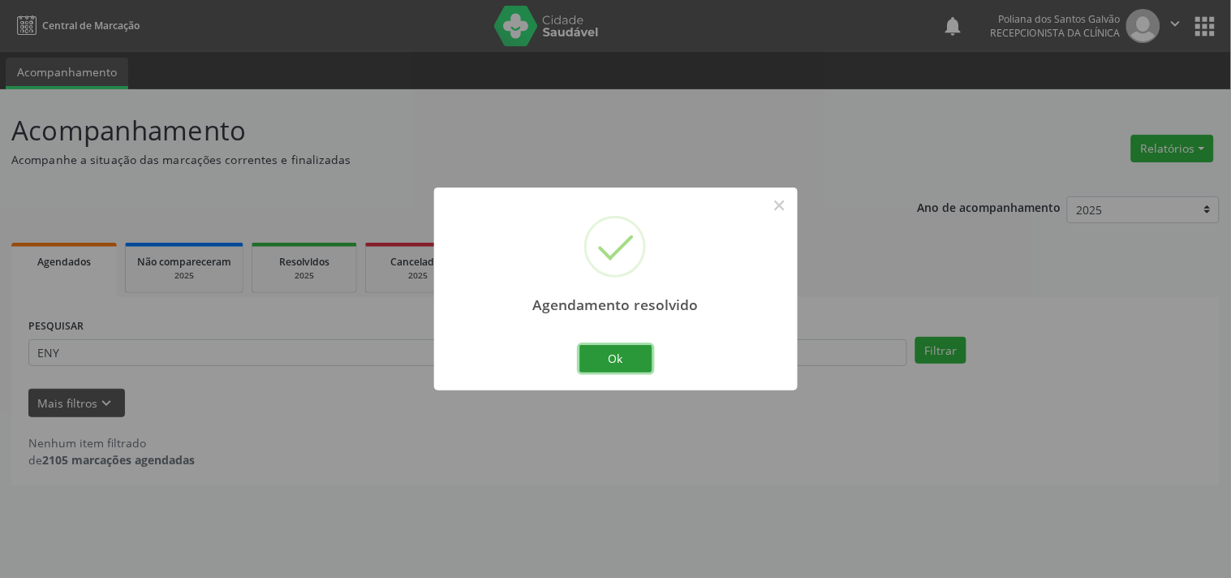
drag, startPoint x: 617, startPoint y: 363, endPoint x: 723, endPoint y: 517, distance: 186.8
click at [621, 365] on button "Ok" at bounding box center [615, 359] width 73 height 28
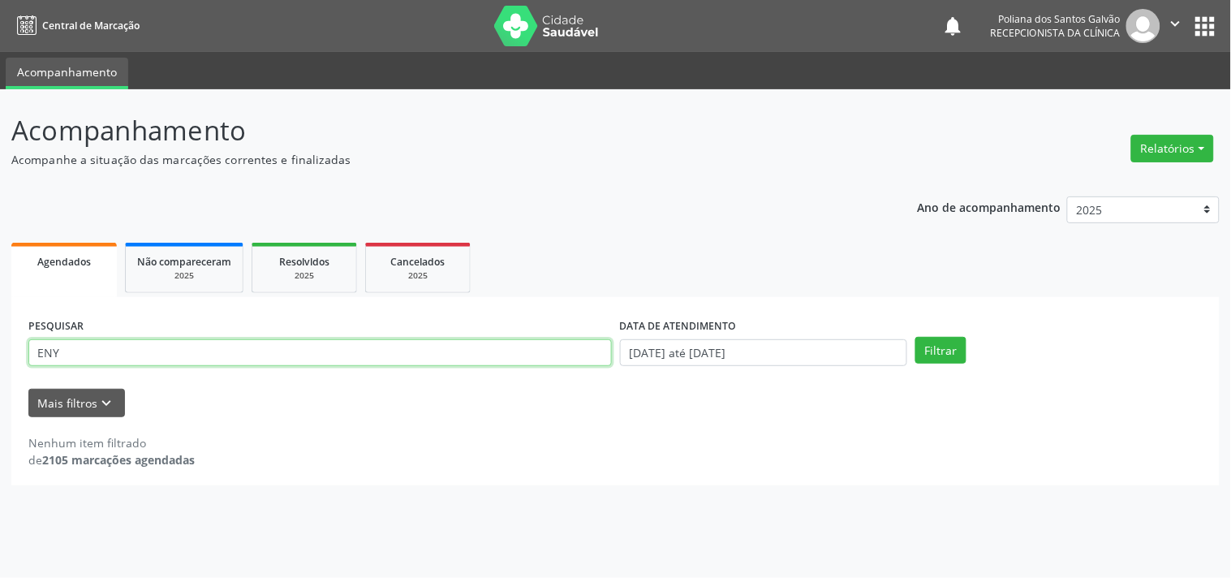
drag, startPoint x: 183, startPoint y: 353, endPoint x: 0, endPoint y: 300, distance: 190.0
click at [0, 300] on div "Acompanhamento Acompanhe a situação das marcações correntes e finalizadas Relat…" at bounding box center [615, 333] width 1231 height 488
click at [915, 337] on button "Filtrar" at bounding box center [940, 351] width 51 height 28
drag, startPoint x: 62, startPoint y: 277, endPoint x: 0, endPoint y: 237, distance: 74.5
click at [0, 238] on div "Acompanhamento Acompanhe a situação das marcações correntes e finalizadas Relat…" at bounding box center [615, 333] width 1231 height 488
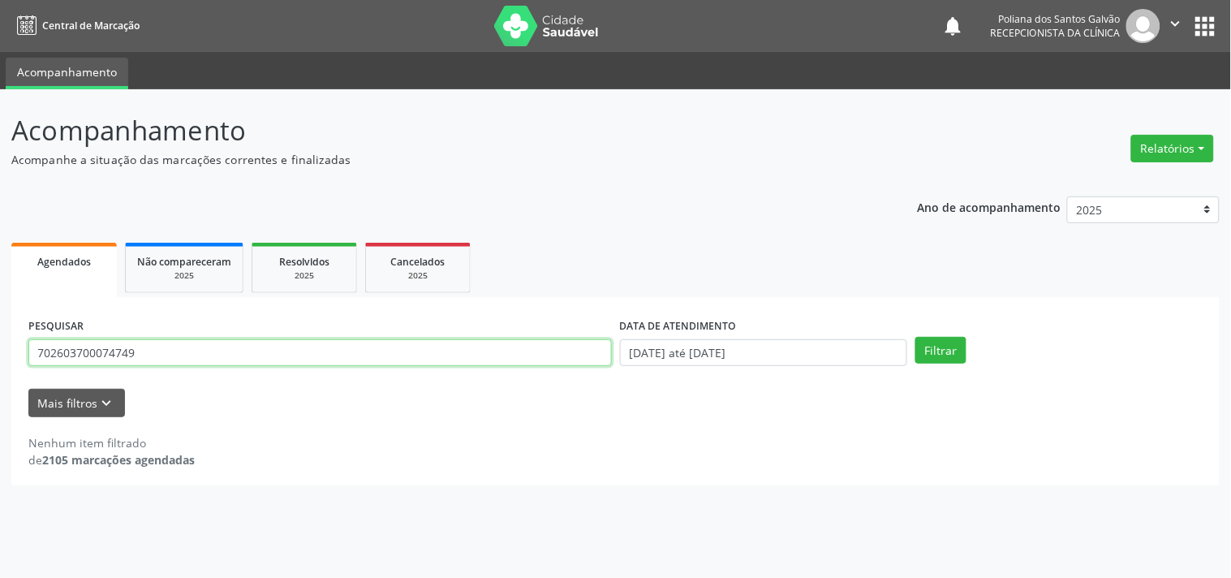
type input "702603700074749"
click at [915, 337] on button "Filtrar" at bounding box center [940, 351] width 51 height 28
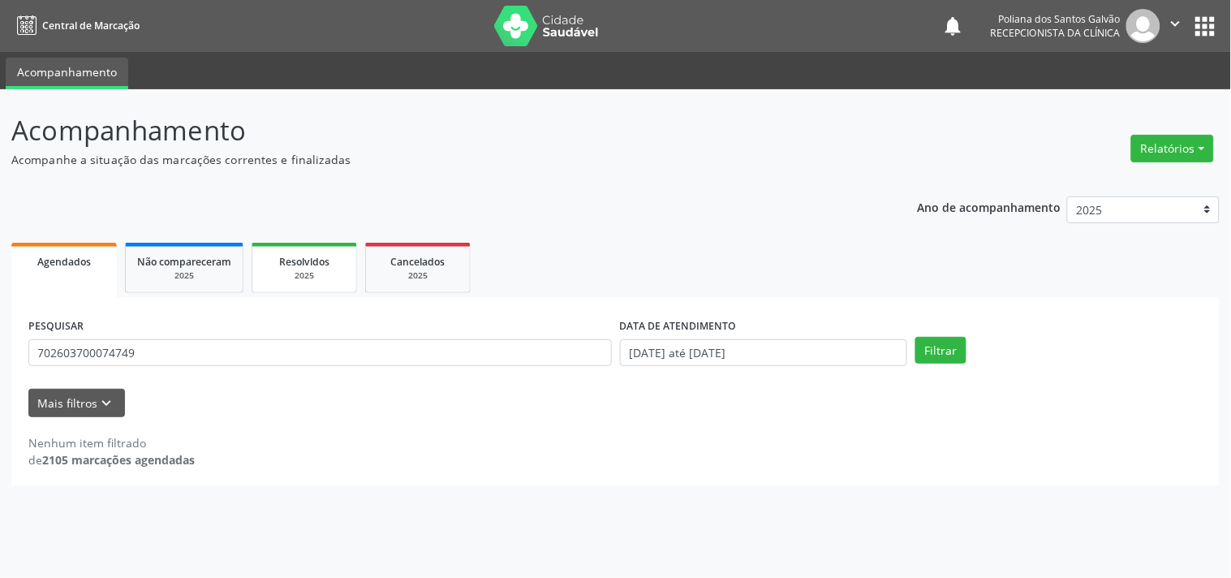
click at [297, 271] on div "2025" at bounding box center [304, 275] width 81 height 12
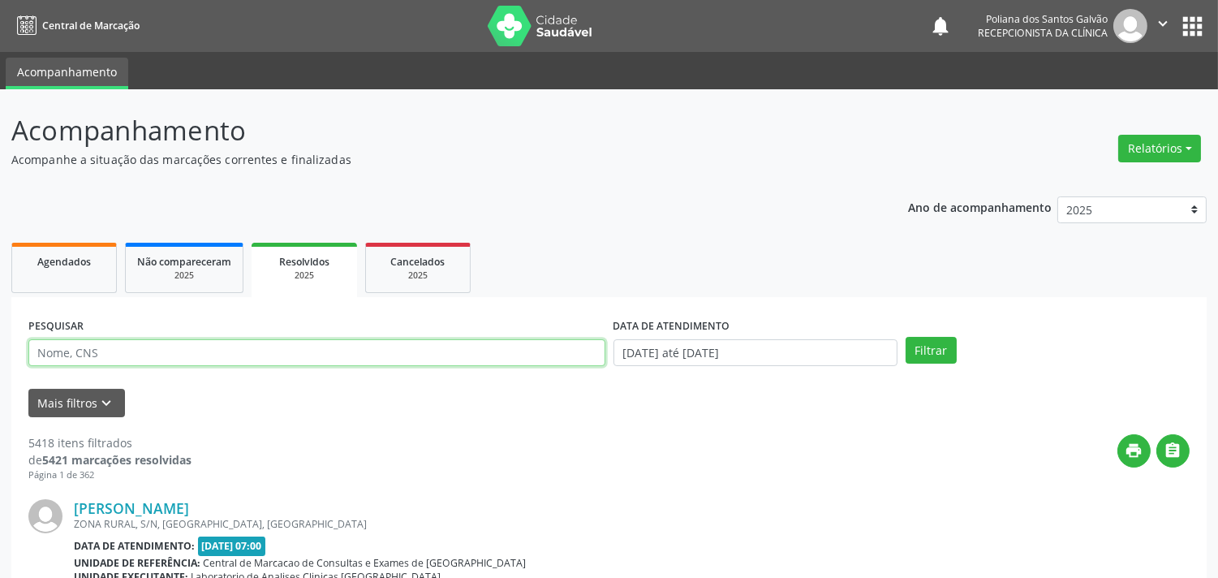
click at [235, 355] on input "text" at bounding box center [316, 353] width 577 height 28
type input "ENY"
click at [905, 337] on button "Filtrar" at bounding box center [930, 351] width 51 height 28
click at [62, 270] on link "Agendados" at bounding box center [63, 268] width 105 height 50
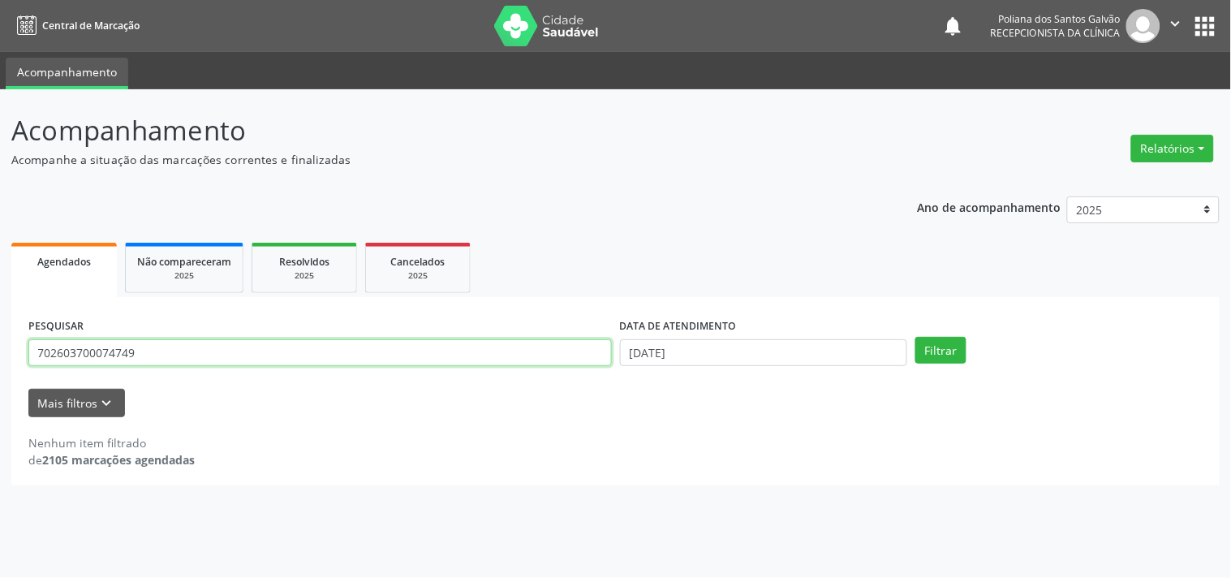
drag, startPoint x: 441, startPoint y: 353, endPoint x: 0, endPoint y: 247, distance: 453.0
click at [0, 251] on div "Acompanhamento Acompanhe a situação das marcações correntes e finalizadas Relat…" at bounding box center [615, 333] width 1231 height 488
type input "[PERSON_NAME]"
click at [915, 337] on button "Filtrar" at bounding box center [940, 351] width 51 height 28
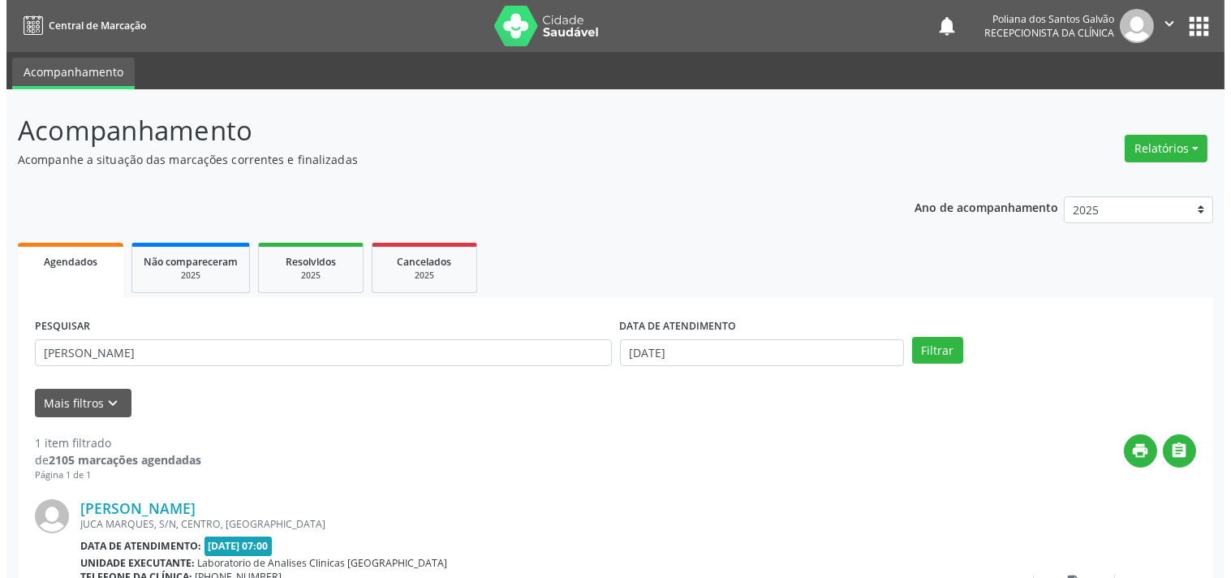
scroll to position [150, 0]
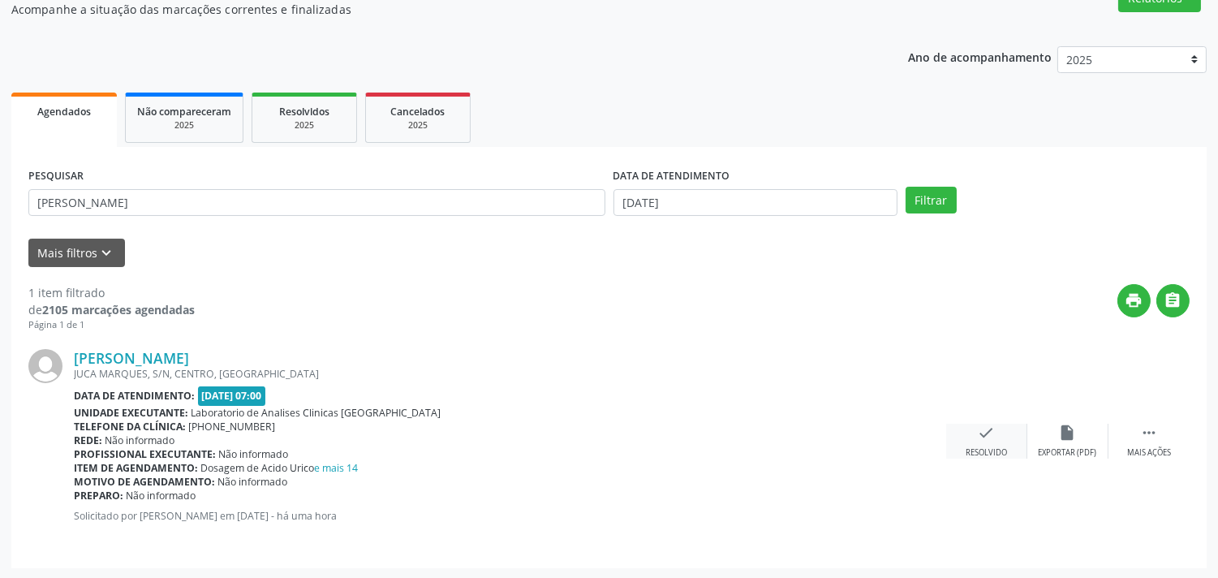
click at [986, 431] on icon "check" at bounding box center [987, 432] width 18 height 18
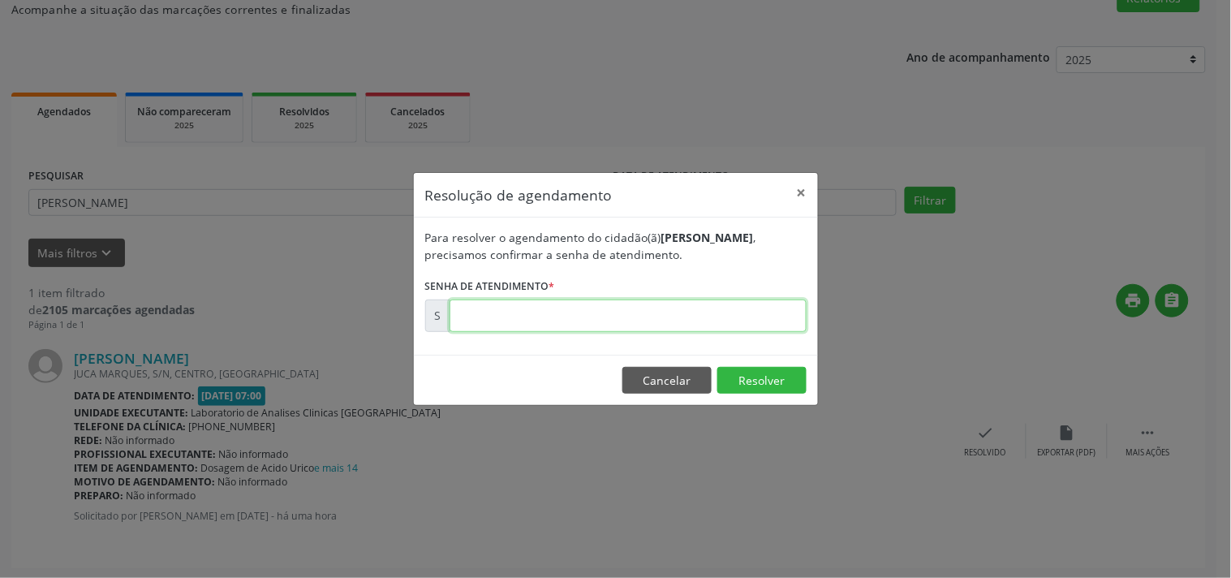
click at [752, 312] on input "text" at bounding box center [627, 315] width 357 height 32
type input "00174636"
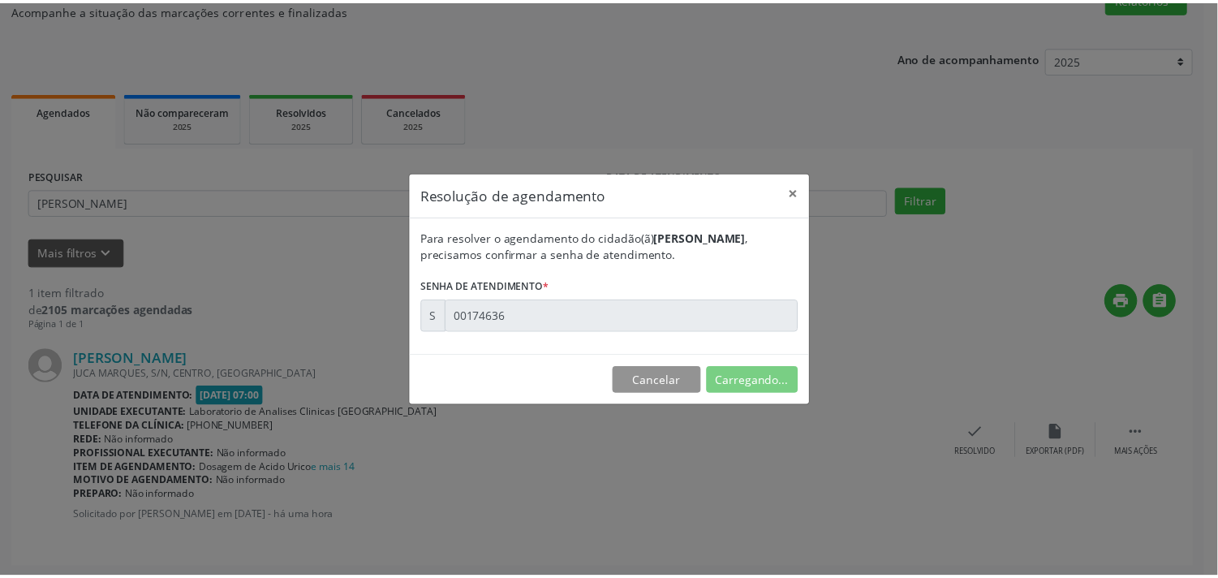
scroll to position [0, 0]
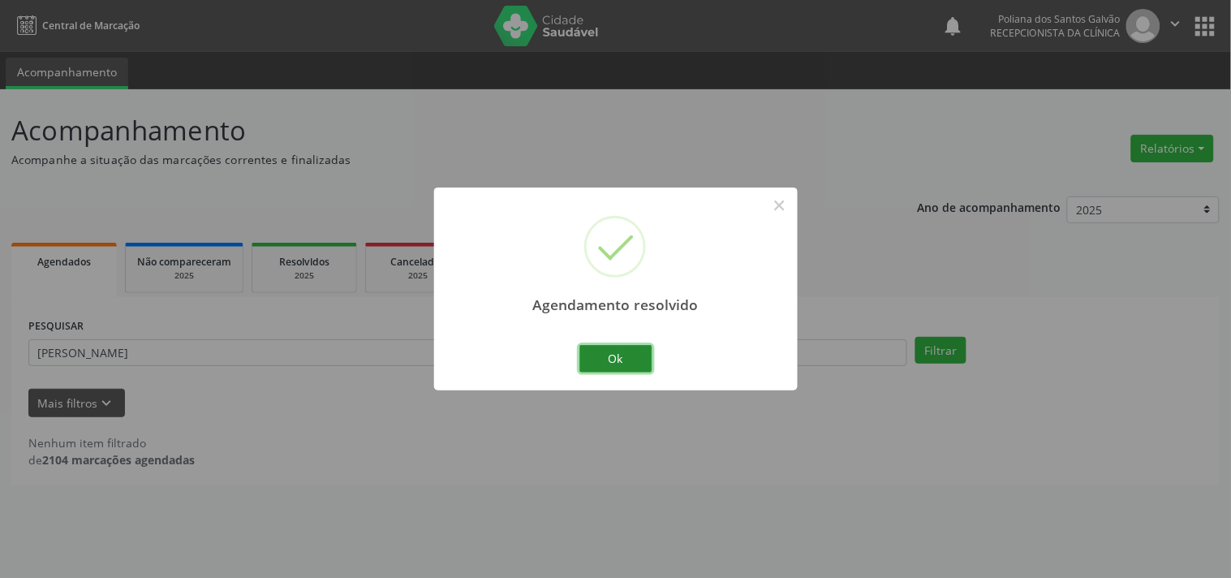
click at [617, 359] on button "Ok" at bounding box center [615, 359] width 73 height 28
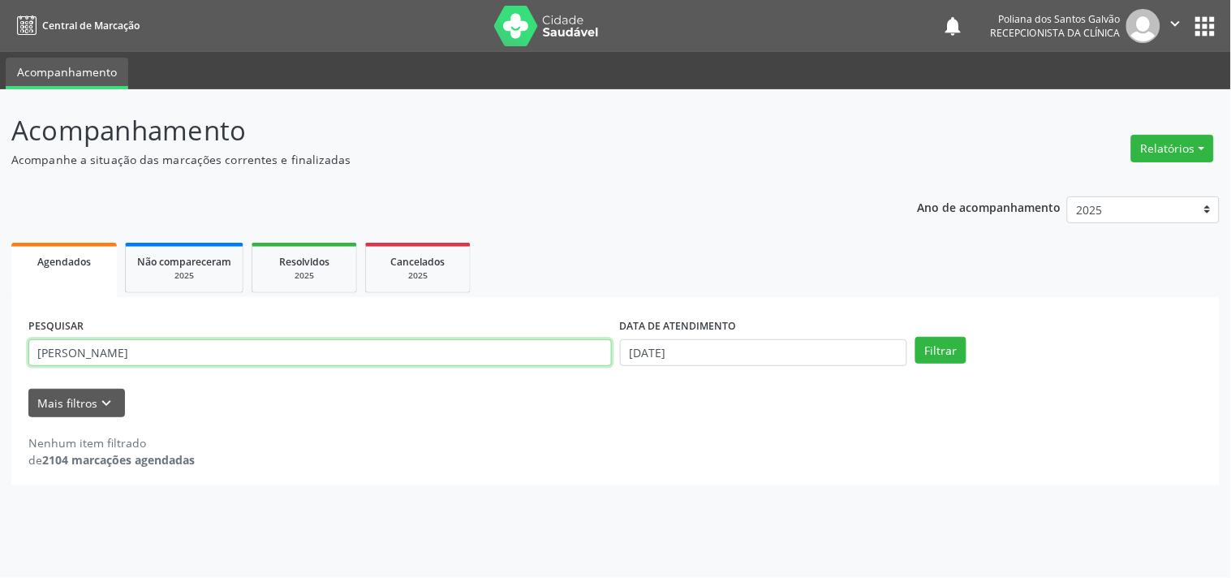
drag, startPoint x: 0, startPoint y: 243, endPoint x: 0, endPoint y: 160, distance: 83.6
click at [0, 174] on div "Acompanhamento Acompanhe a situação das marcações correntes e finalizadas Relat…" at bounding box center [615, 333] width 1231 height 488
type input "JOZILMA"
click at [915, 337] on button "Filtrar" at bounding box center [940, 351] width 51 height 28
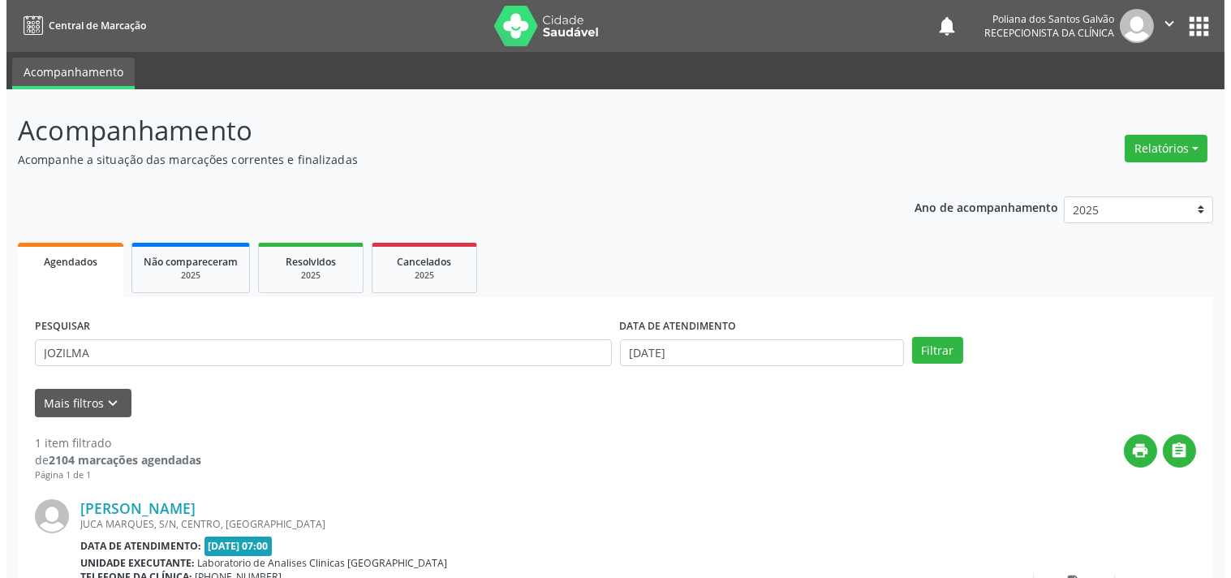
scroll to position [150, 0]
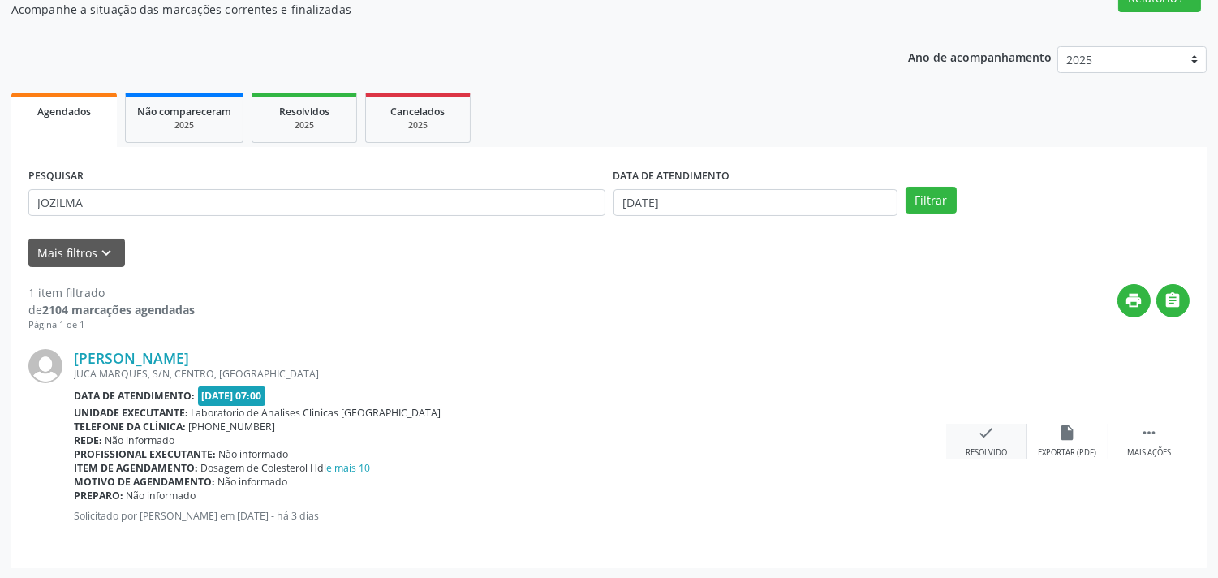
click at [982, 436] on icon "check" at bounding box center [987, 432] width 18 height 18
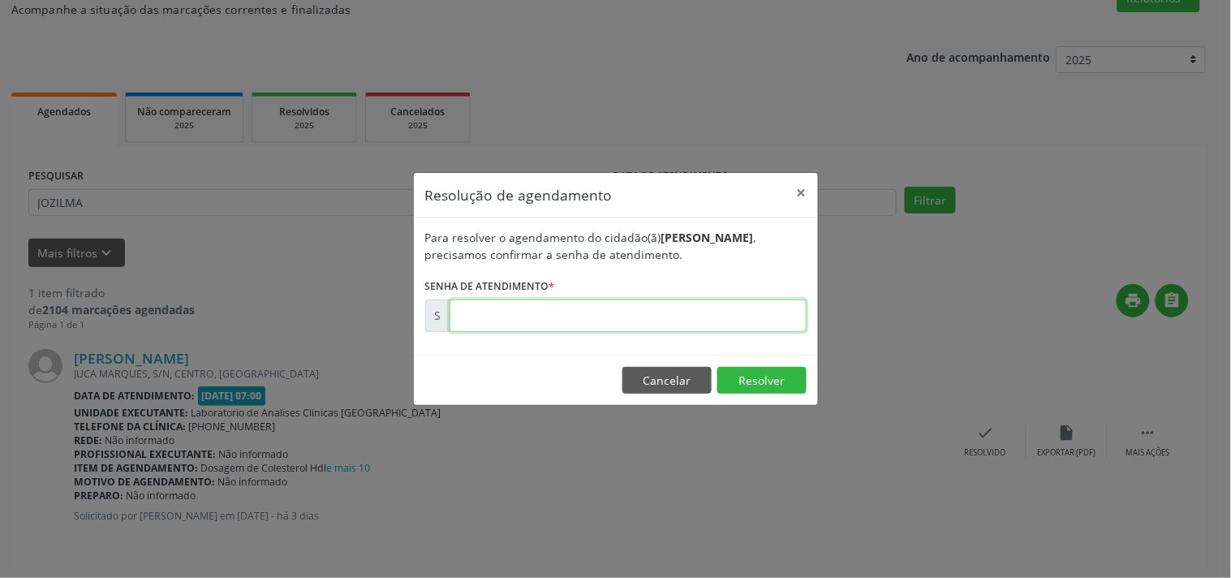
drag, startPoint x: 692, startPoint y: 304, endPoint x: 840, endPoint y: 273, distance: 150.8
click at [757, 290] on form "Para resolver o agendamento do cidadão(ã) [PERSON_NAME] , precisamos confirmar …" at bounding box center [615, 280] width 381 height 103
type input "00174390"
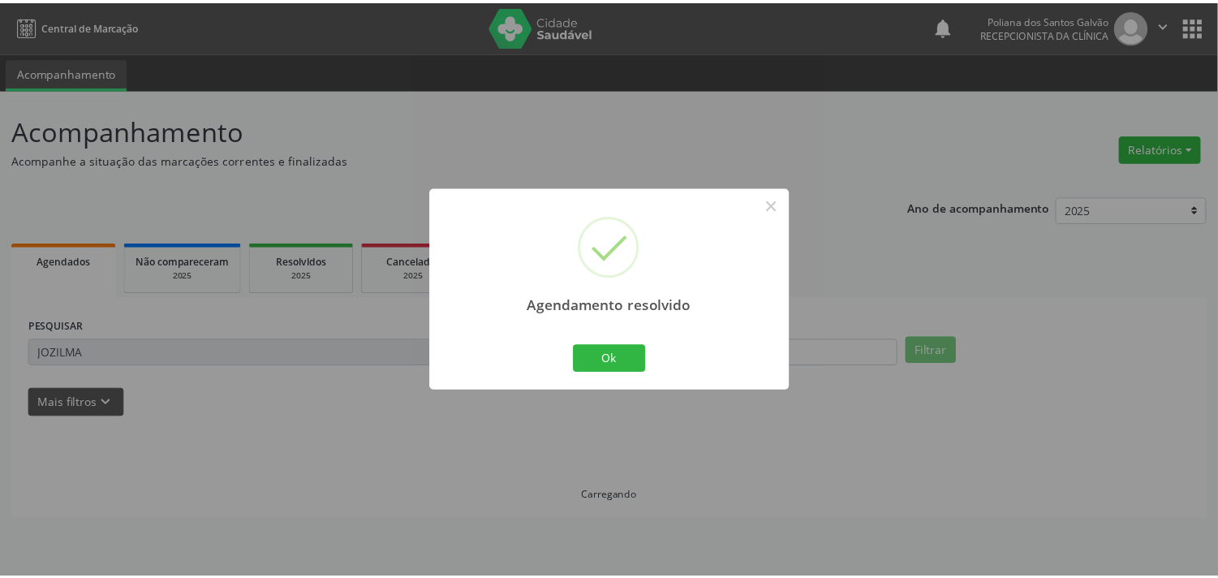
scroll to position [0, 0]
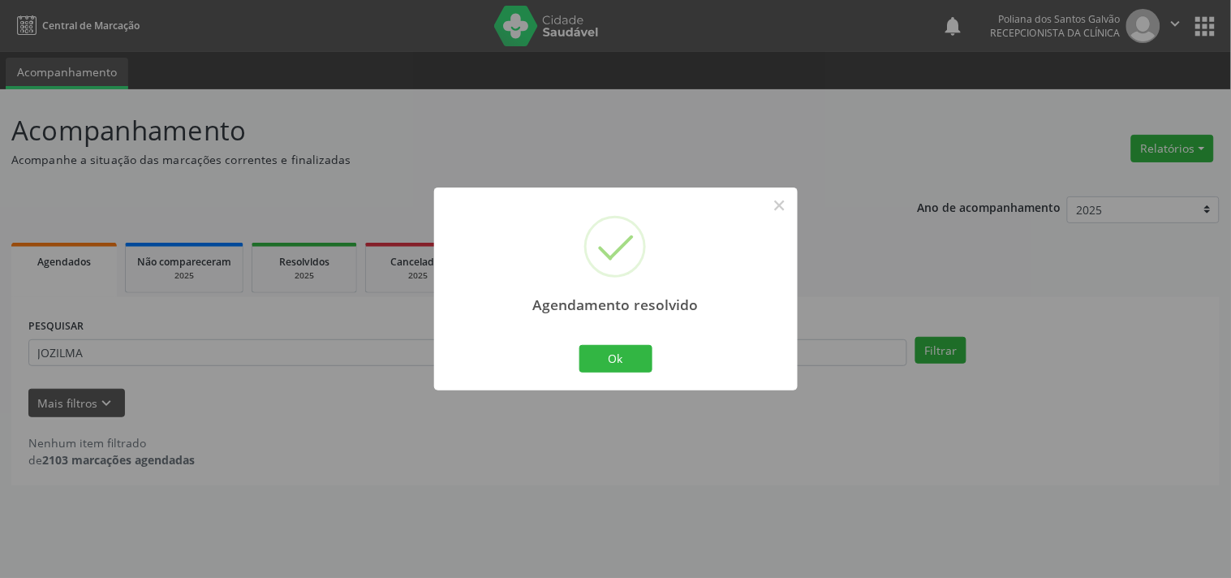
click at [622, 342] on div "Agendamento resolvido × Ok Cancel" at bounding box center [615, 288] width 363 height 202
click at [621, 355] on button "Ok" at bounding box center [615, 359] width 73 height 28
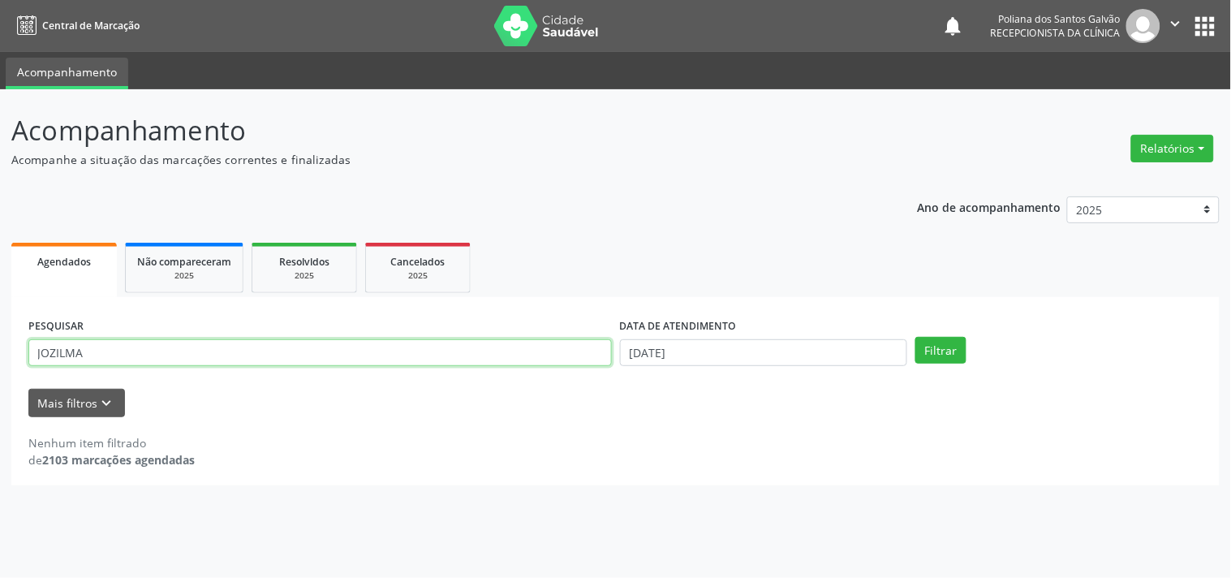
drag, startPoint x: 239, startPoint y: 352, endPoint x: 0, endPoint y: 161, distance: 305.8
click at [0, 161] on div "Acompanhamento Acompanhe a situação das marcações correntes e finalizadas Relat…" at bounding box center [615, 333] width 1231 height 488
type input "[PERSON_NAME]"
click at [915, 337] on button "Filtrar" at bounding box center [940, 351] width 51 height 28
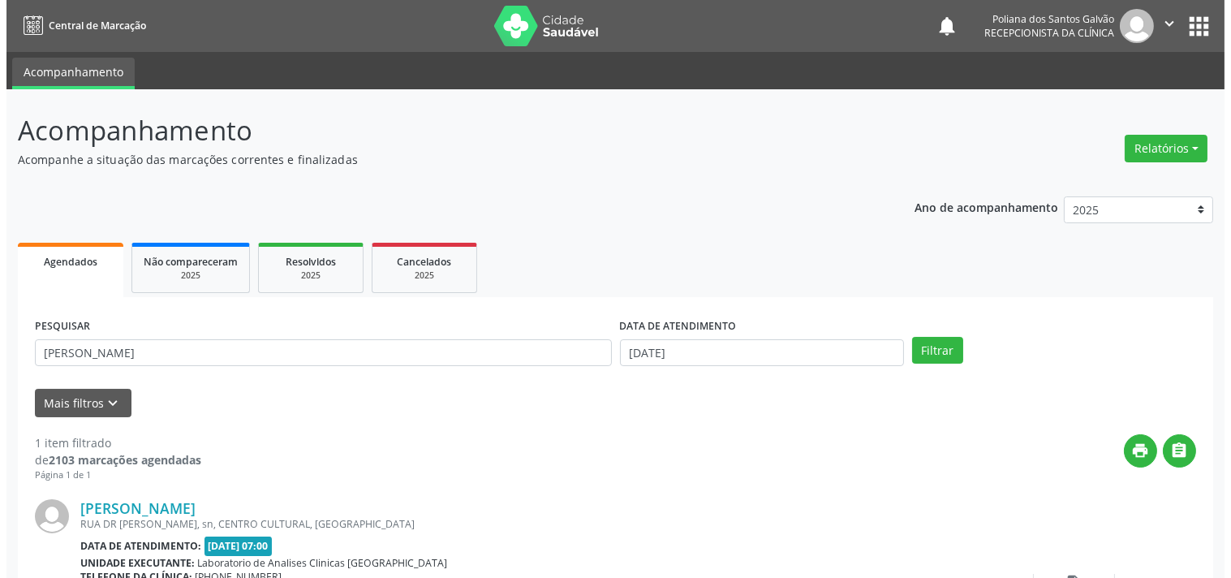
scroll to position [150, 0]
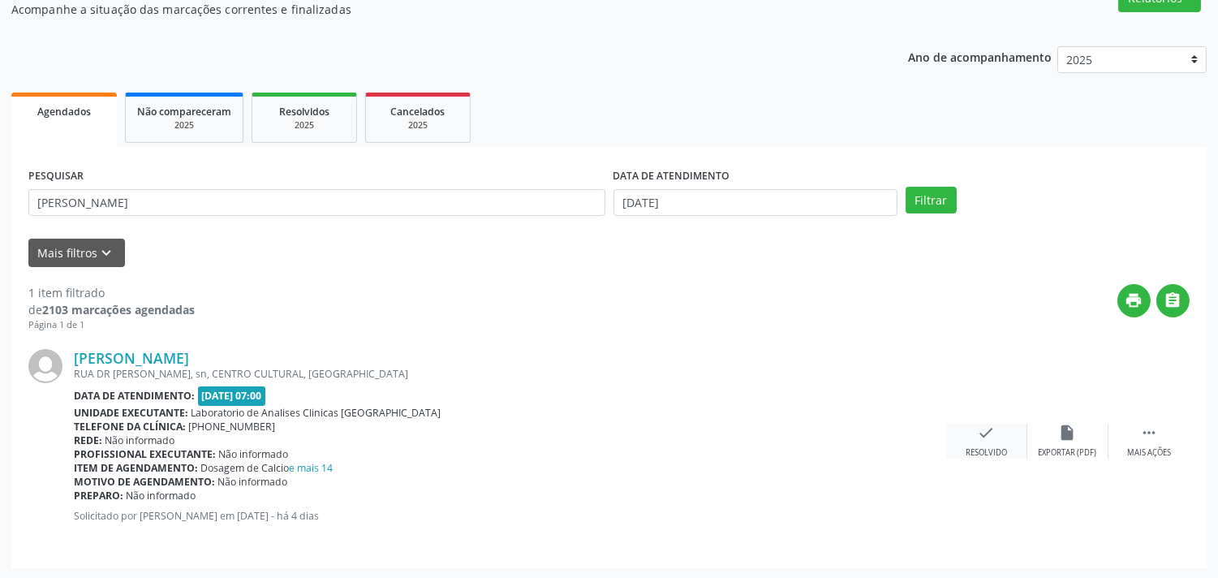
click at [980, 449] on div "Resolvido" at bounding box center [985, 452] width 41 height 11
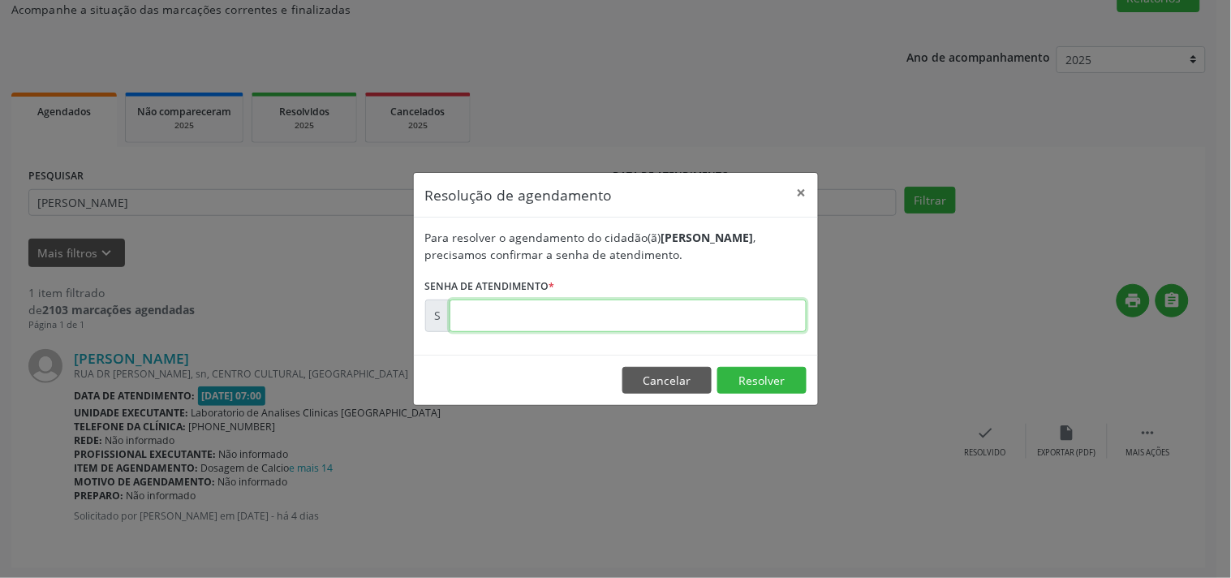
click at [779, 322] on input "text" at bounding box center [627, 315] width 357 height 32
type input "00174151"
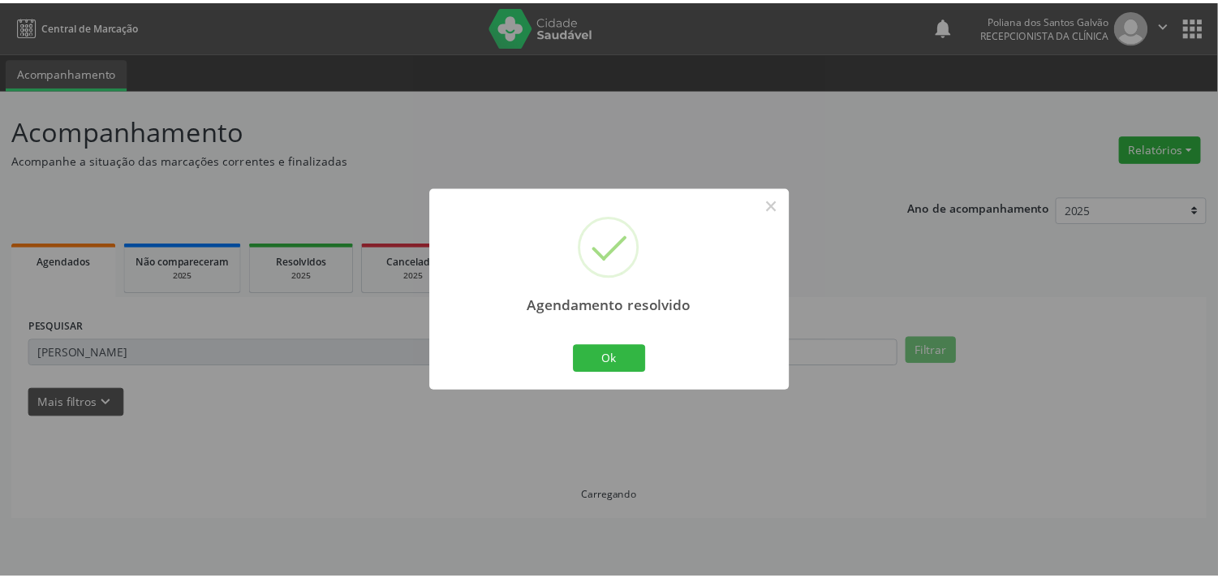
scroll to position [0, 0]
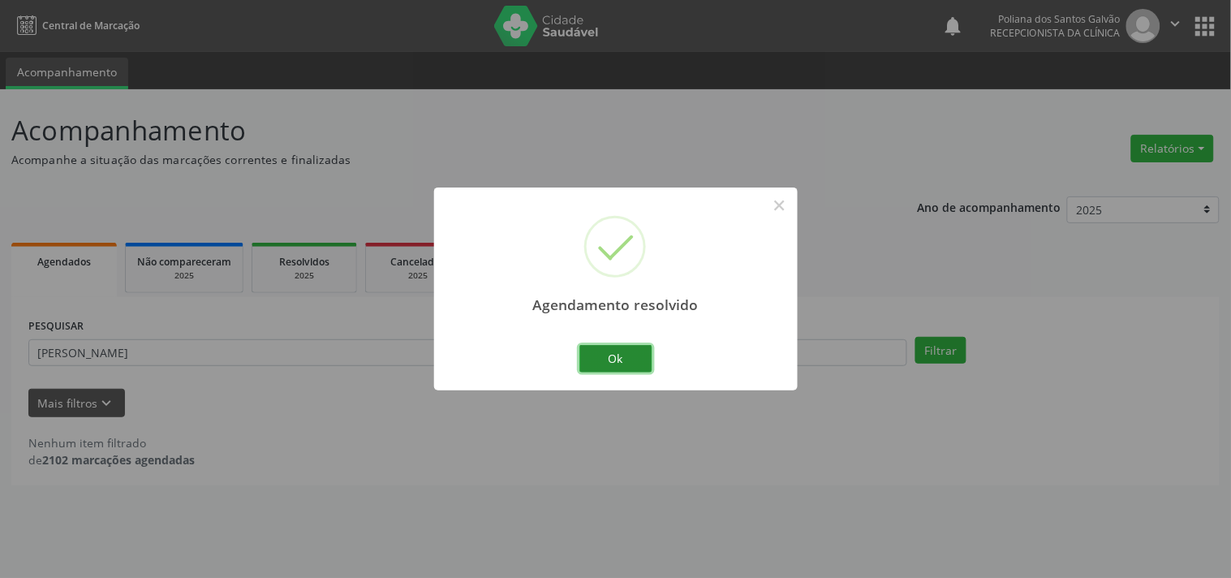
click at [641, 366] on button "Ok" at bounding box center [615, 359] width 73 height 28
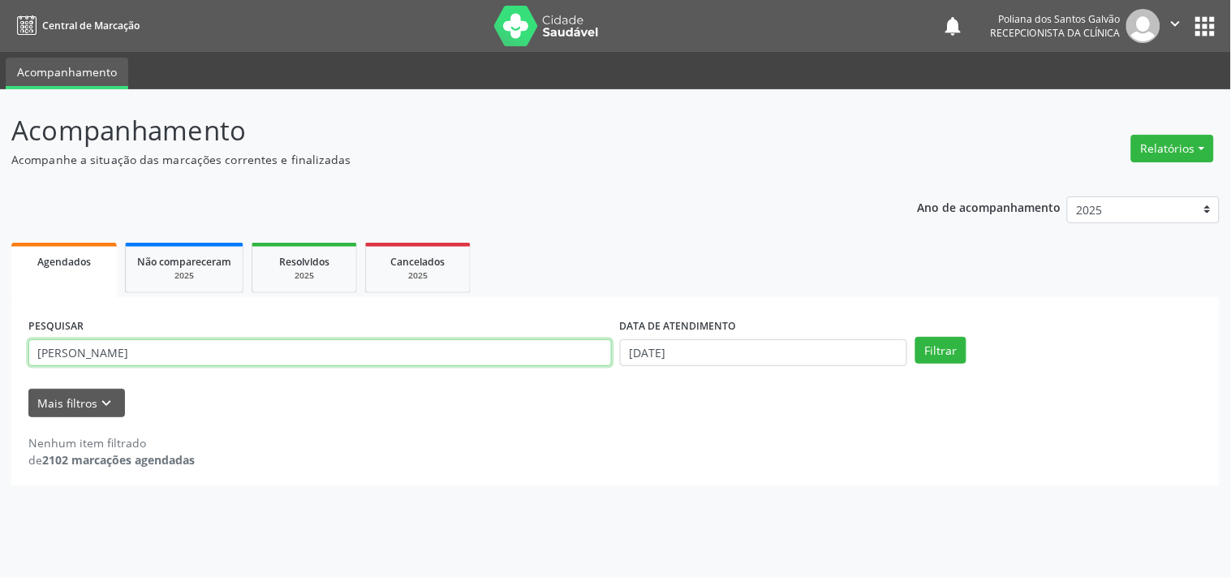
drag, startPoint x: 541, startPoint y: 358, endPoint x: 0, endPoint y: 260, distance: 549.9
click at [0, 284] on div "Acompanhamento Acompanhe a situação das marcações correntes e finalizadas Relat…" at bounding box center [615, 333] width 1231 height 488
type input "[PERSON_NAME]"
click at [915, 337] on button "Filtrar" at bounding box center [940, 351] width 51 height 28
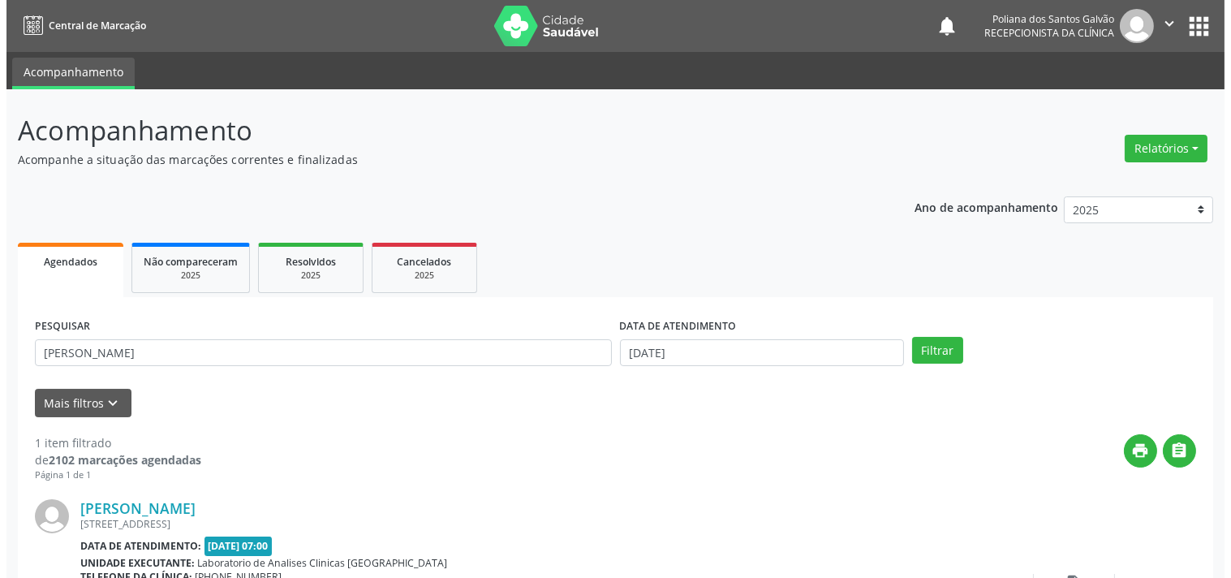
scroll to position [150, 0]
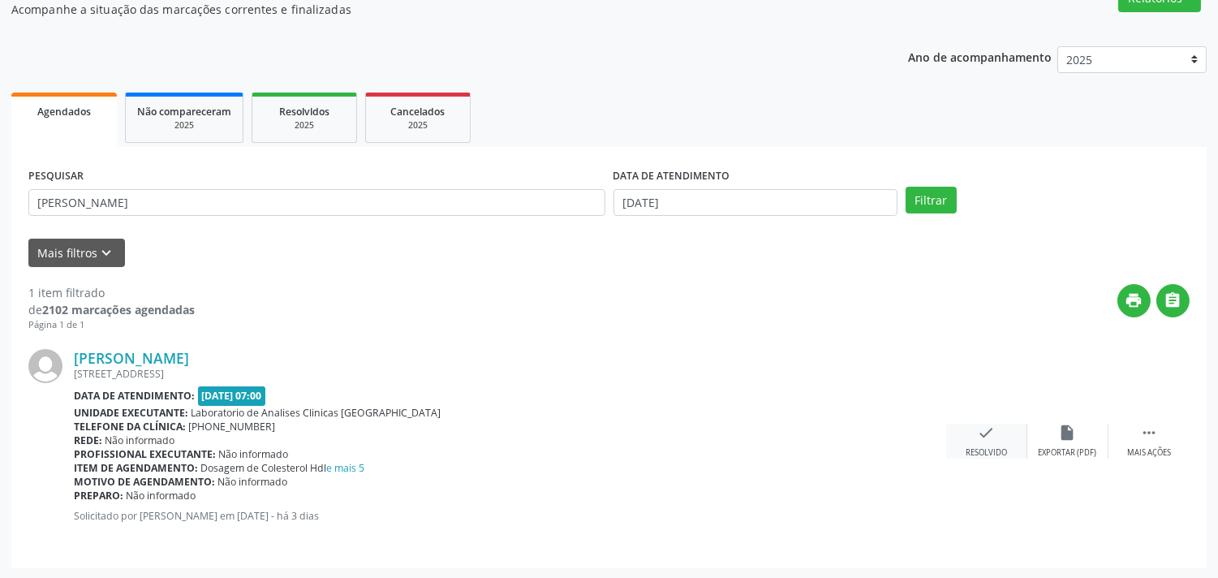
click at [982, 433] on icon "check" at bounding box center [987, 432] width 18 height 18
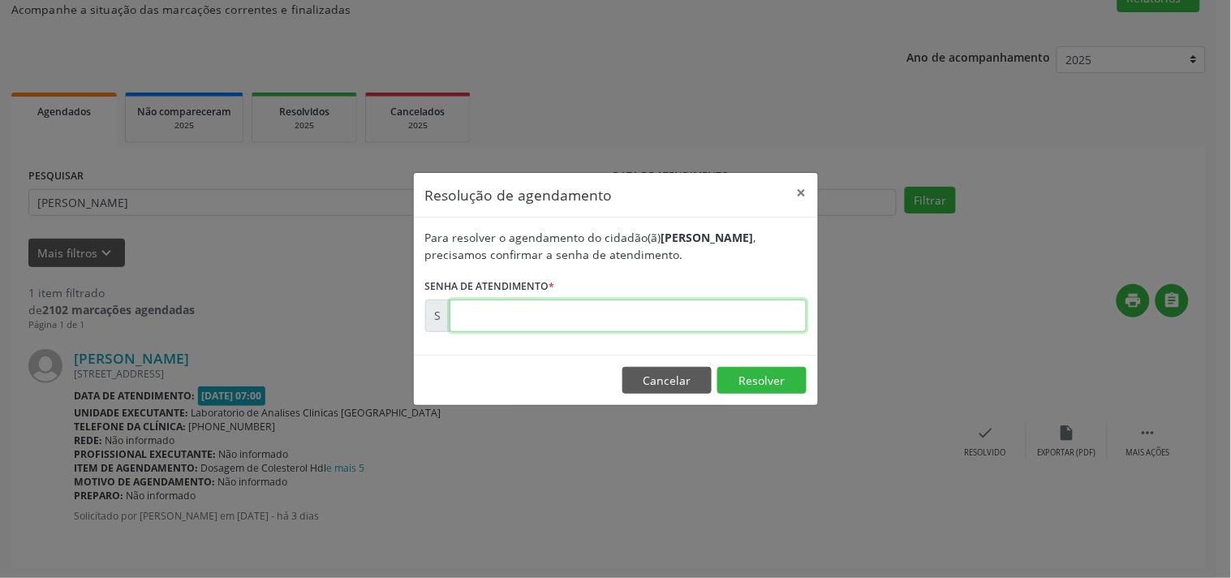
click at [747, 304] on input "text" at bounding box center [627, 315] width 357 height 32
type input "00174405"
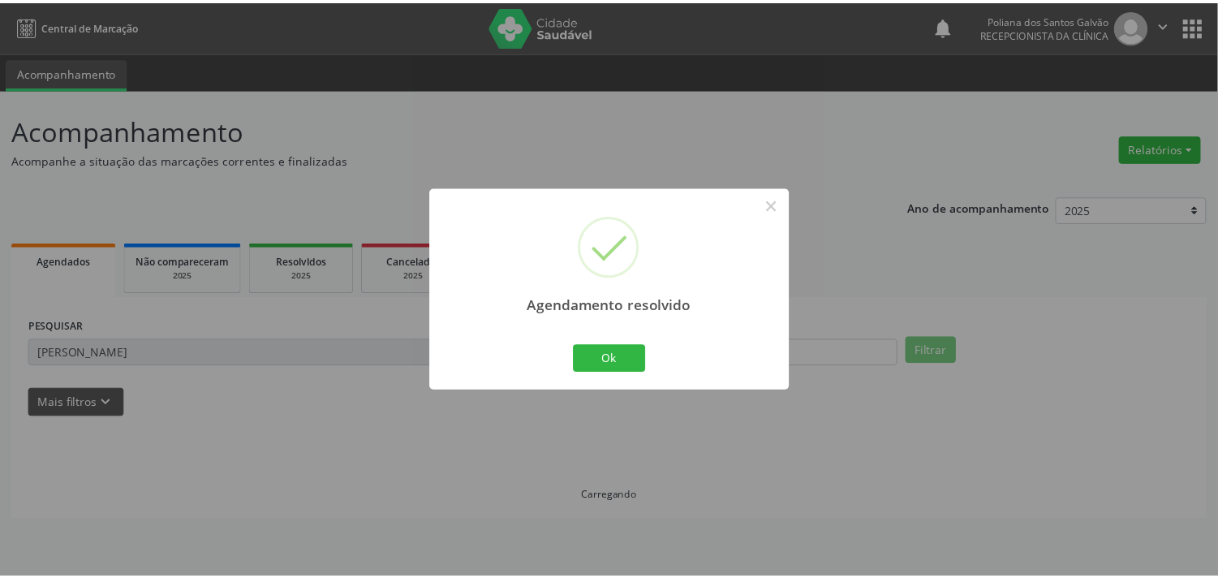
scroll to position [0, 0]
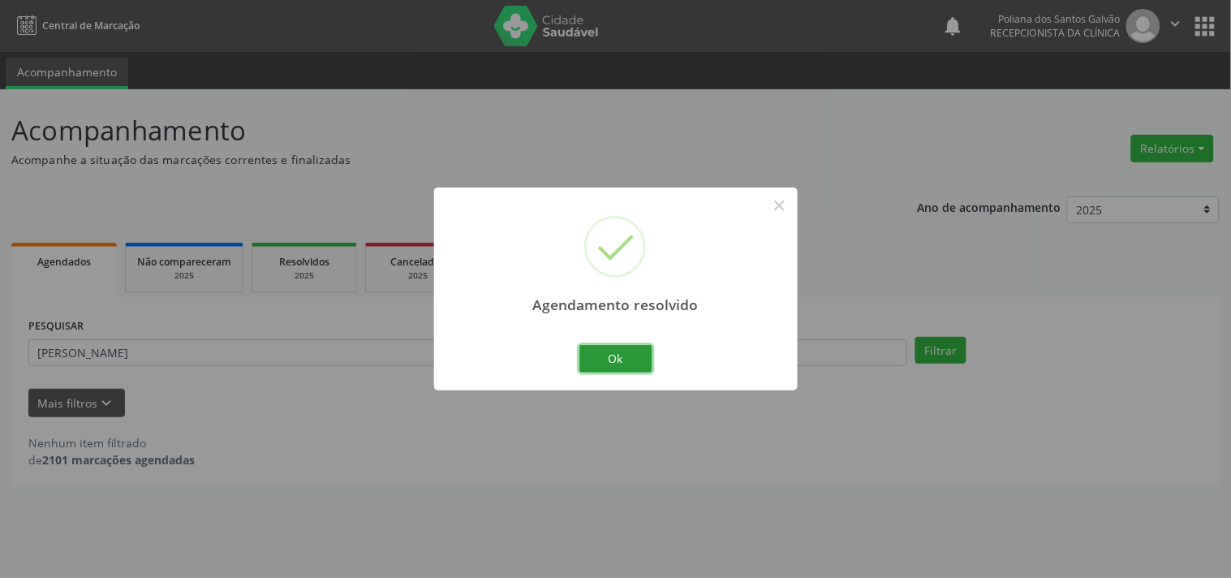
drag, startPoint x: 633, startPoint y: 352, endPoint x: 623, endPoint y: 355, distance: 10.3
click at [631, 353] on button "Ok" at bounding box center [615, 359] width 73 height 28
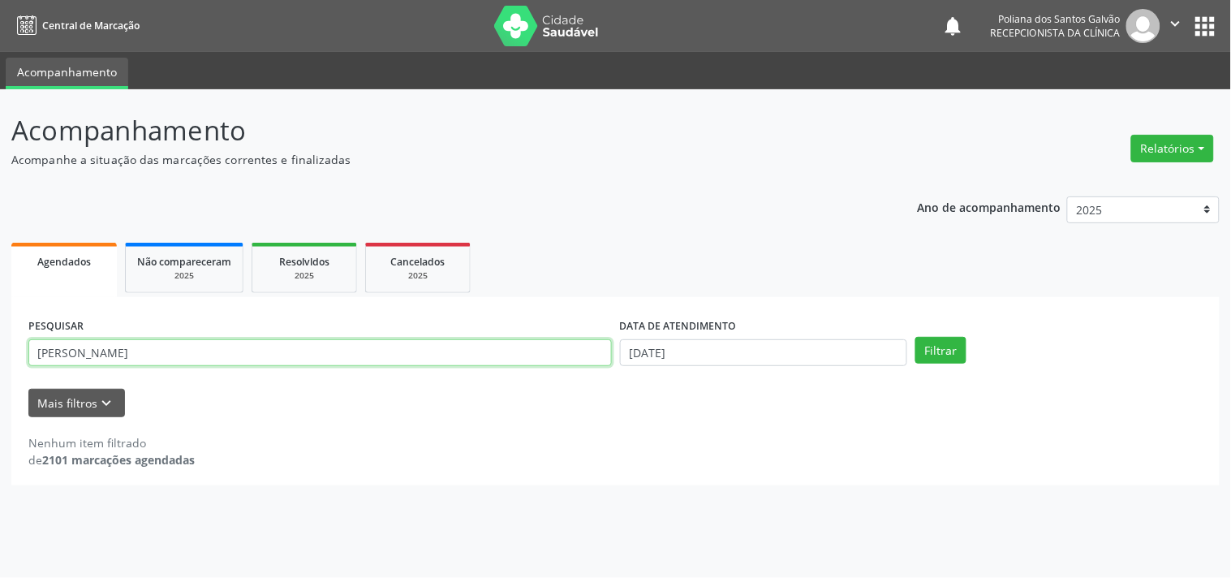
drag, startPoint x: 507, startPoint y: 354, endPoint x: 0, endPoint y: 54, distance: 588.8
click at [0, 54] on div "Central de Marcação notifications Poliana dos Santos Galvão Recepcionista da cl…" at bounding box center [615, 289] width 1231 height 578
type input "marlucia"
click at [915, 337] on button "Filtrar" at bounding box center [940, 351] width 51 height 28
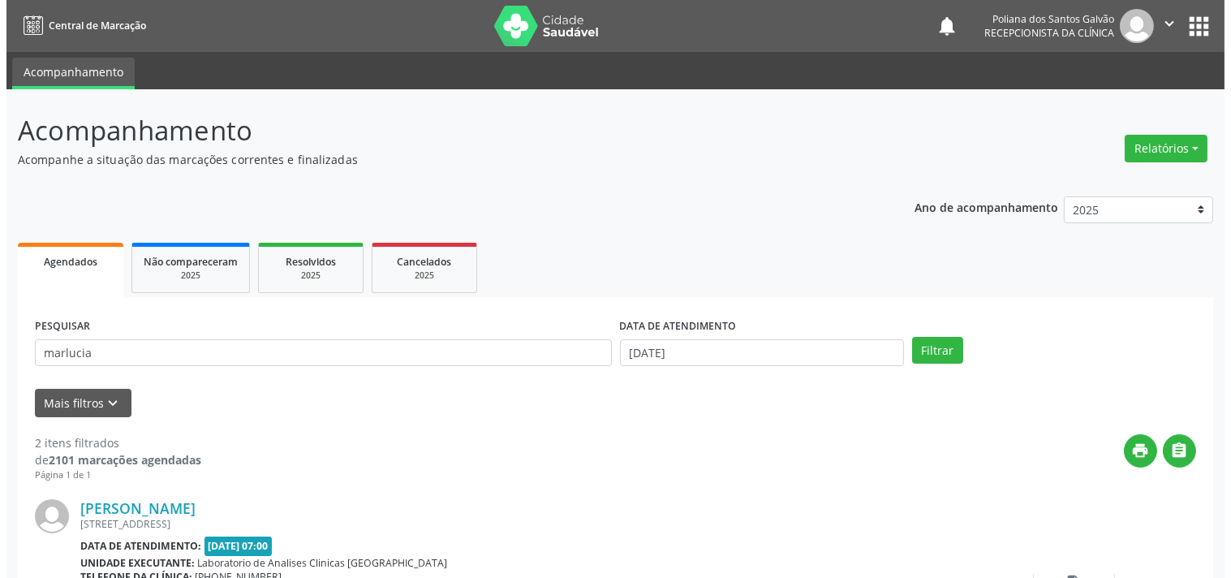
scroll to position [385, 0]
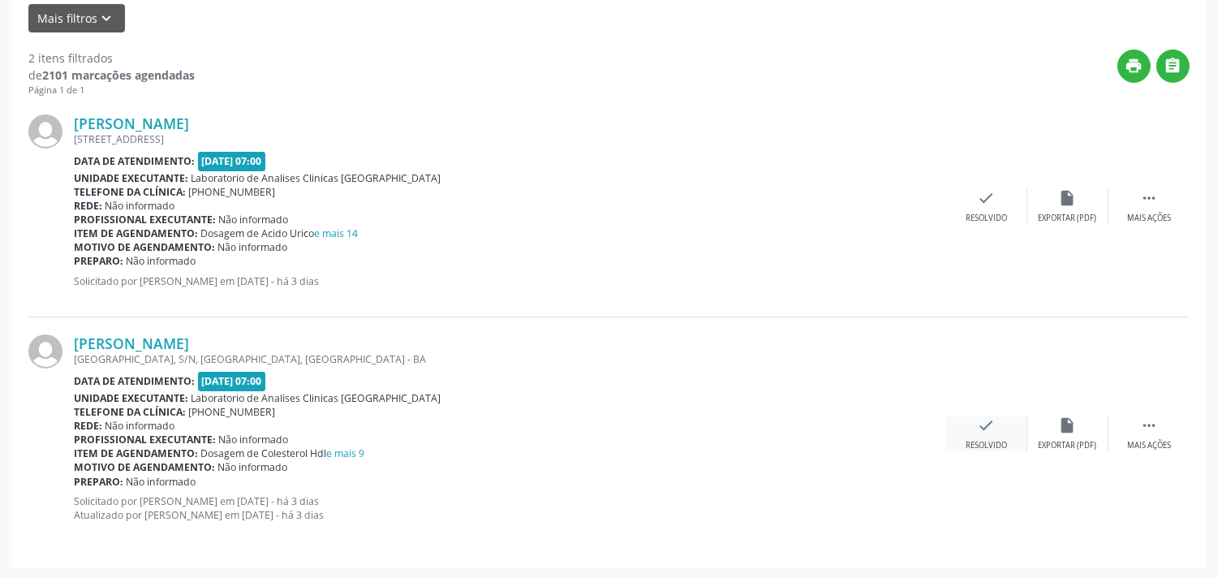
click at [996, 425] on div "check Resolvido" at bounding box center [986, 433] width 81 height 35
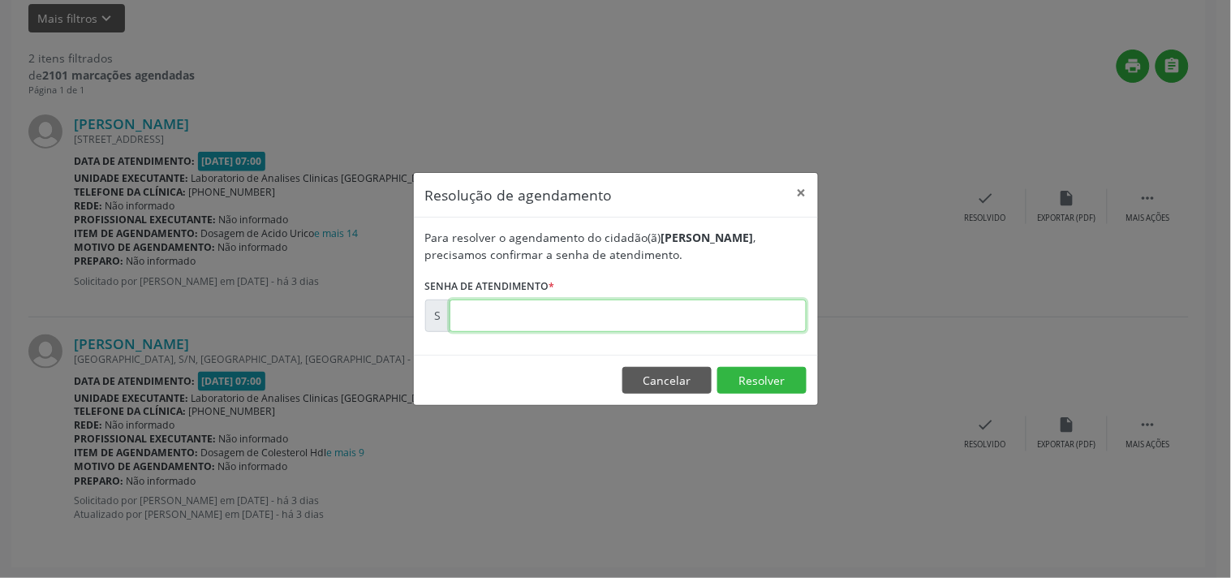
drag, startPoint x: 683, startPoint y: 310, endPoint x: 693, endPoint y: 312, distance: 9.9
click at [685, 311] on input "text" at bounding box center [627, 315] width 357 height 32
type input "00174400"
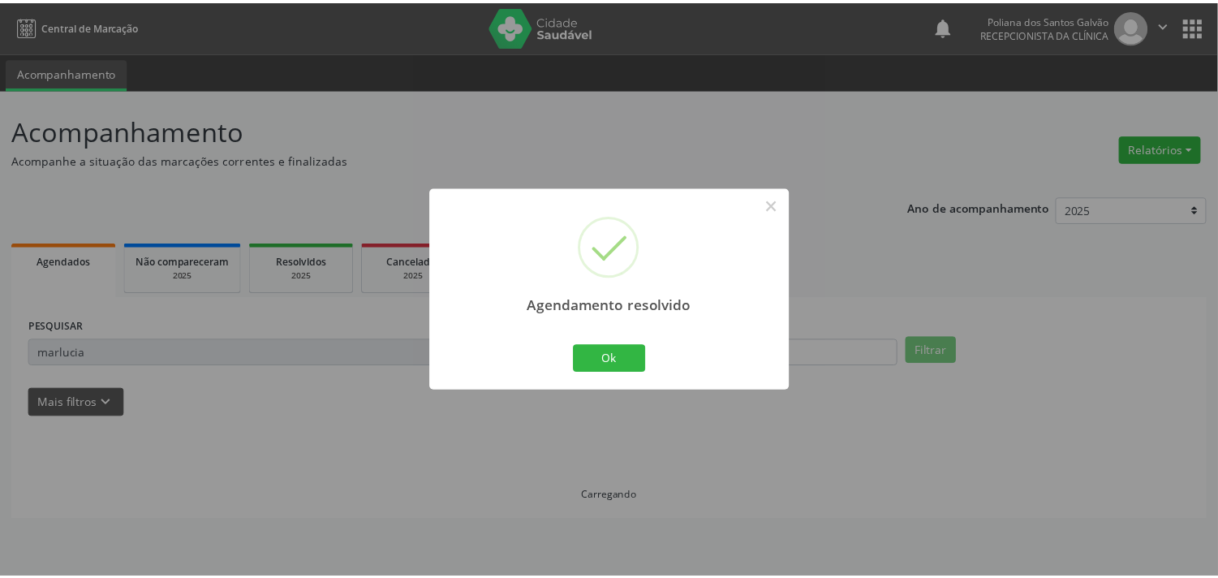
scroll to position [0, 0]
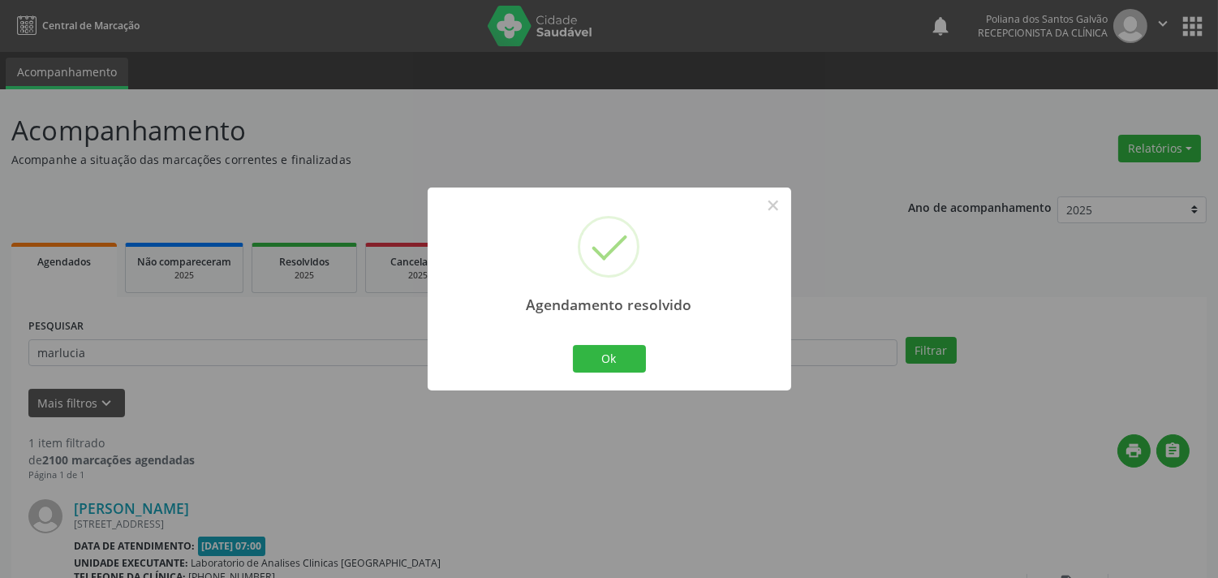
click at [647, 346] on div "Ok Cancel" at bounding box center [609, 359] width 80 height 34
drag, startPoint x: 630, startPoint y: 355, endPoint x: 586, endPoint y: 355, distance: 44.6
click at [630, 355] on button "Ok" at bounding box center [609, 359] width 73 height 28
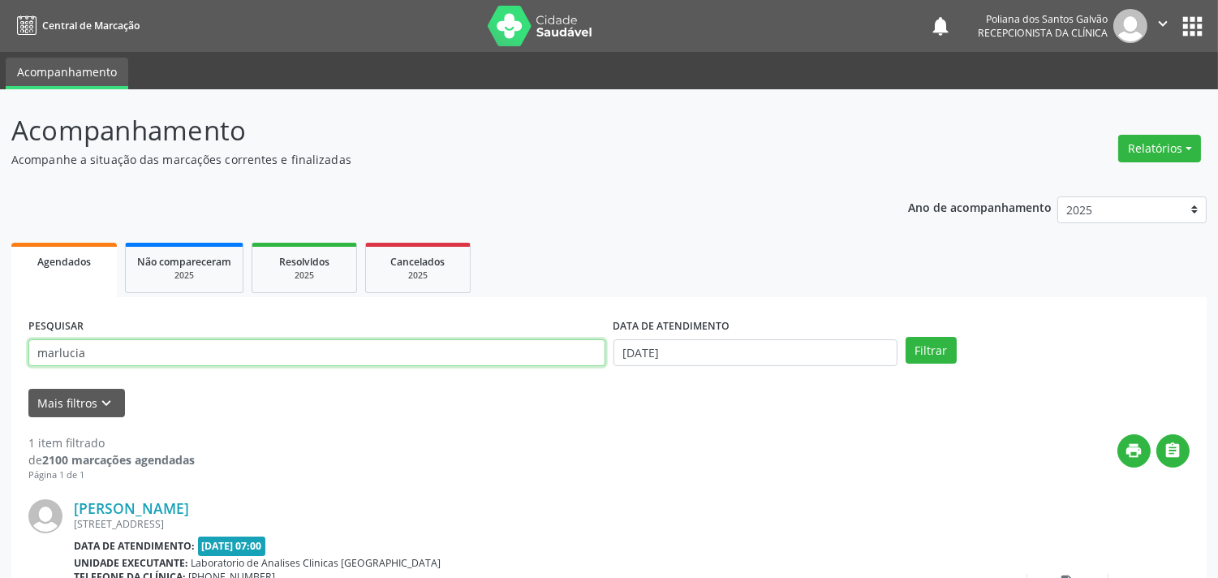
drag, startPoint x: 535, startPoint y: 344, endPoint x: 0, endPoint y: 208, distance: 552.5
click at [0, 208] on div "Acompanhamento Acompanhe a situação das marcações correntes e finalizadas Relat…" at bounding box center [609, 409] width 1218 height 640
type input "[PERSON_NAME]"
click at [905, 337] on button "Filtrar" at bounding box center [930, 351] width 51 height 28
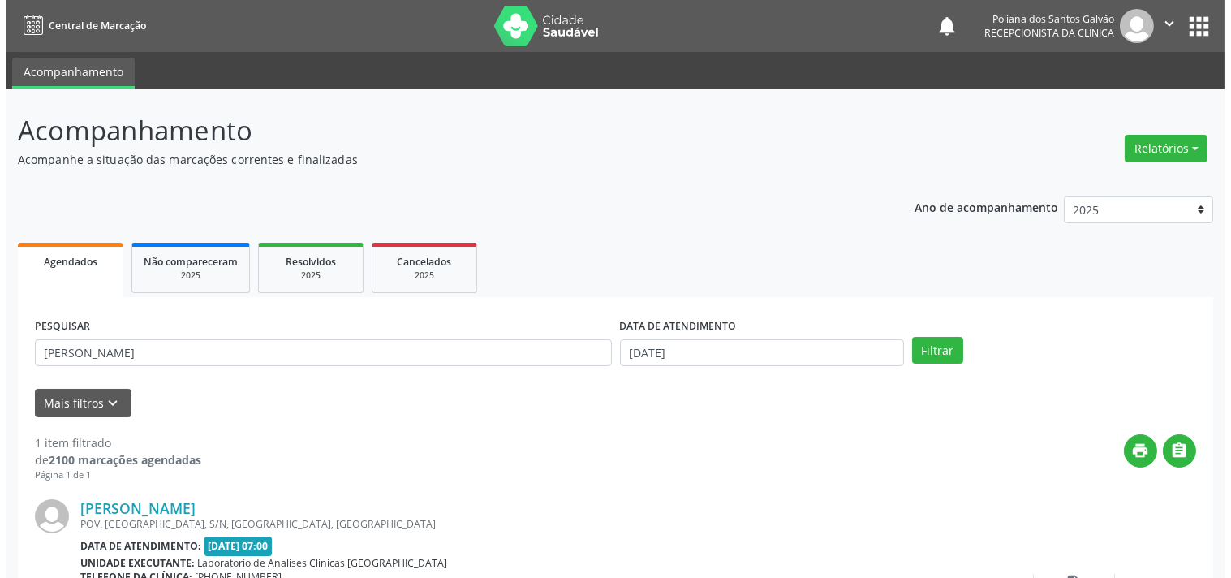
scroll to position [150, 0]
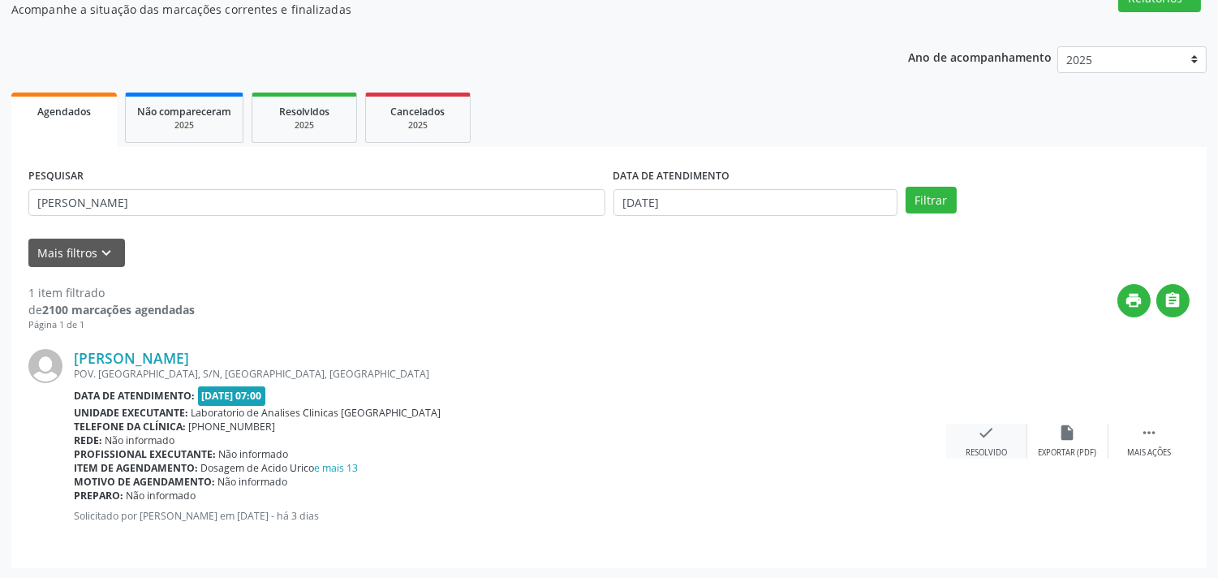
click at [961, 426] on div "check Resolvido" at bounding box center [986, 440] width 81 height 35
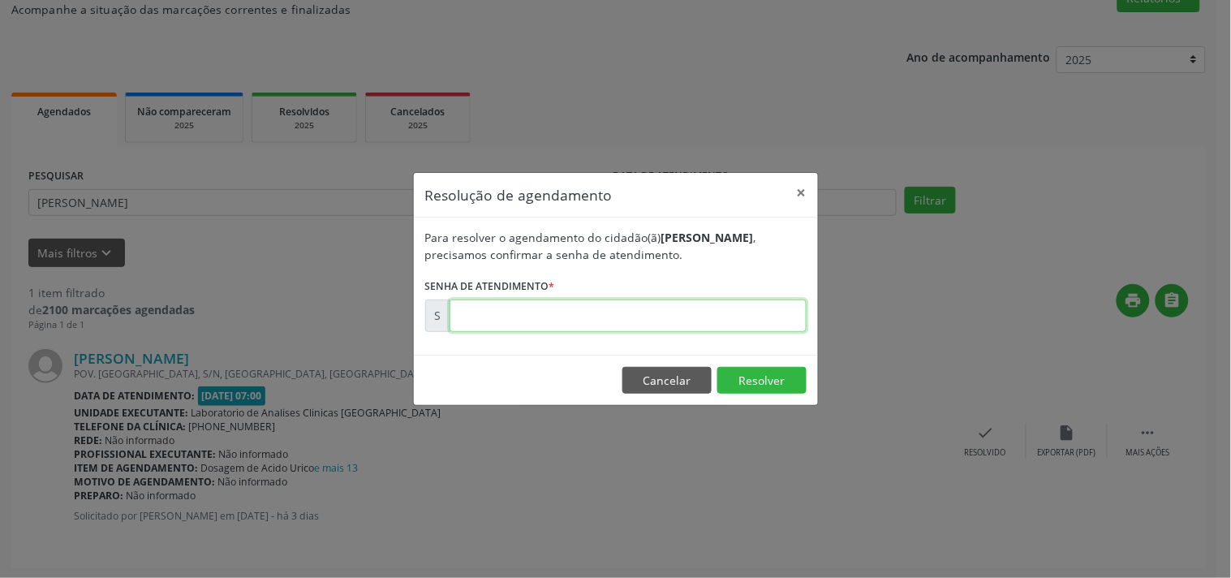
click at [709, 308] on input "text" at bounding box center [627, 315] width 357 height 32
type input "00174391"
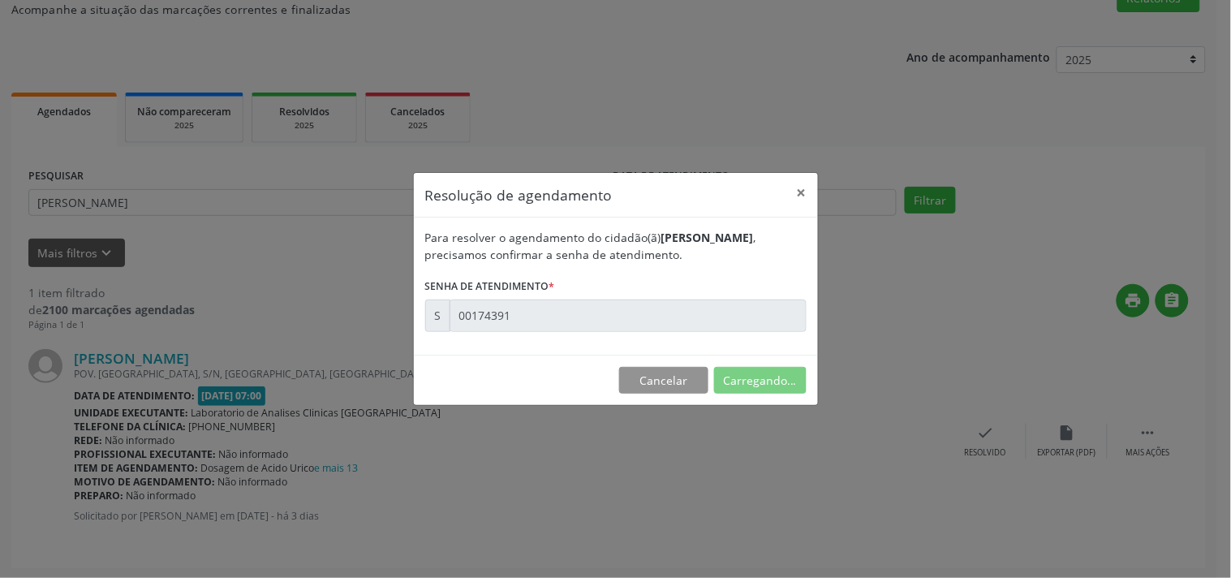
scroll to position [0, 0]
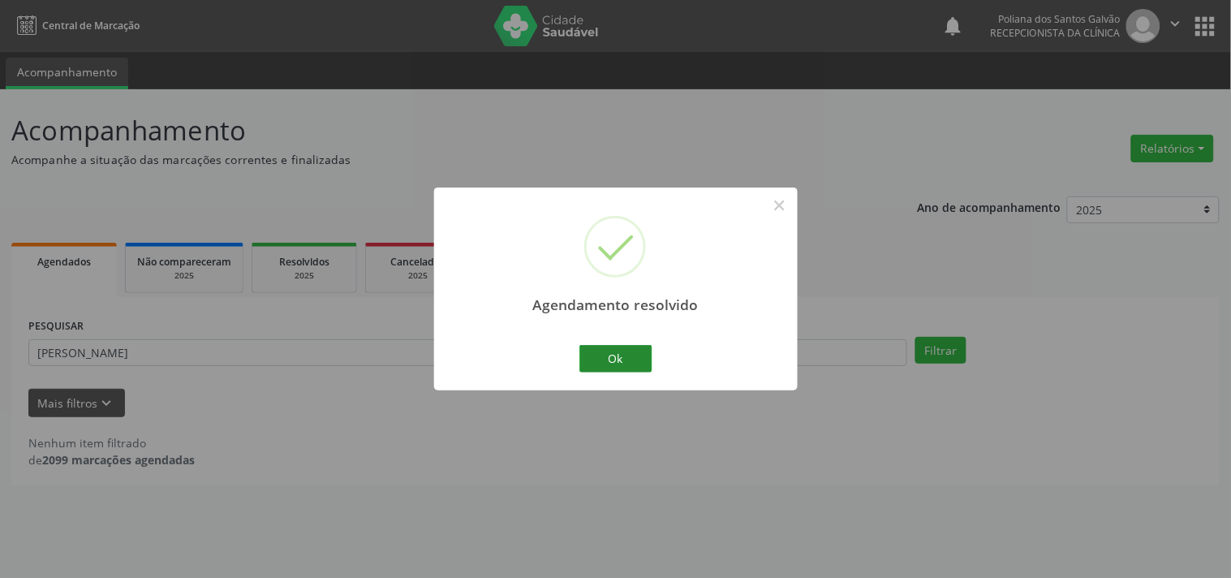
drag, startPoint x: 608, startPoint y: 338, endPoint x: 610, endPoint y: 346, distance: 8.3
click at [609, 344] on div "Agendamento resolvido × Ok Cancel" at bounding box center [615, 288] width 363 height 202
click at [618, 359] on button "Ok" at bounding box center [615, 359] width 73 height 28
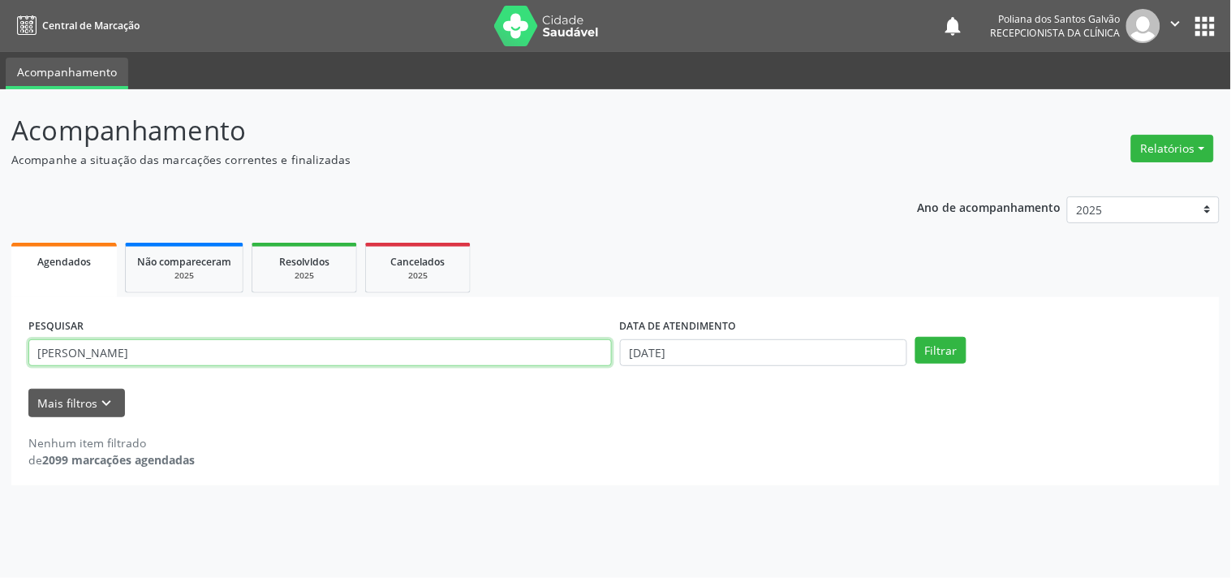
drag, startPoint x: 562, startPoint y: 345, endPoint x: 0, endPoint y: 183, distance: 584.9
click at [0, 230] on div "Acompanhamento Acompanhe a situação das marcações correntes e finalizadas Relat…" at bounding box center [615, 333] width 1231 height 488
type input "sthef"
click at [915, 337] on button "Filtrar" at bounding box center [940, 351] width 51 height 28
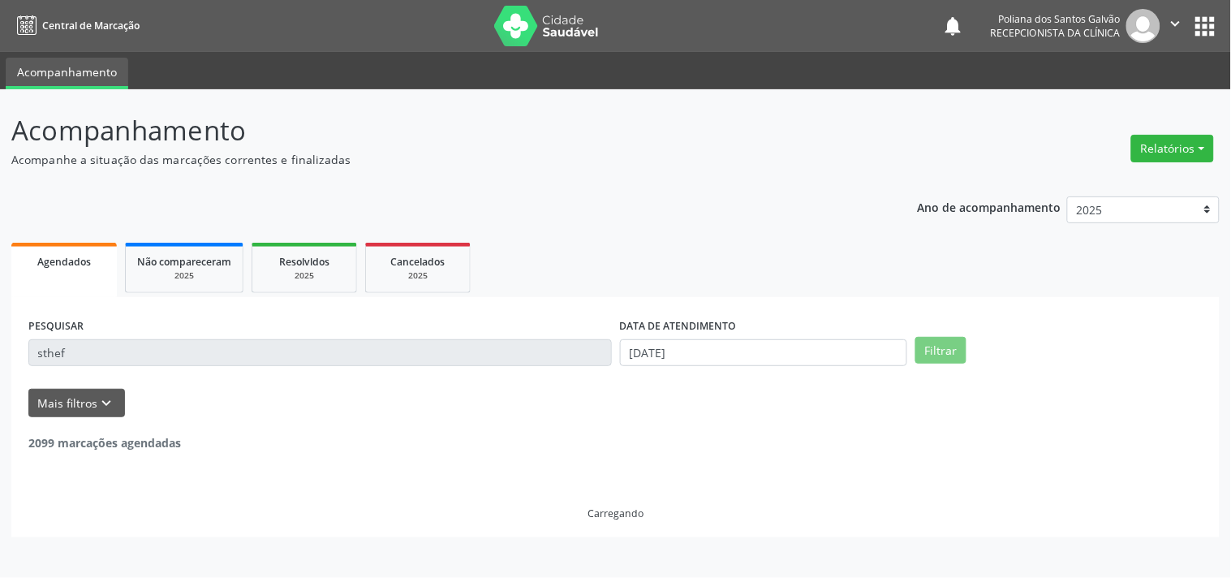
scroll to position [150, 0]
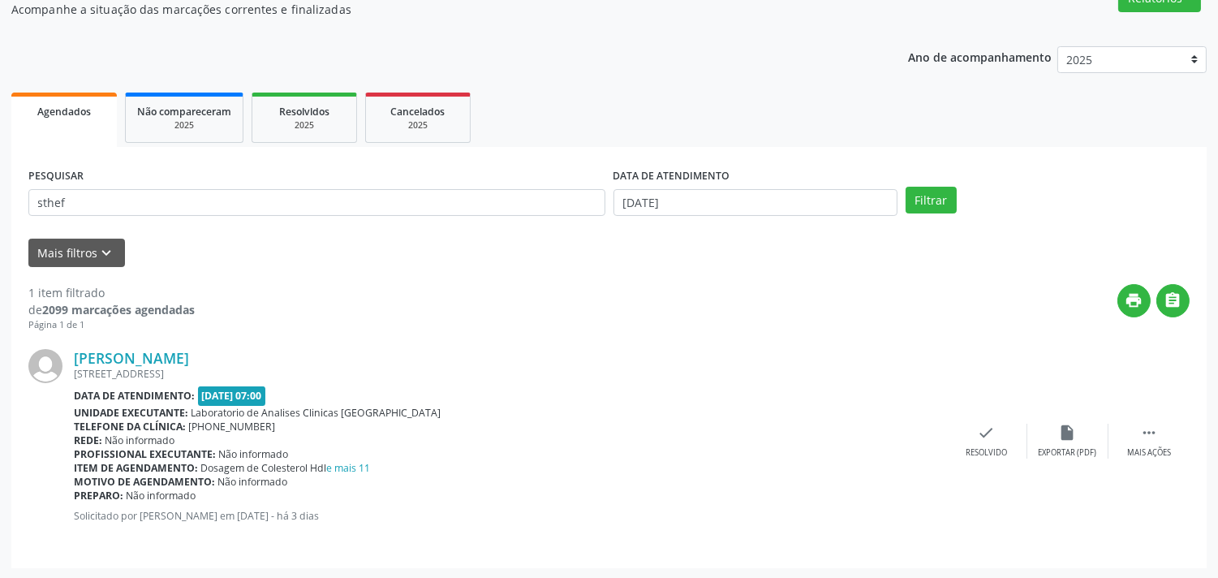
click at [998, 417] on div "[PERSON_NAME] [GEOGRAPHIC_DATA], S/N, CENTRO, [GEOGRAPHIC_DATA] Data de atendim…" at bounding box center [608, 441] width 1161 height 219
click at [979, 438] on icon "check" at bounding box center [987, 432] width 18 height 18
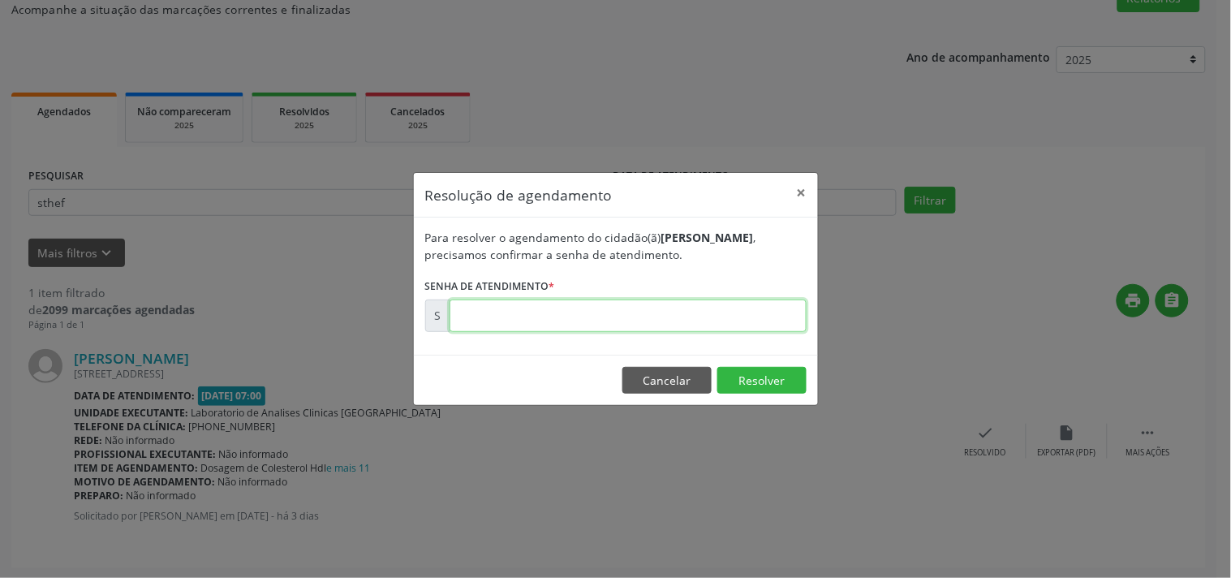
click at [741, 320] on input "text" at bounding box center [627, 315] width 357 height 32
type input "00174396"
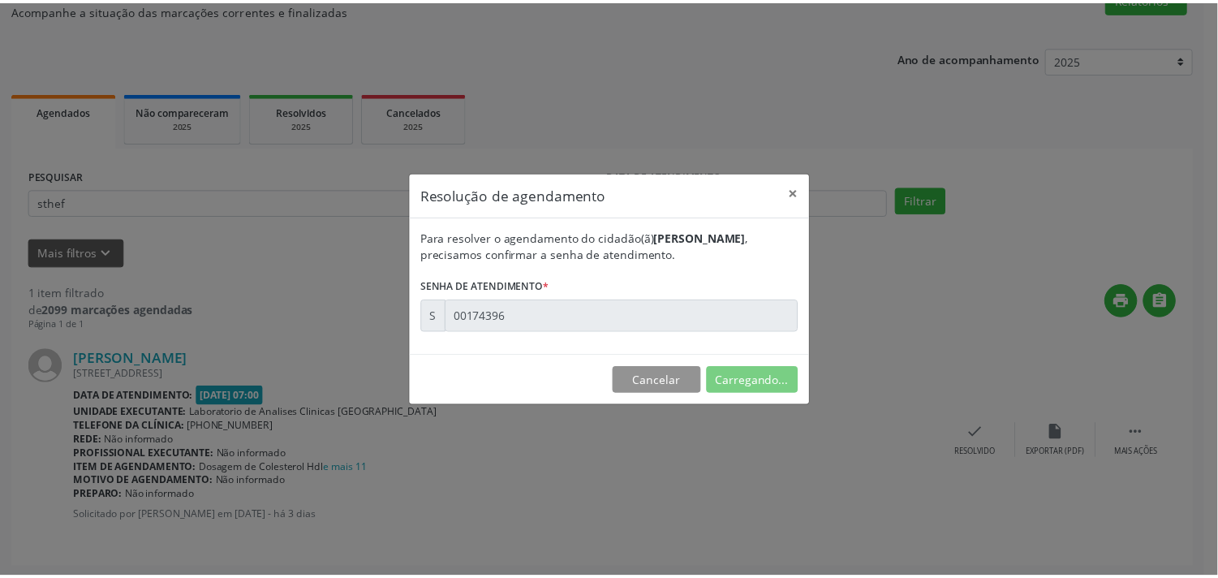
scroll to position [0, 0]
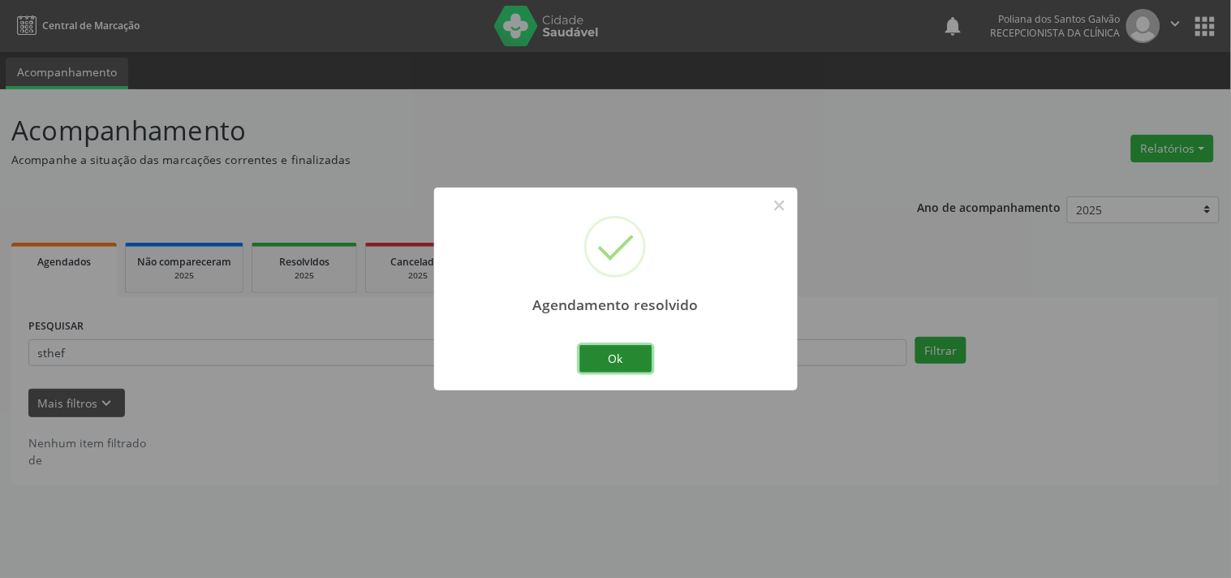
click at [597, 359] on button "Ok" at bounding box center [615, 359] width 73 height 28
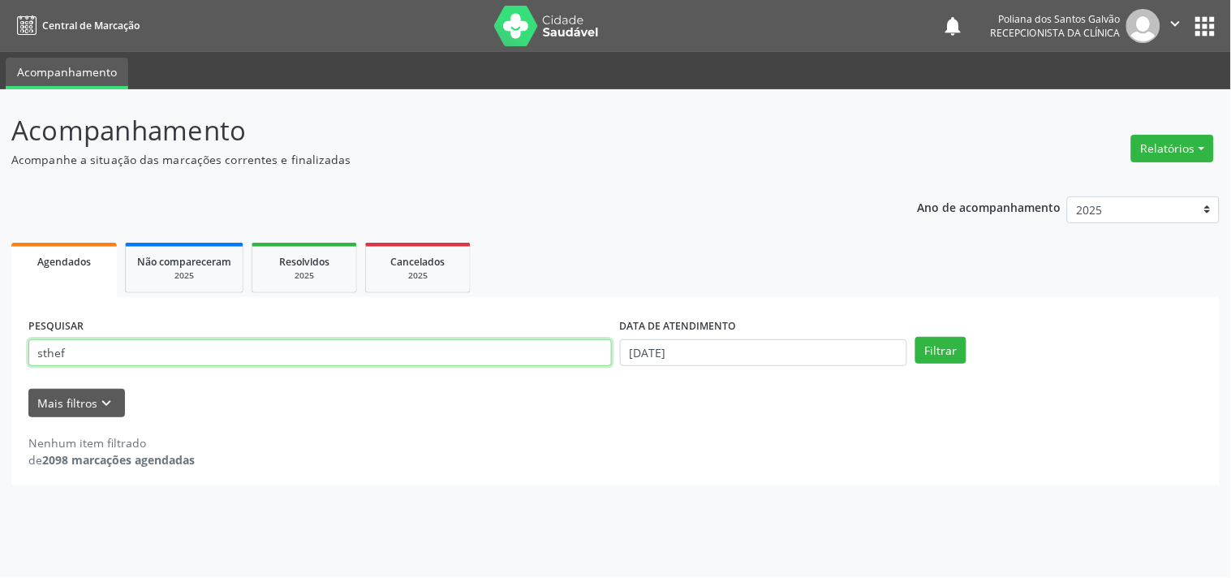
drag, startPoint x: 552, startPoint y: 357, endPoint x: 0, endPoint y: 223, distance: 568.4
click at [0, 225] on div "Acompanhamento Acompanhe a situação das marcações correntes e finalizadas Relat…" at bounding box center [615, 333] width 1231 height 488
type input "[PERSON_NAME]"
click at [915, 337] on button "Filtrar" at bounding box center [940, 351] width 51 height 28
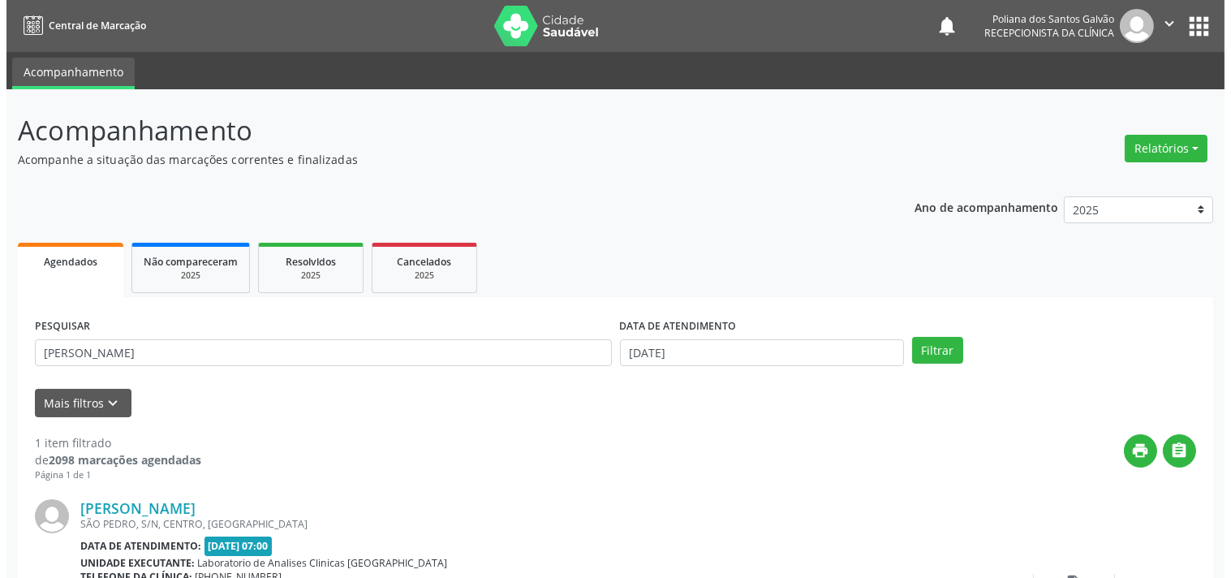
scroll to position [150, 0]
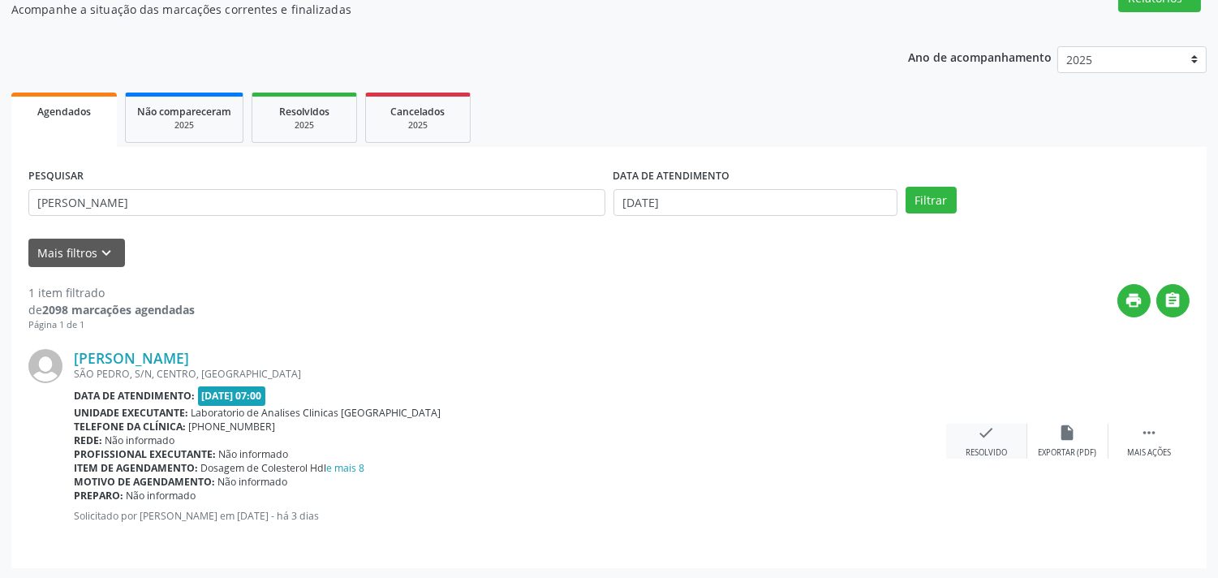
click at [991, 436] on icon "check" at bounding box center [987, 432] width 18 height 18
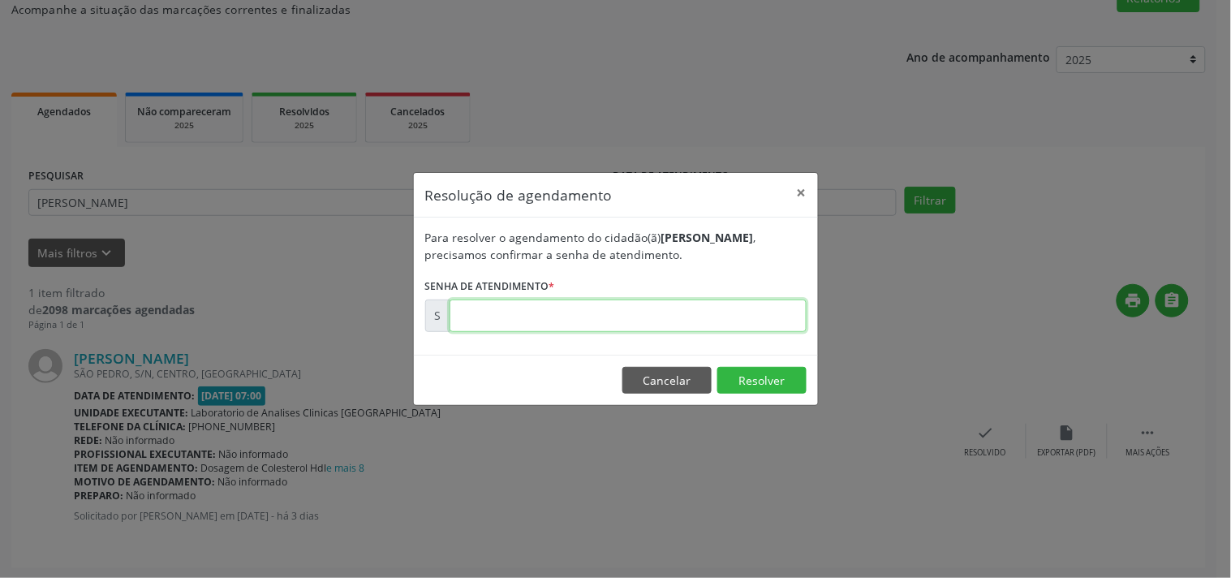
click at [724, 326] on input "text" at bounding box center [627, 315] width 357 height 32
type input "00174383"
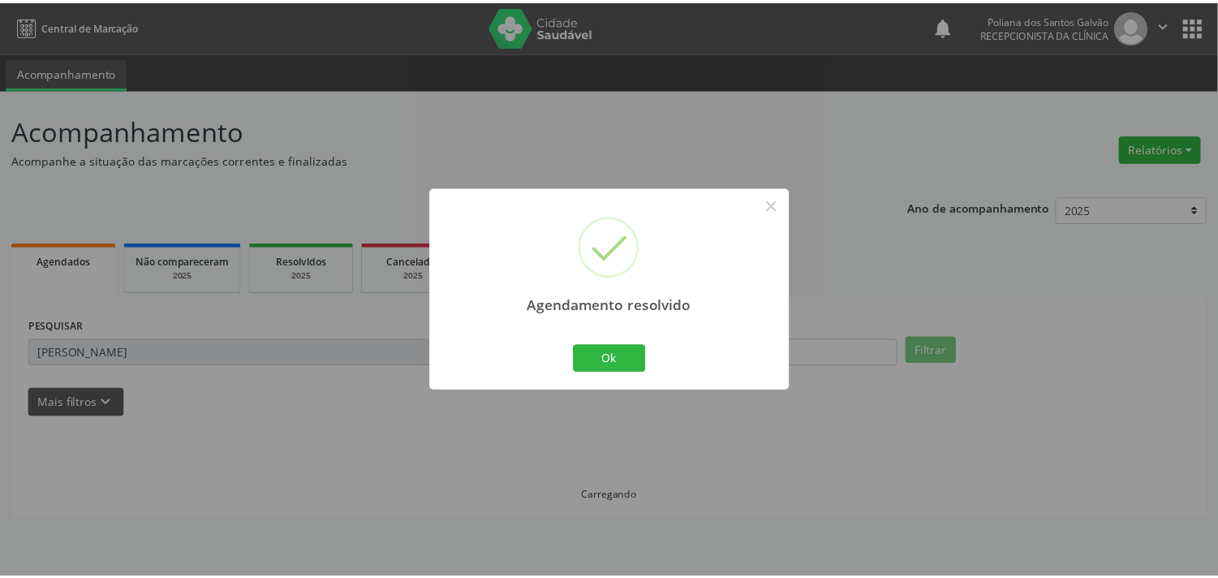
scroll to position [0, 0]
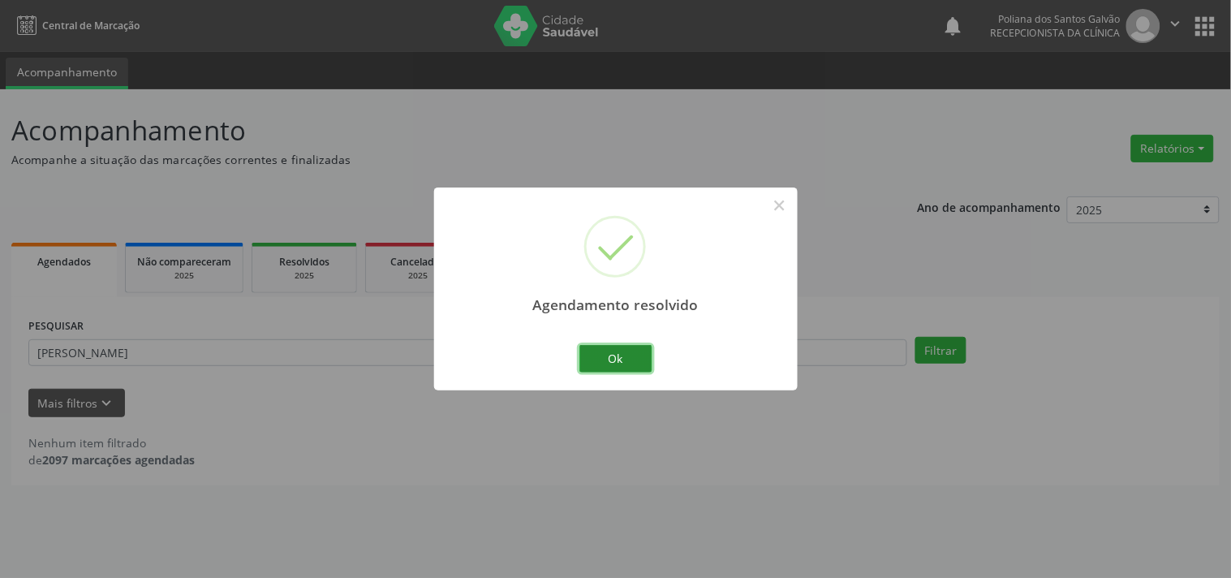
click at [627, 361] on button "Ok" at bounding box center [615, 359] width 73 height 28
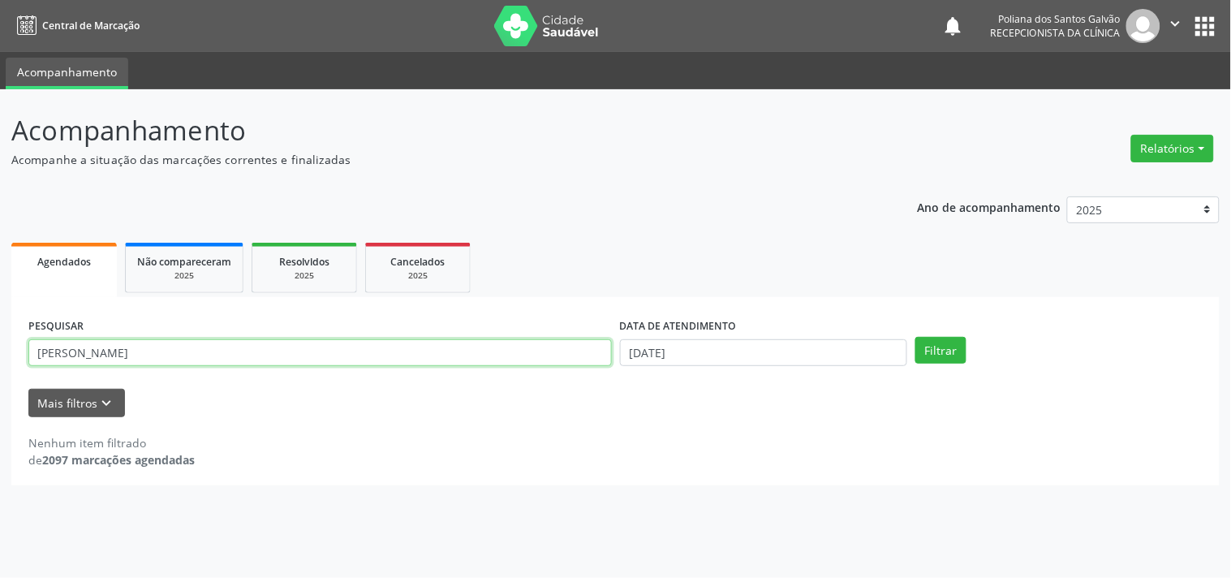
drag, startPoint x: 523, startPoint y: 355, endPoint x: 0, endPoint y: 196, distance: 546.9
click at [0, 203] on div "Acompanhamento Acompanhe a situação das marcações correntes e finalizadas Relat…" at bounding box center [615, 333] width 1231 height 488
type input "[PERSON_NAME]"
click at [915, 337] on button "Filtrar" at bounding box center [940, 351] width 51 height 28
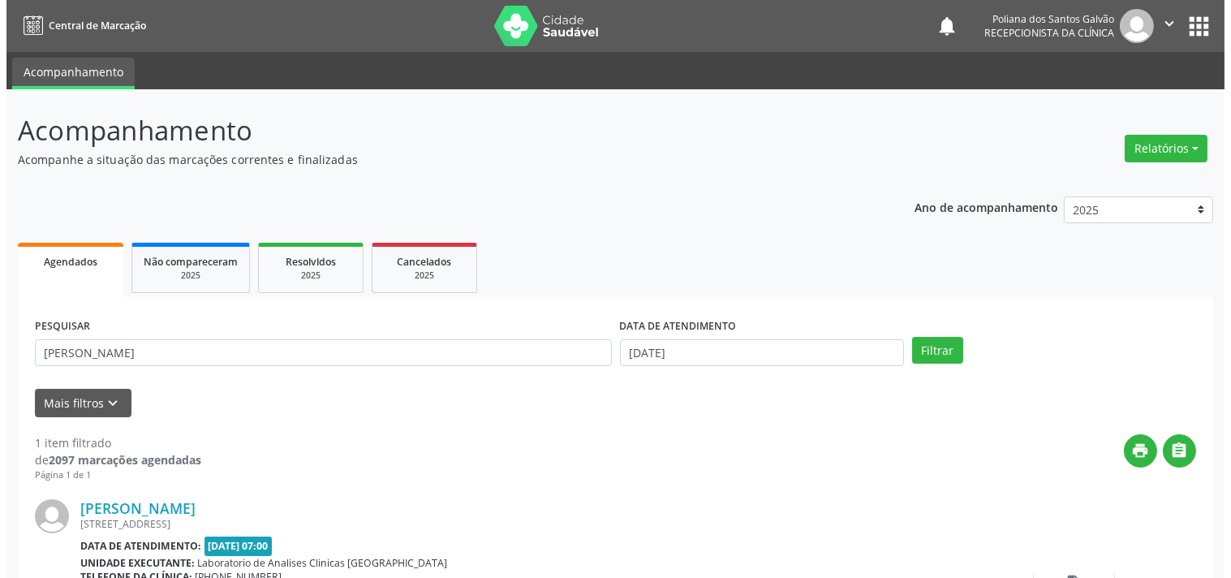
scroll to position [150, 0]
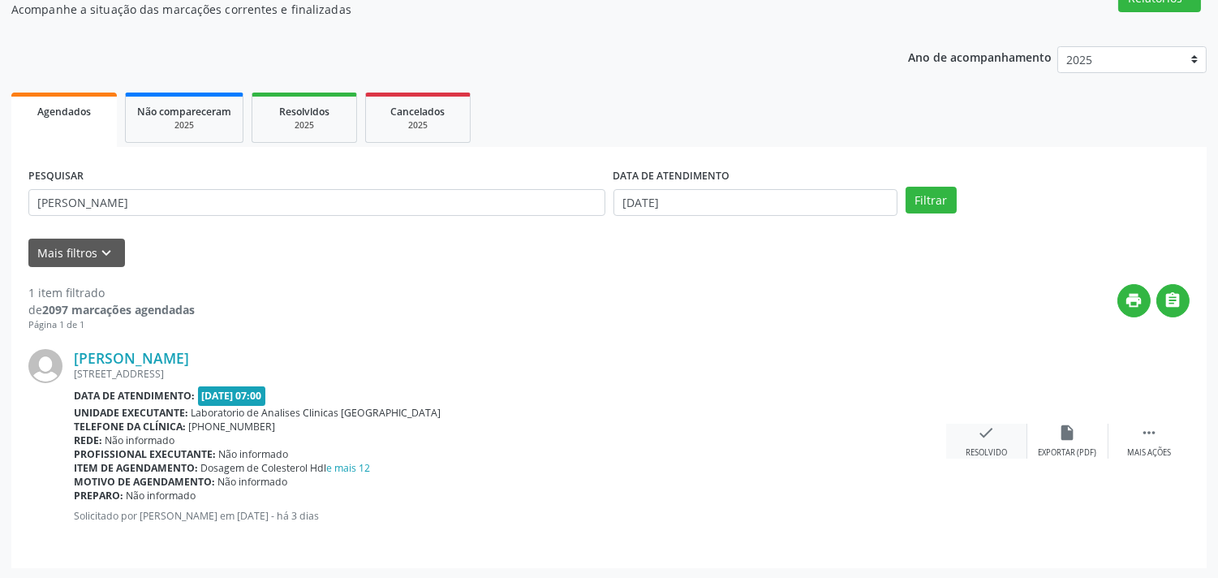
click at [978, 440] on icon "check" at bounding box center [987, 432] width 18 height 18
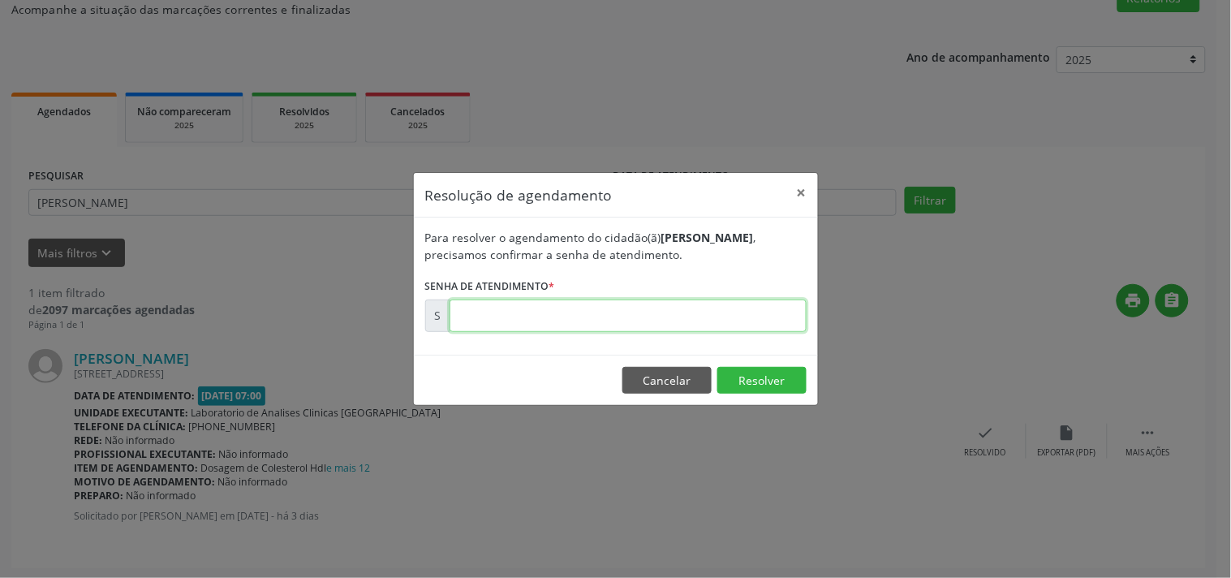
click at [763, 307] on input "text" at bounding box center [627, 315] width 357 height 32
type input "00174382"
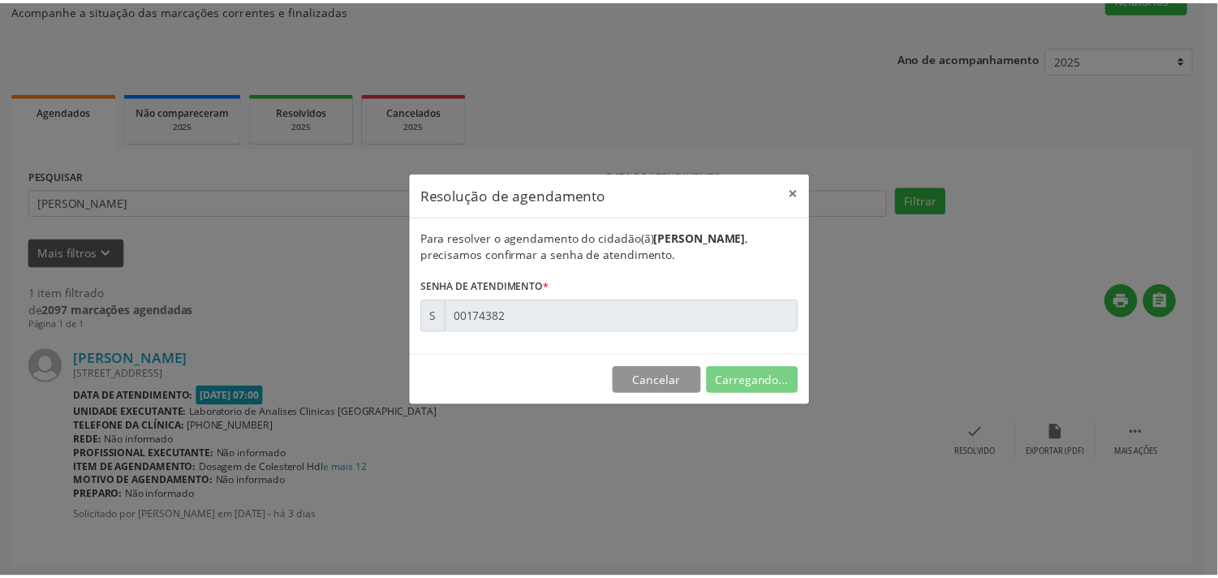
scroll to position [0, 0]
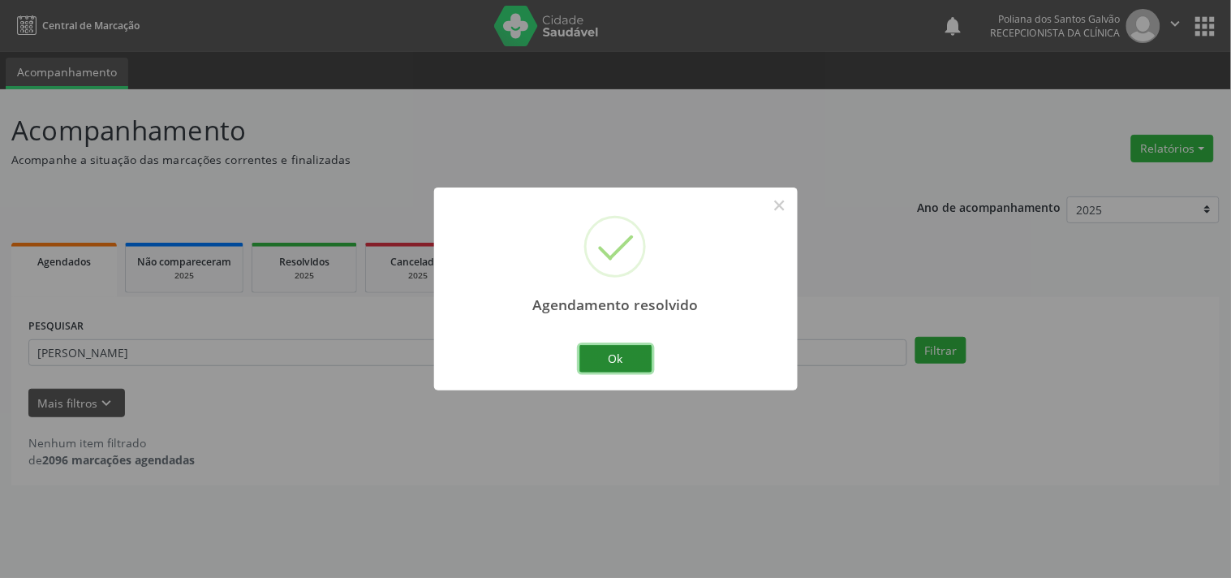
click at [600, 371] on button "Ok" at bounding box center [615, 359] width 73 height 28
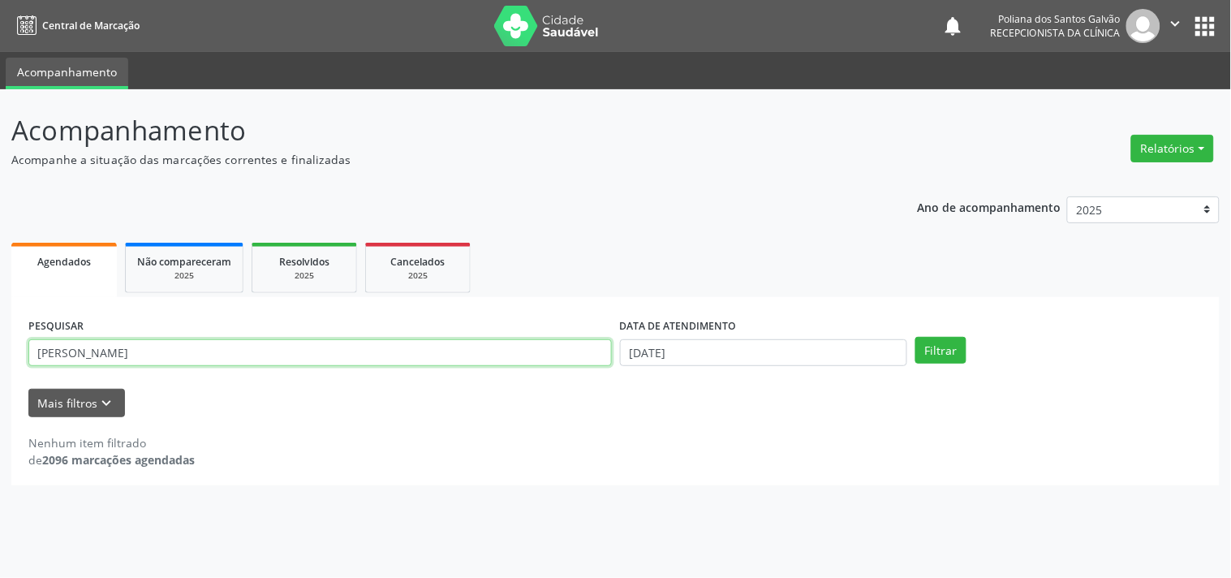
drag, startPoint x: 552, startPoint y: 355, endPoint x: 0, endPoint y: 122, distance: 598.5
click at [0, 122] on div "Acompanhamento Acompanhe a situação das marcações correntes e finalizadas Relat…" at bounding box center [615, 333] width 1231 height 488
type input "[PERSON_NAME]"
click at [915, 337] on button "Filtrar" at bounding box center [940, 351] width 51 height 28
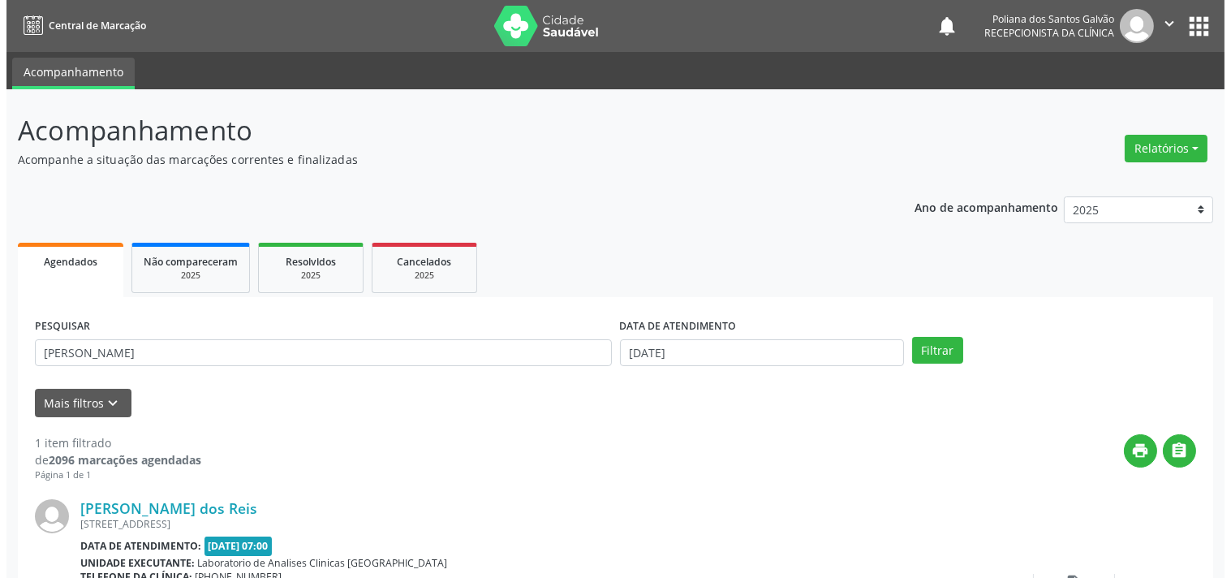
scroll to position [150, 0]
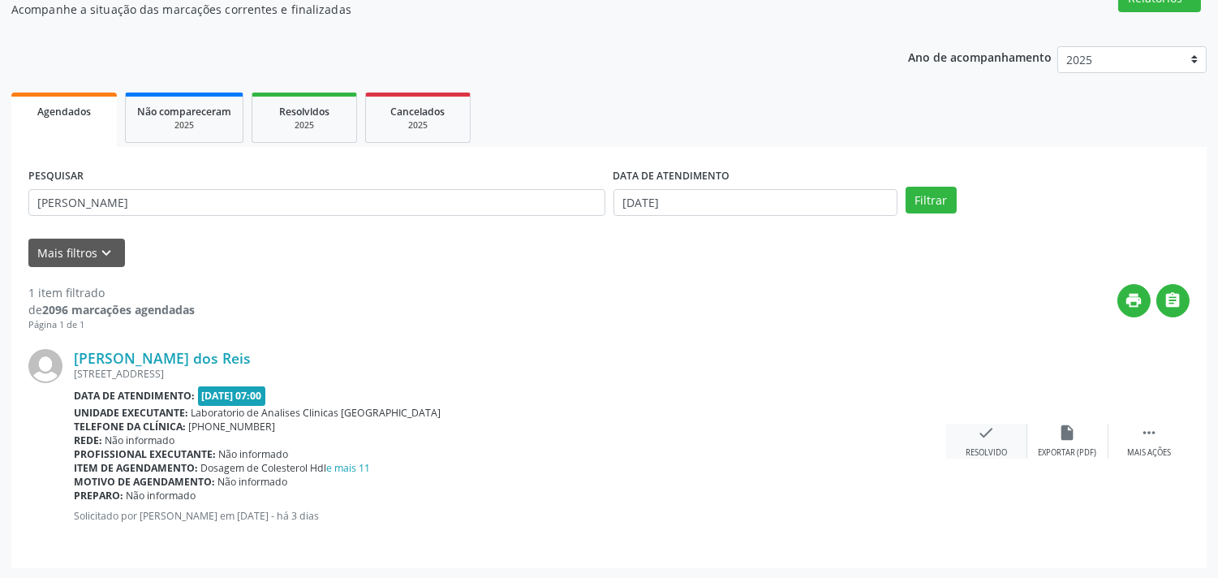
click at [974, 441] on div "check Resolvido" at bounding box center [986, 440] width 81 height 35
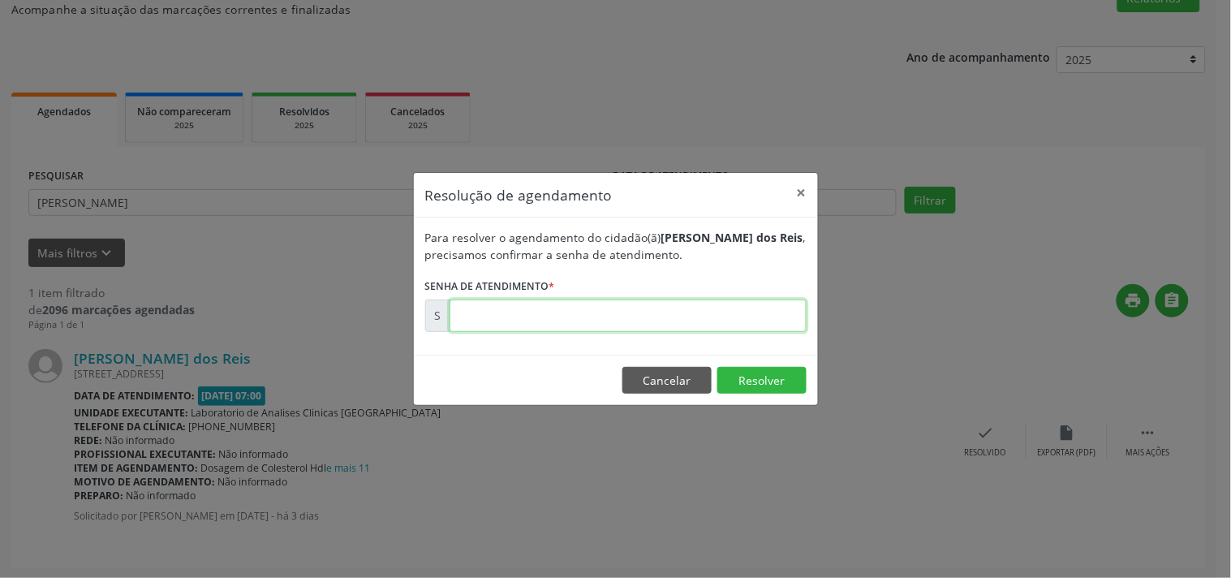
click at [742, 321] on input "text" at bounding box center [627, 315] width 357 height 32
type input "00174392"
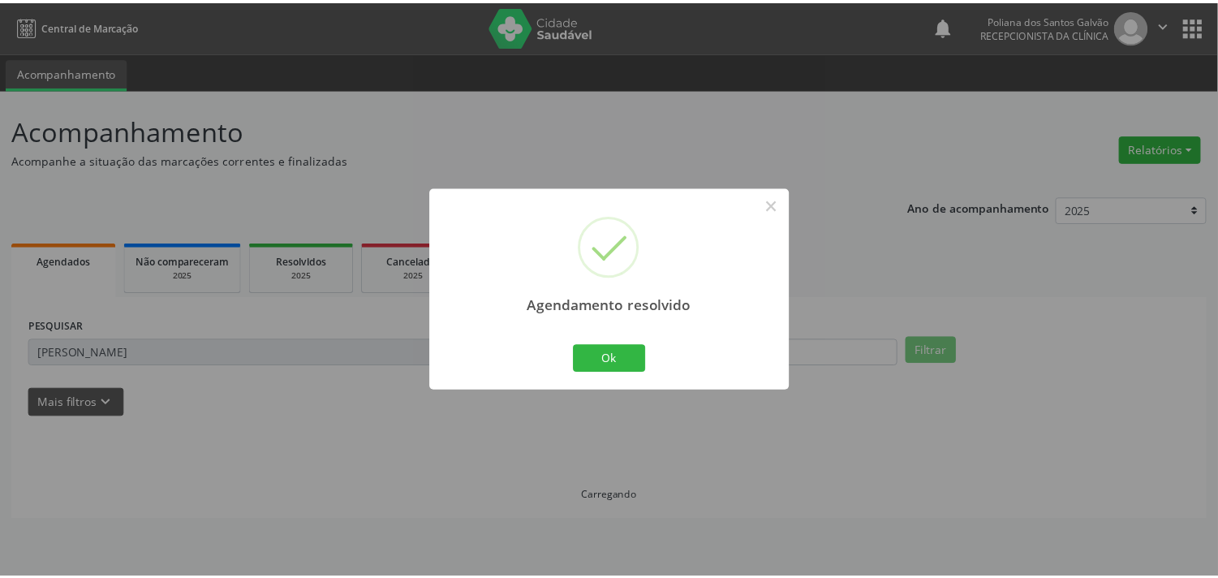
scroll to position [0, 0]
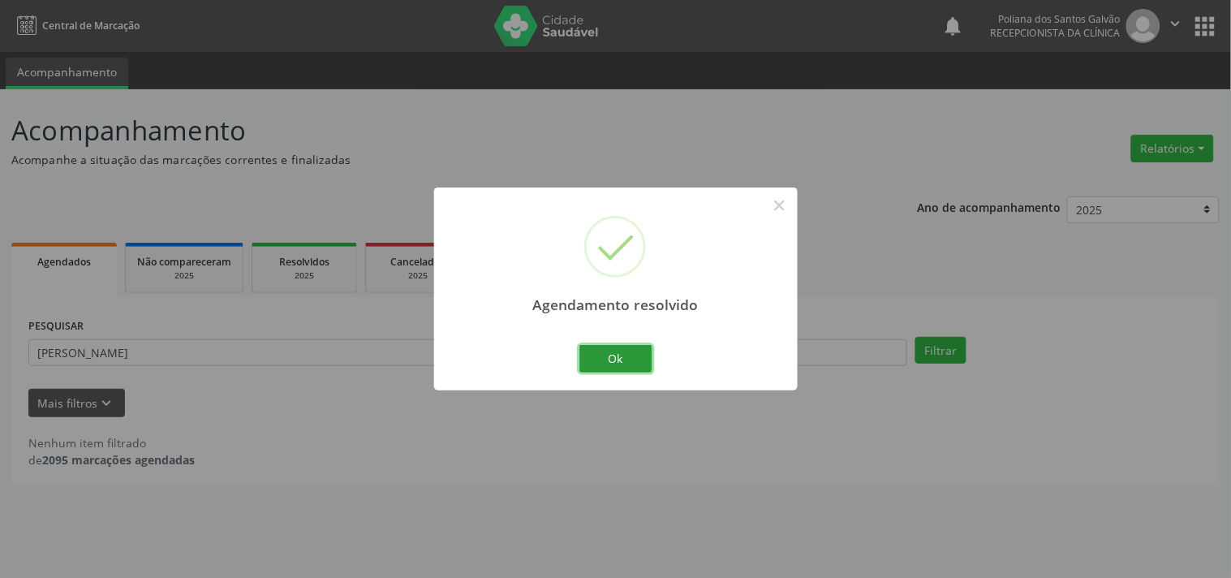
drag, startPoint x: 611, startPoint y: 365, endPoint x: 537, endPoint y: 371, distance: 74.0
click at [607, 370] on button "Ok" at bounding box center [615, 359] width 73 height 28
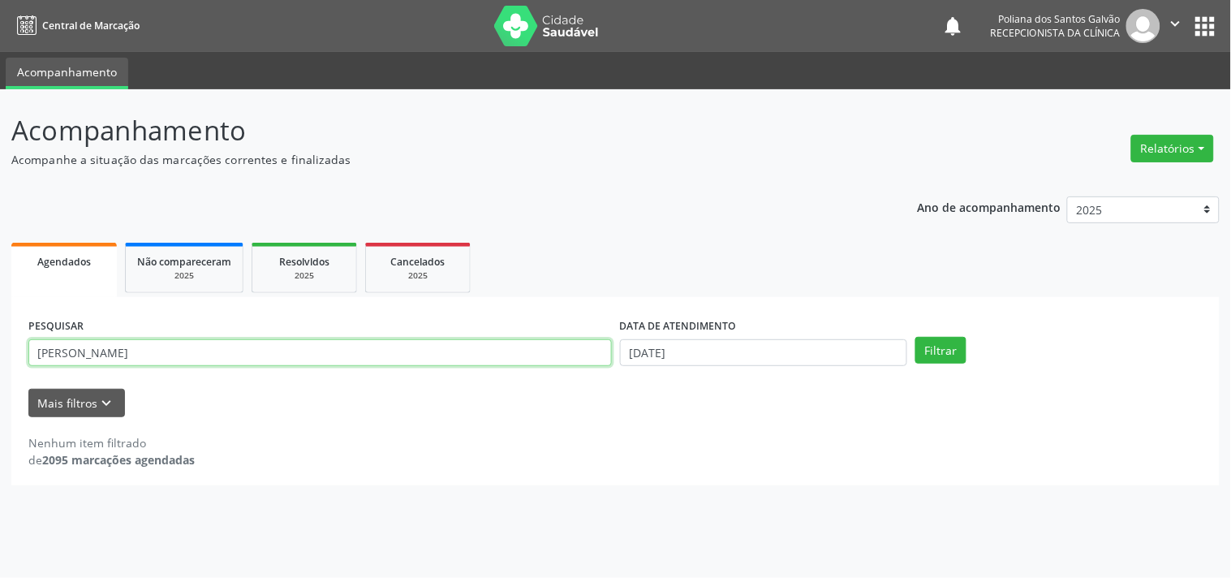
drag, startPoint x: 0, startPoint y: 221, endPoint x: 0, endPoint y: 162, distance: 59.2
click at [0, 170] on div "Acompanhamento Acompanhe a situação das marcações correntes e finalizadas Relat…" at bounding box center [615, 333] width 1231 height 488
type input "MARLUCIA"
click at [915, 337] on button "Filtrar" at bounding box center [940, 351] width 51 height 28
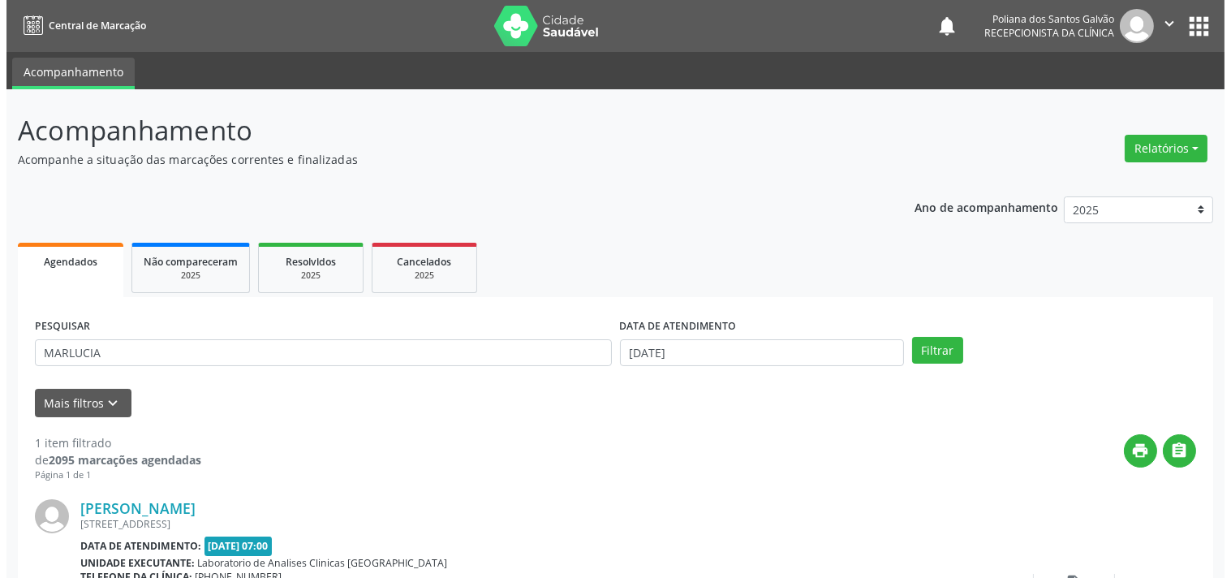
scroll to position [150, 0]
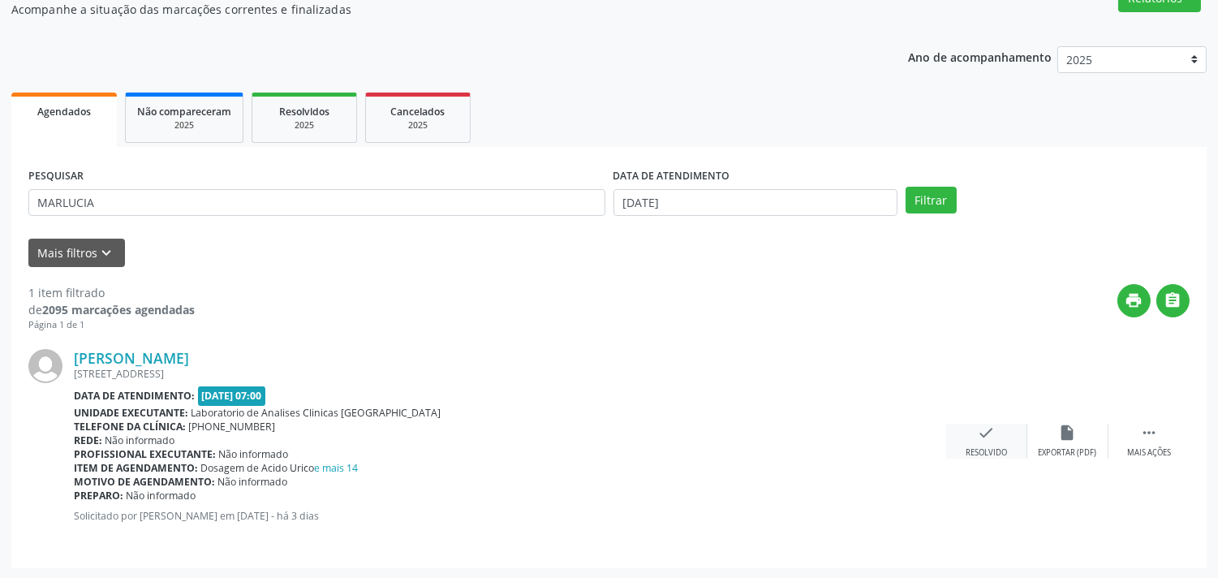
click at [985, 424] on icon "check" at bounding box center [987, 432] width 18 height 18
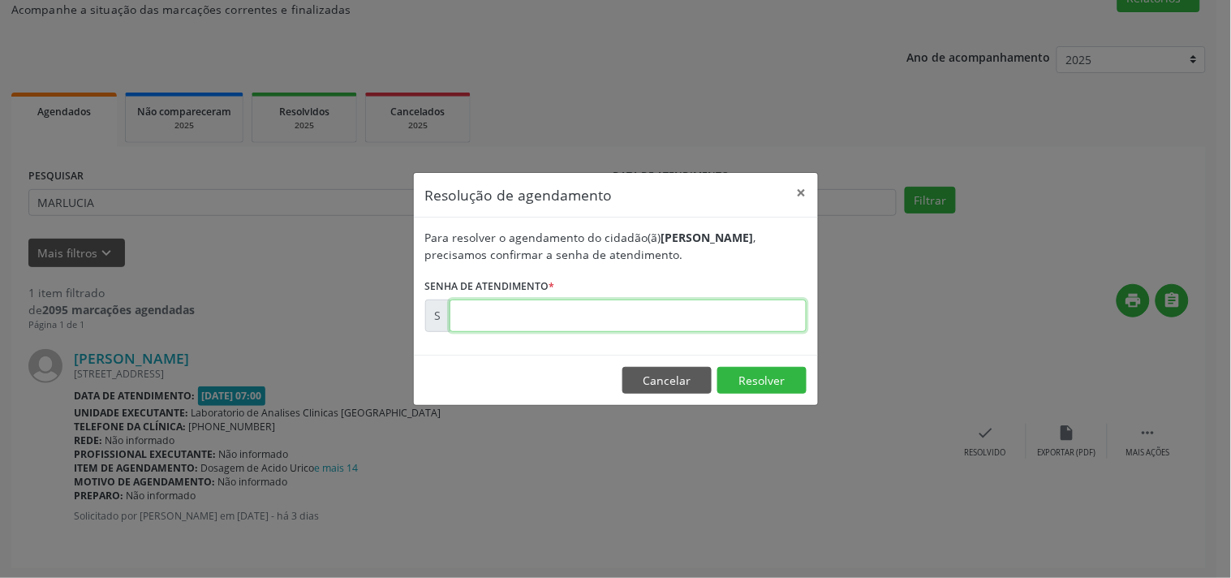
click at [698, 322] on input "text" at bounding box center [627, 315] width 357 height 32
type input "00174385"
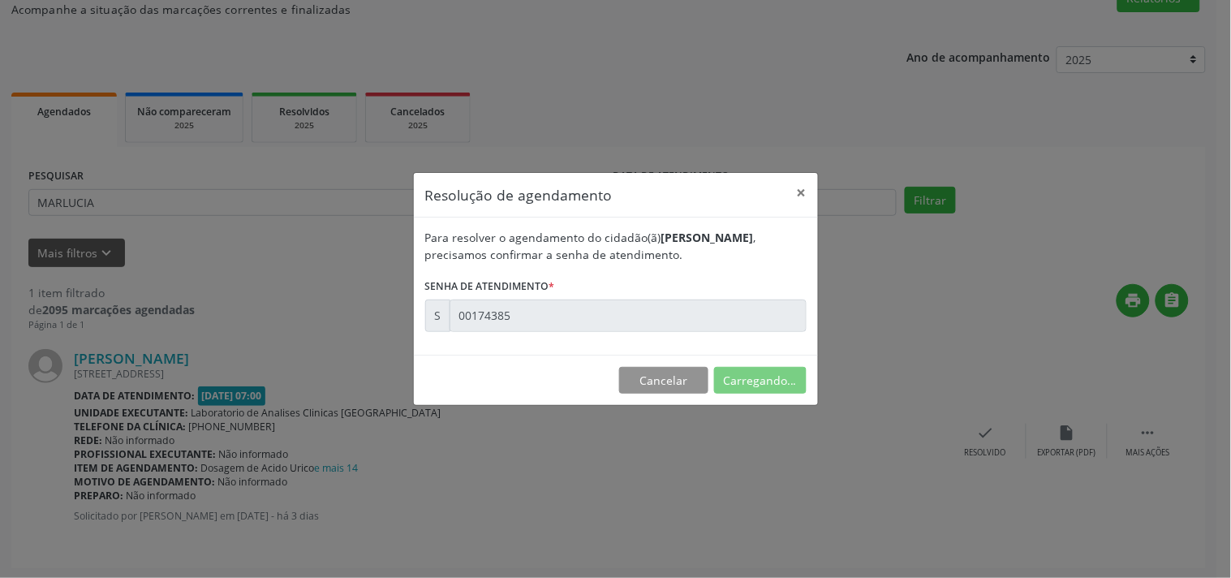
scroll to position [0, 0]
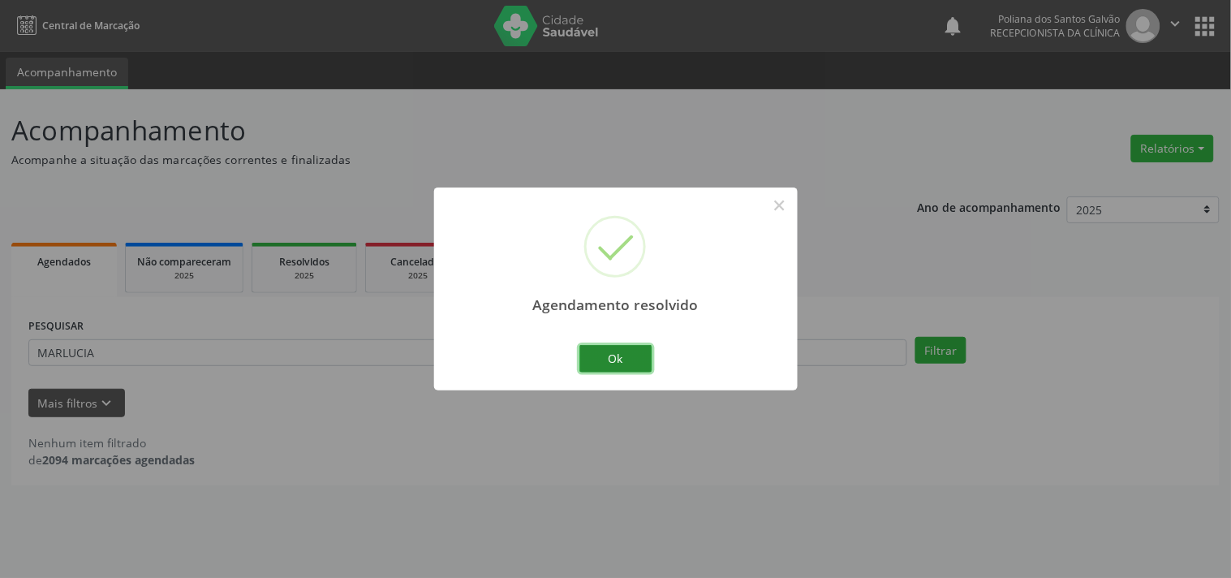
click at [606, 363] on button "Ok" at bounding box center [615, 359] width 73 height 28
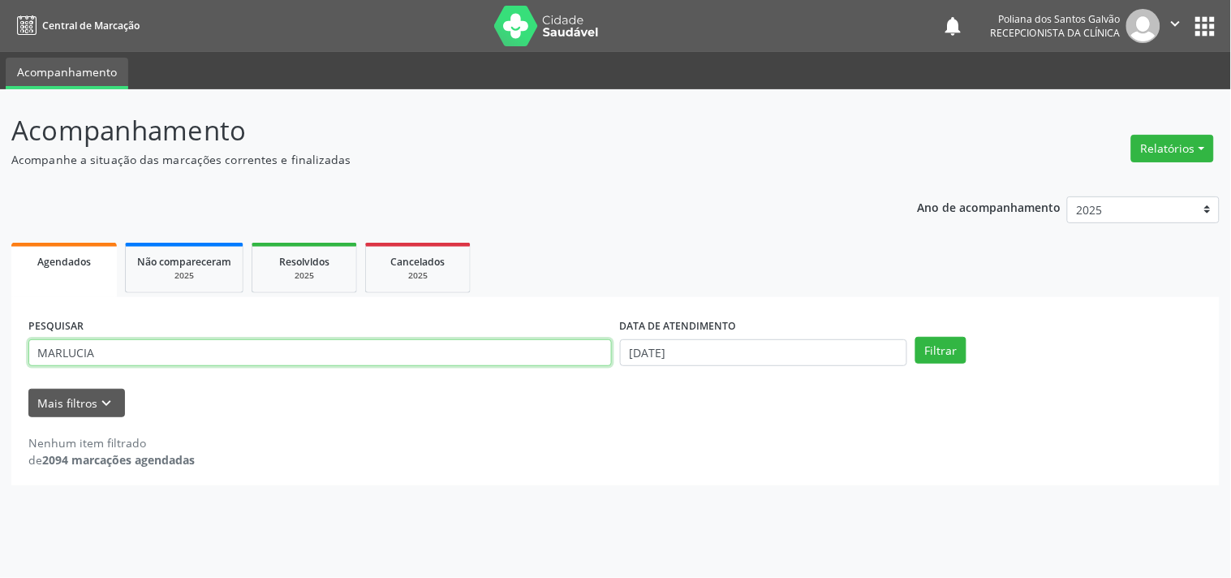
drag, startPoint x: 455, startPoint y: 350, endPoint x: 31, endPoint y: 203, distance: 449.0
click at [0, 215] on div "Acompanhamento Acompanhe a situação das marcações correntes e finalizadas Relat…" at bounding box center [615, 333] width 1231 height 488
